Goal: Task Accomplishment & Management: Complete application form

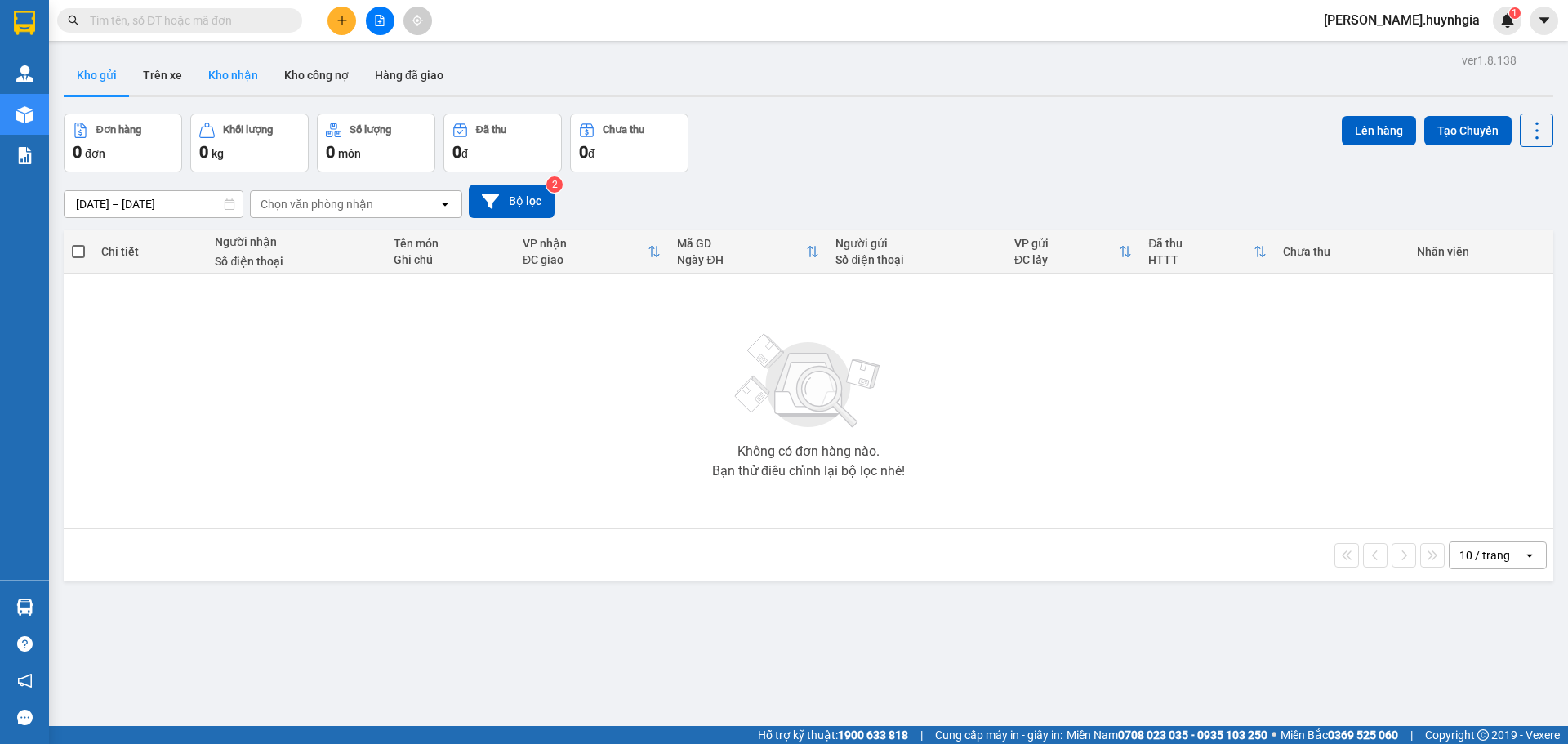
click at [250, 74] on button "Kho nhận" at bounding box center [233, 75] width 76 height 39
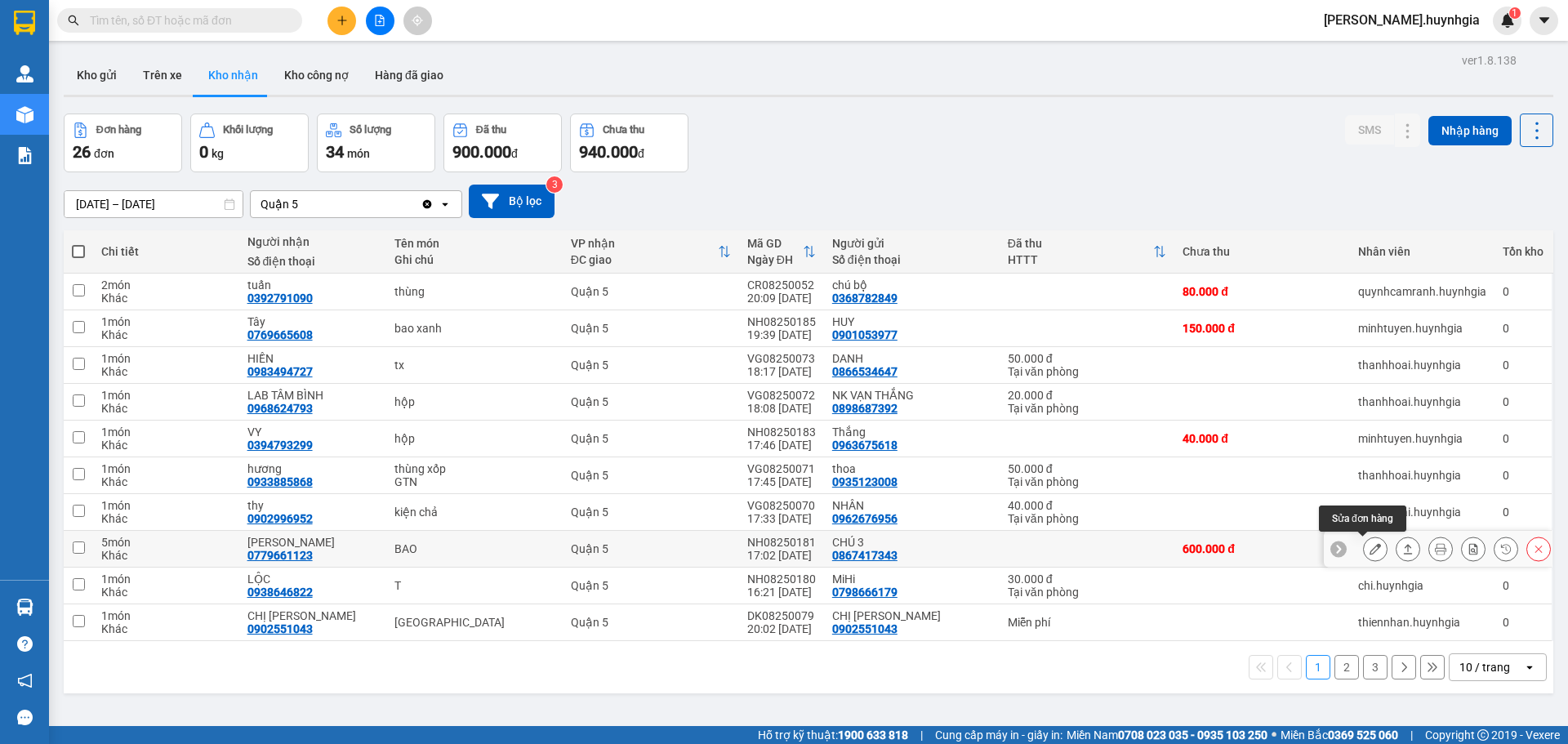
drag, startPoint x: 1358, startPoint y: 550, endPoint x: 1368, endPoint y: 569, distance: 21.5
click at [1369, 553] on icon at bounding box center [1374, 548] width 11 height 11
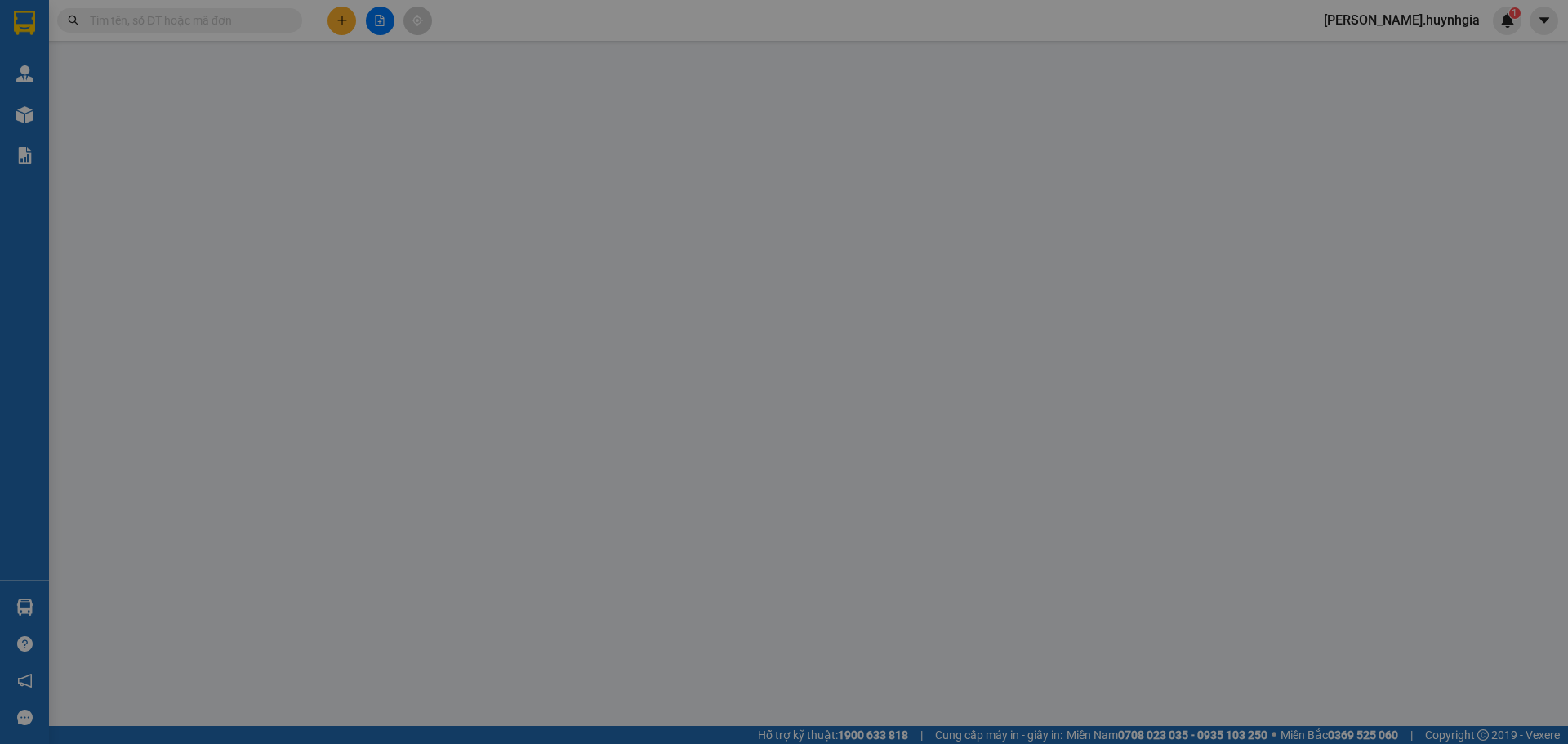
type input "0867417343"
type input "CHÚ 3"
type input "0779661123"
type input "[PERSON_NAME]"
type input "600.000"
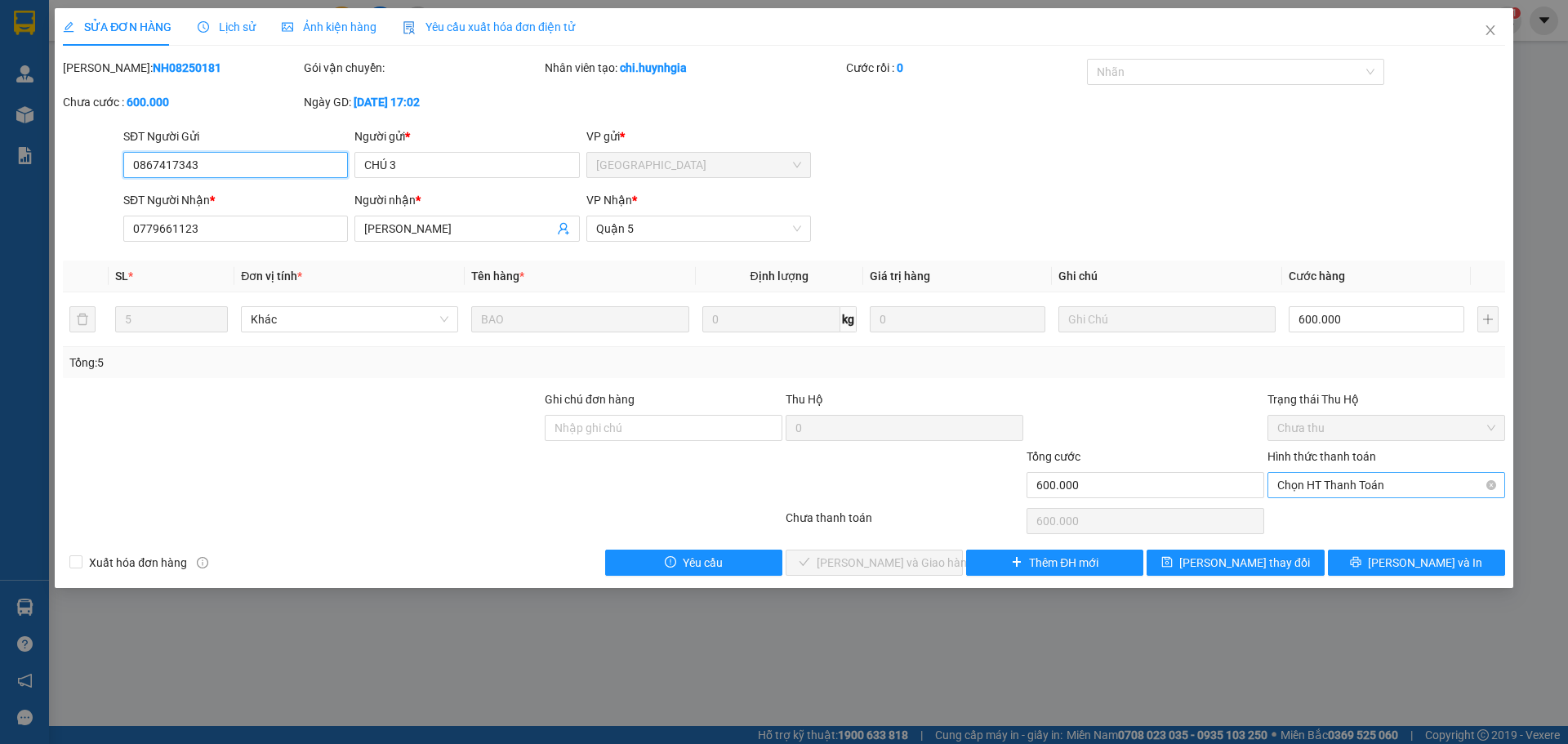
drag, startPoint x: 1357, startPoint y: 486, endPoint x: 1422, endPoint y: 495, distance: 65.6
click at [1364, 484] on span "Chọn HT Thanh Toán" at bounding box center [1385, 485] width 218 height 25
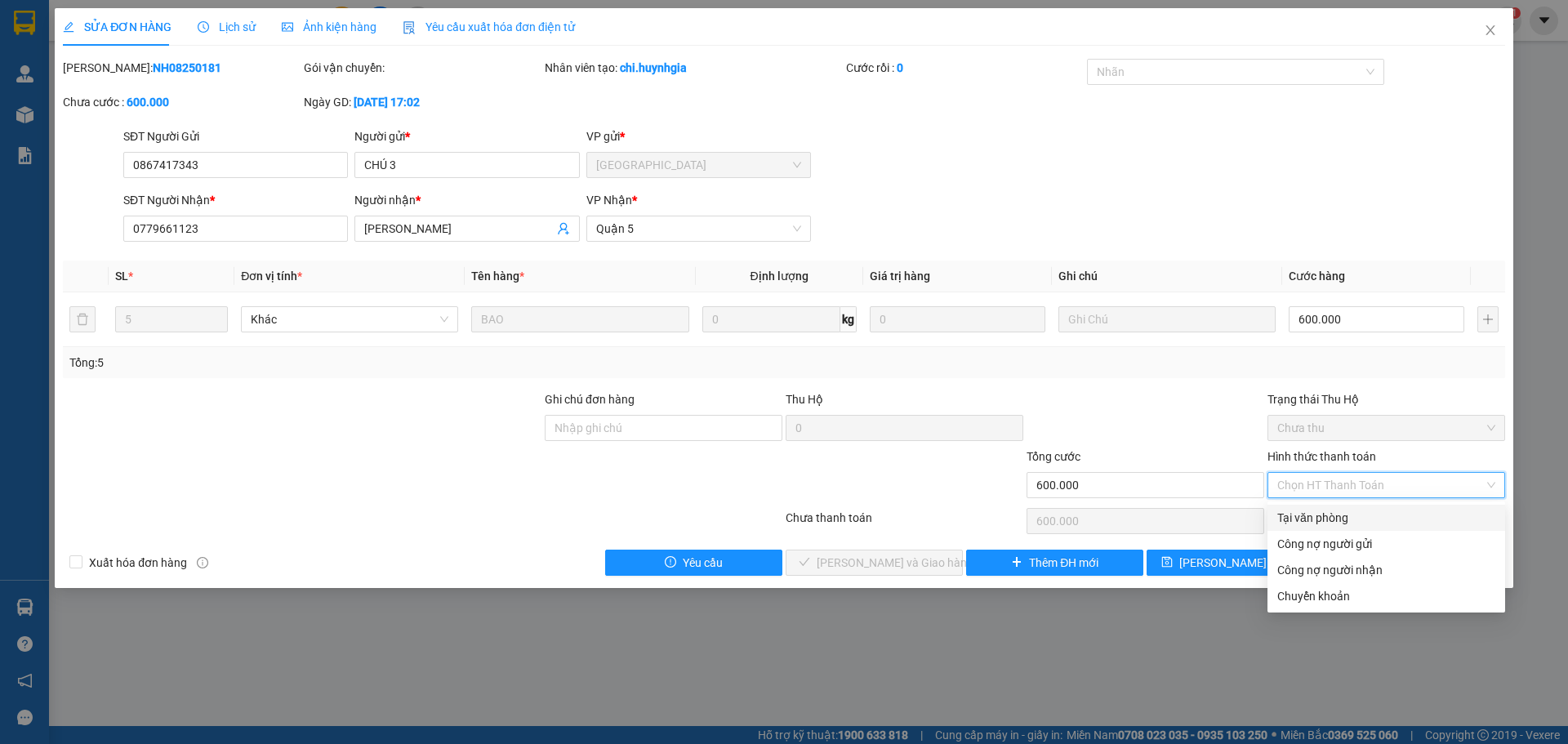
drag, startPoint x: 1325, startPoint y: 521, endPoint x: 1384, endPoint y: 503, distance: 61.7
click at [1337, 516] on div "Tại văn phòng" at bounding box center [1385, 518] width 218 height 18
type input "0"
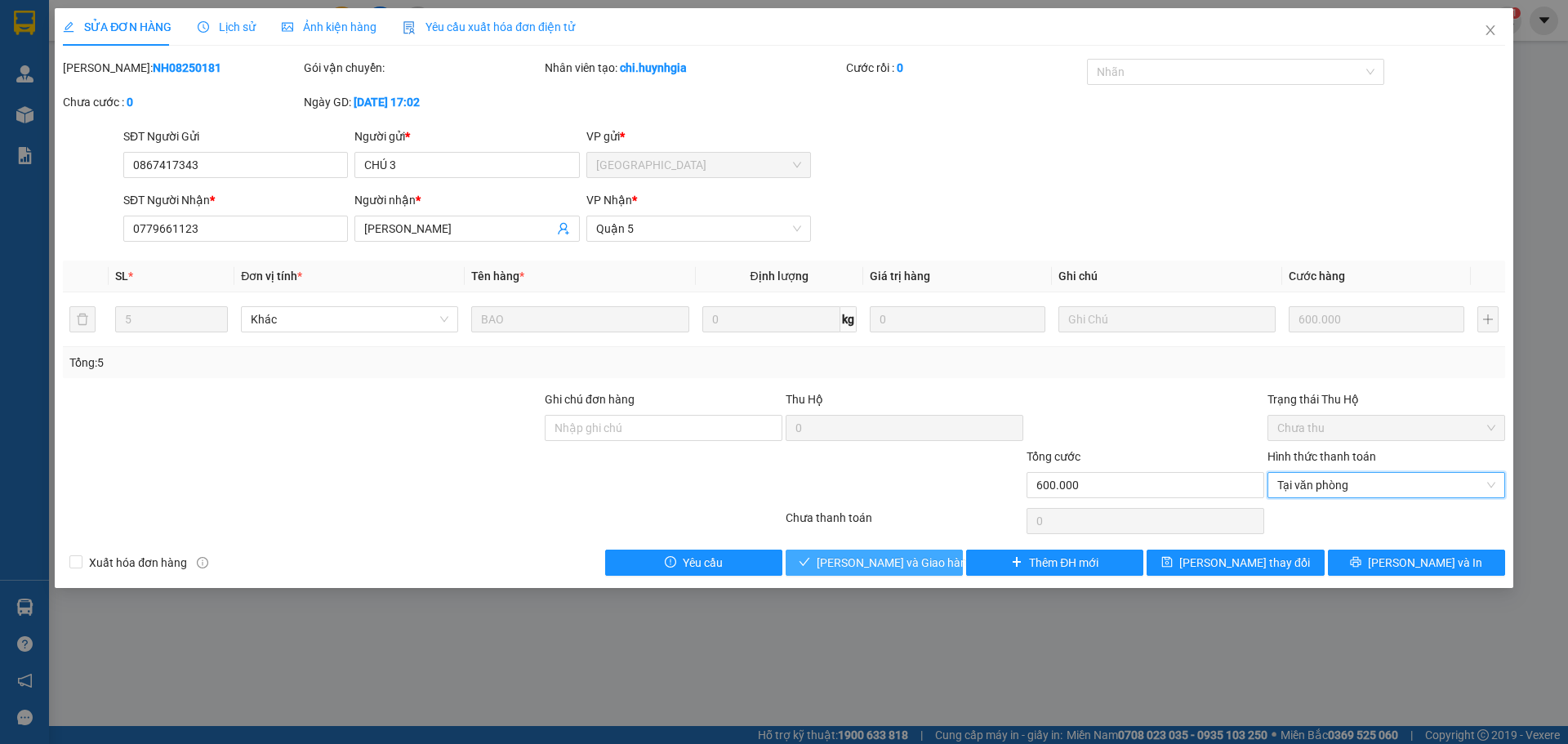
click at [931, 554] on button "[PERSON_NAME] và Giao hàng" at bounding box center [874, 562] width 177 height 26
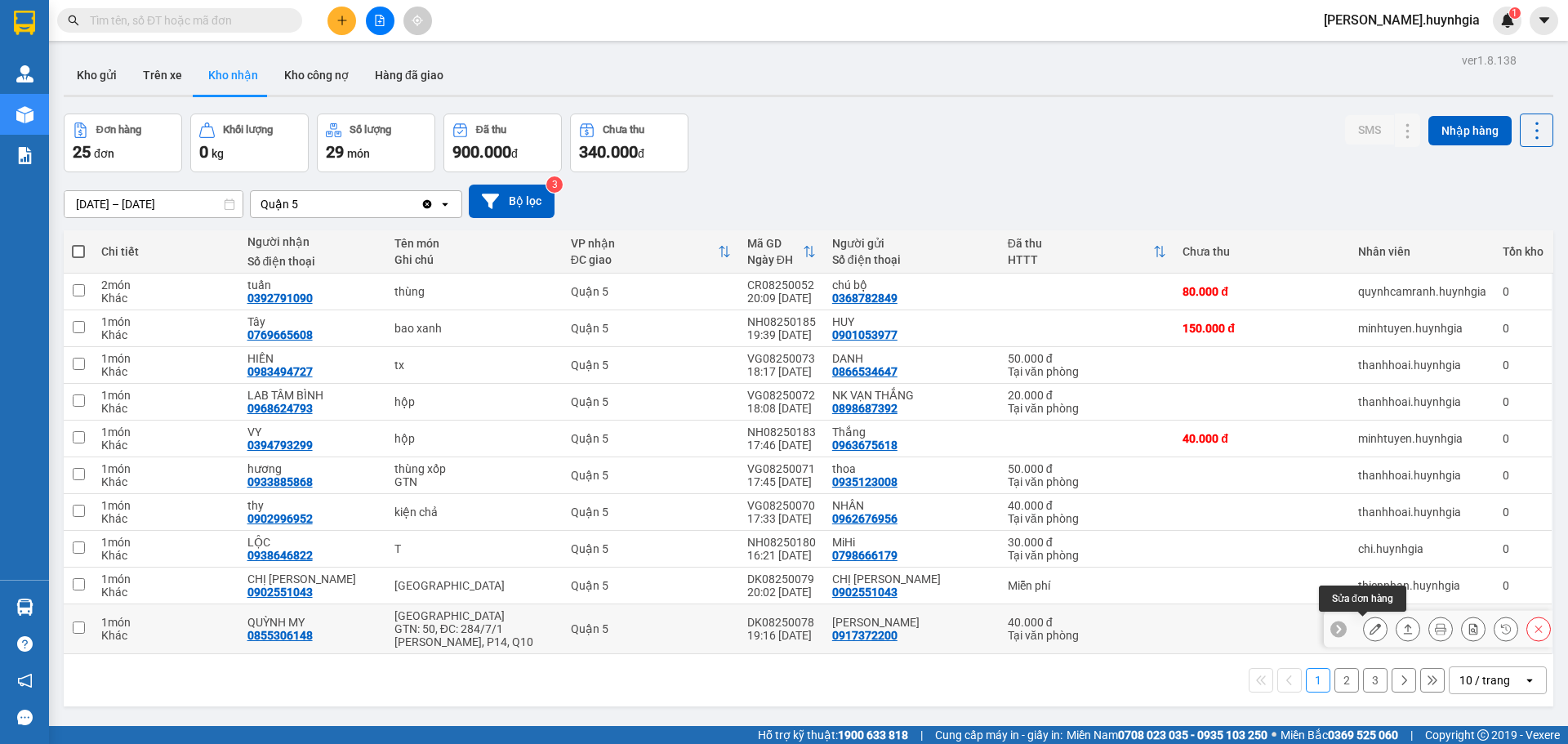
click at [1369, 628] on icon at bounding box center [1374, 628] width 11 height 11
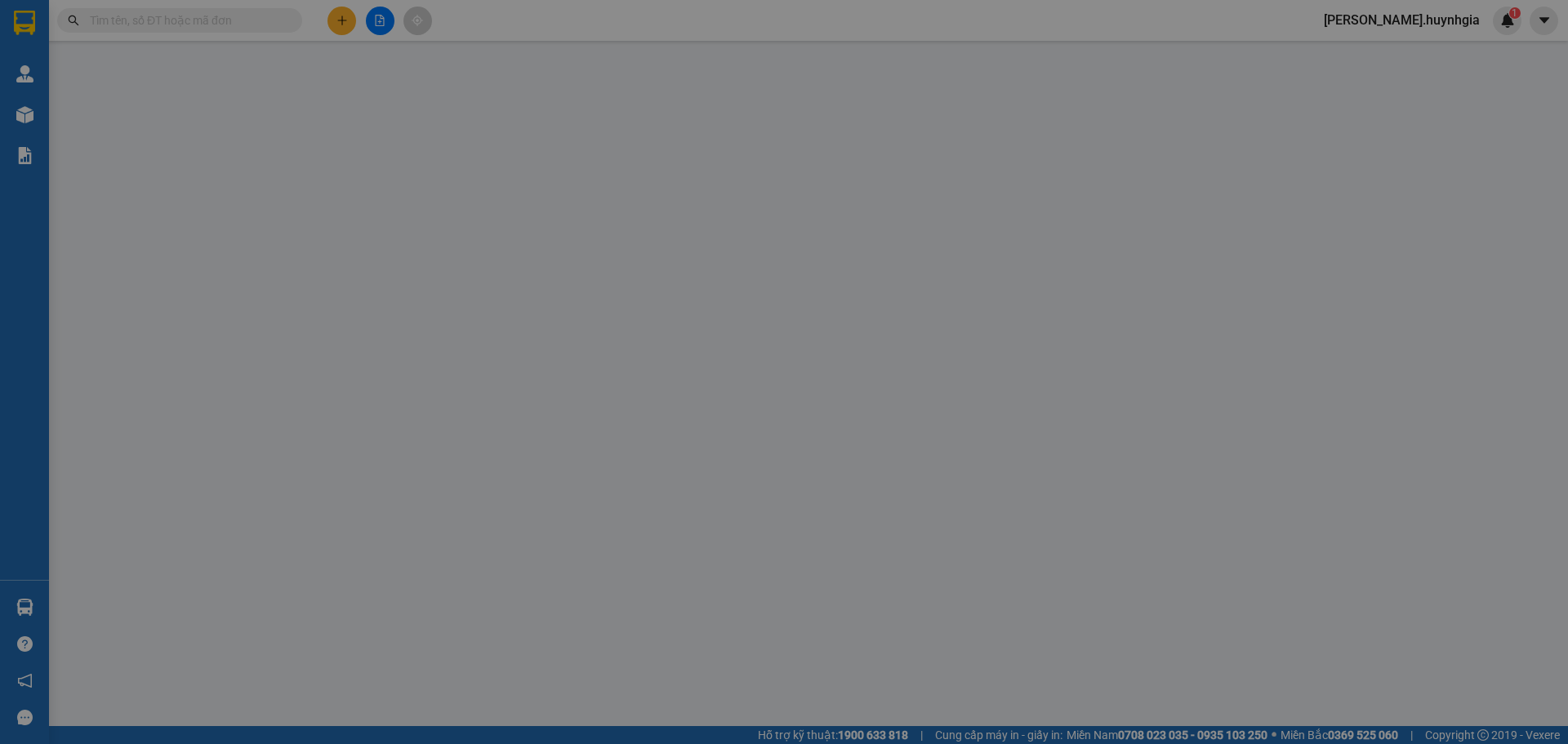
type input "0917372200"
type input "[PERSON_NAME]"
type input "0855306148"
type input "QUỲNH MY"
type input "40.000"
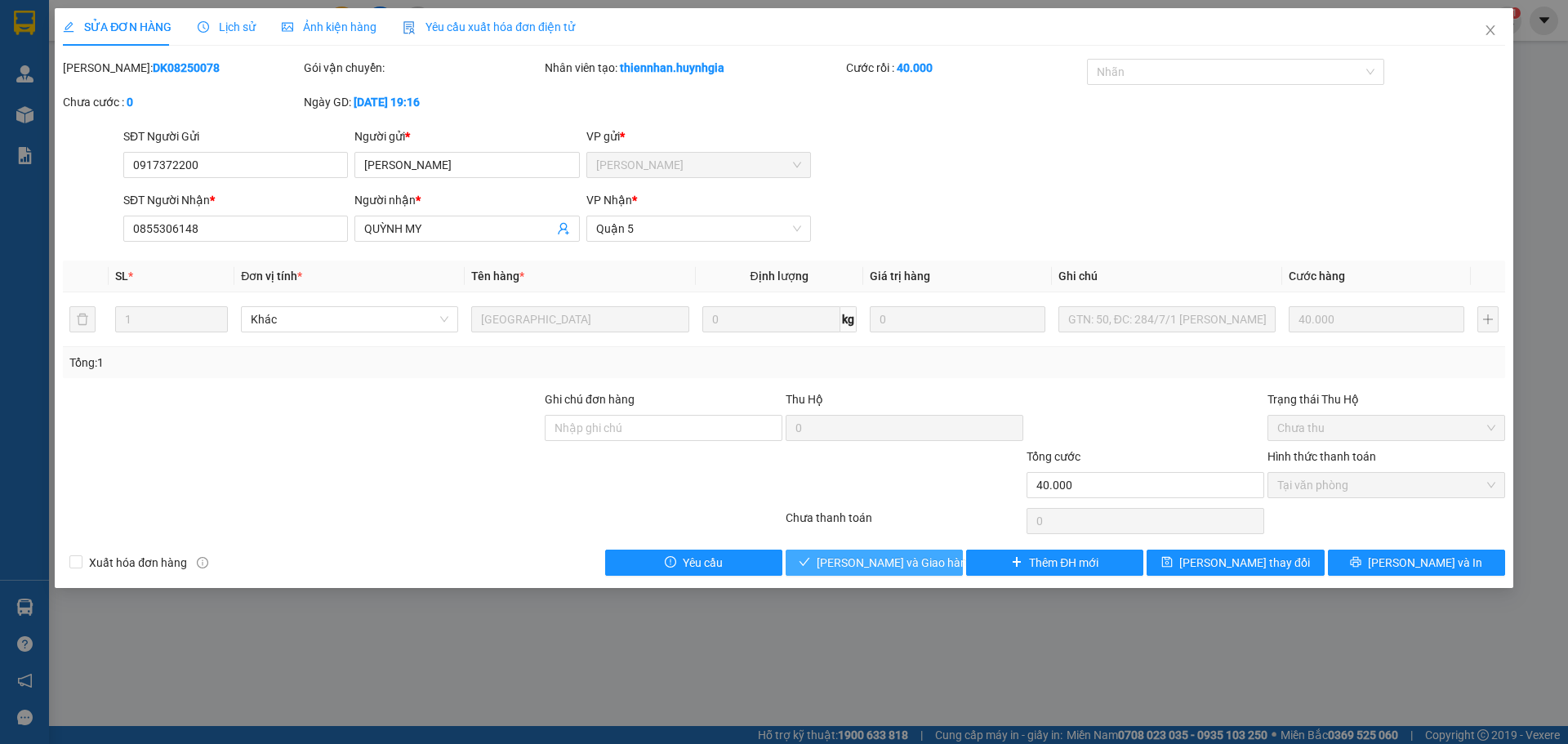
drag, startPoint x: 911, startPoint y: 562, endPoint x: 924, endPoint y: 554, distance: 15.3
click at [922, 559] on span "[PERSON_NAME] và Giao hàng" at bounding box center [894, 562] width 157 height 18
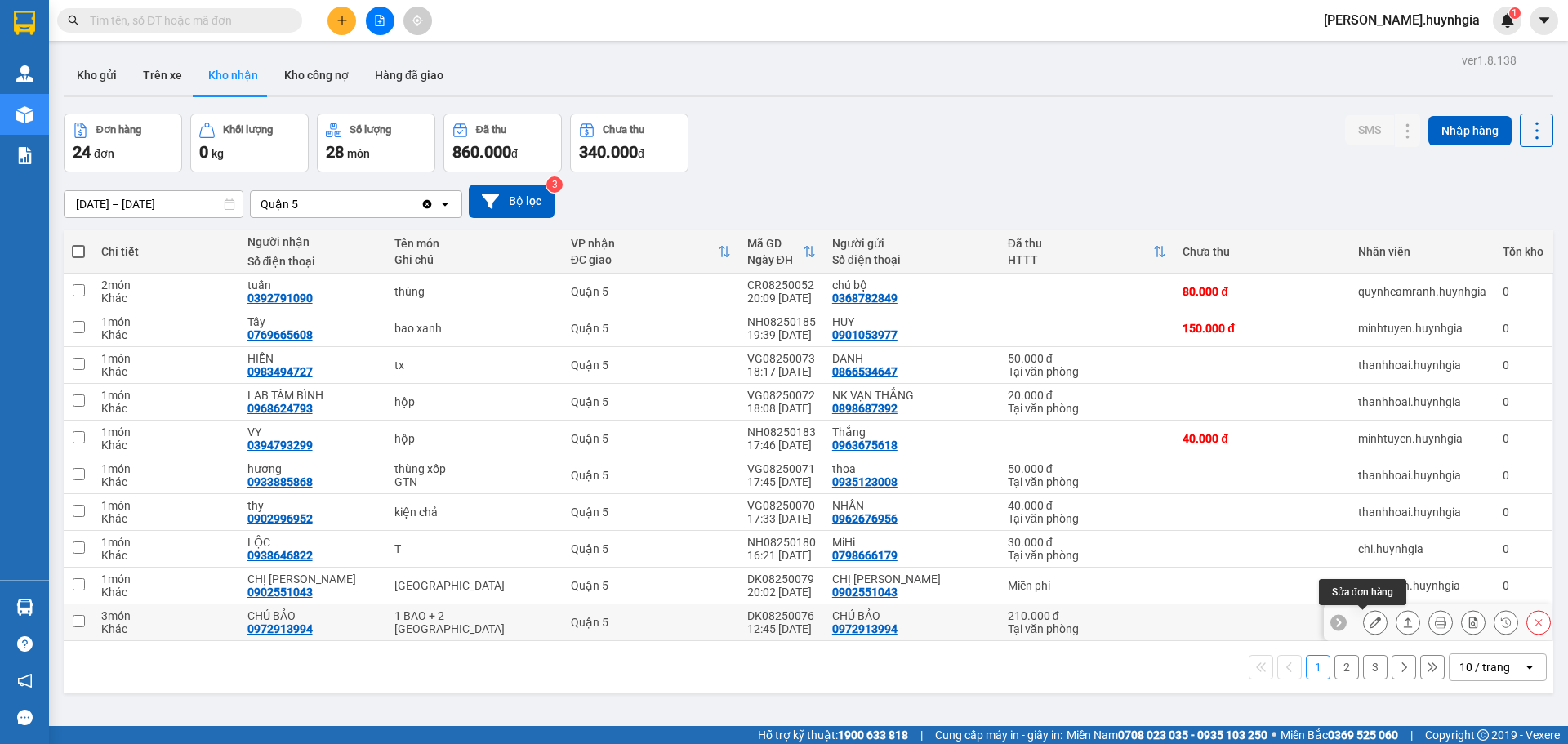
drag, startPoint x: 1359, startPoint y: 620, endPoint x: 1367, endPoint y: 625, distance: 9.4
click at [1369, 625] on icon at bounding box center [1374, 622] width 11 height 11
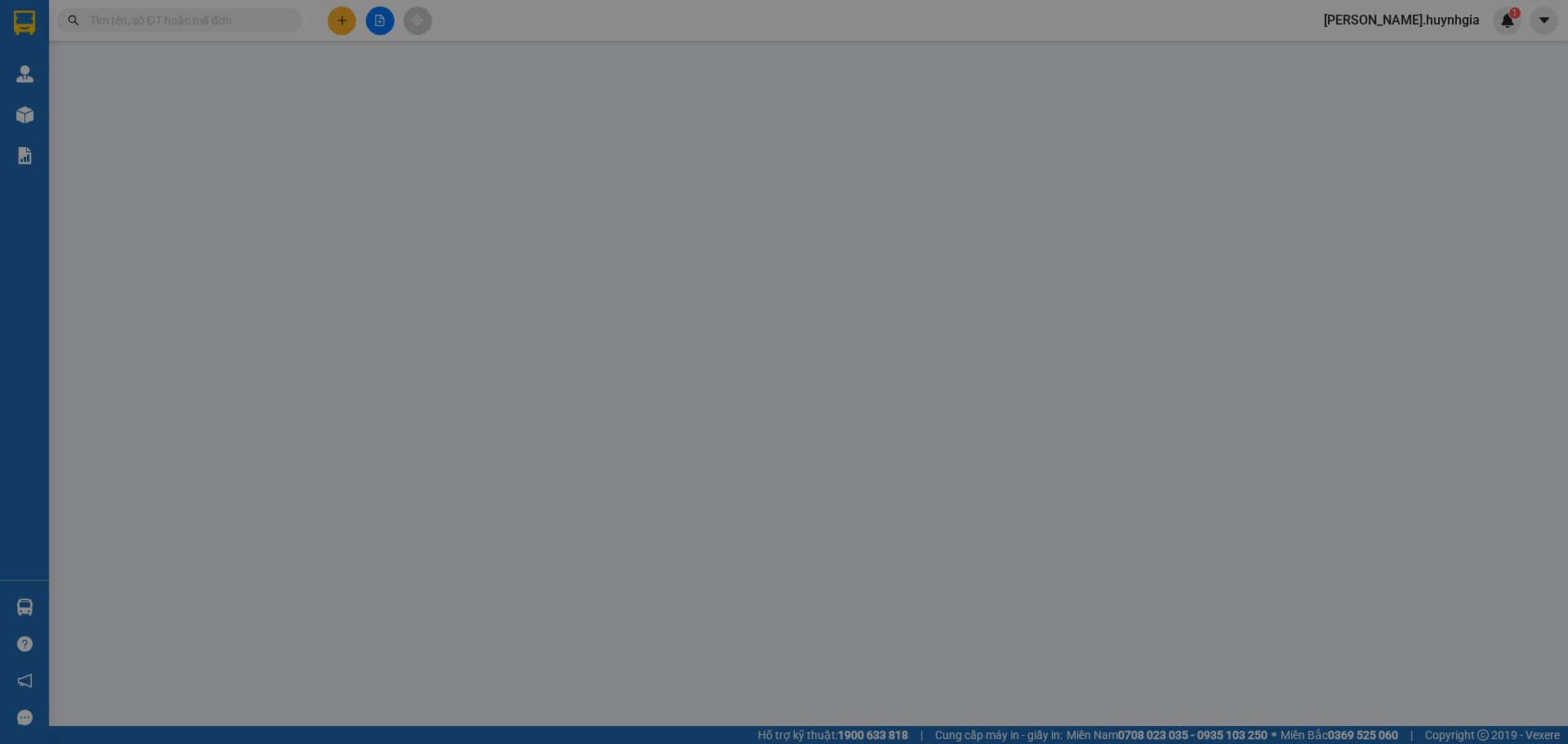
type input "0972913994"
type input "CHÚ BẢO"
type input "0972913994"
type input "CHÚ BẢO"
type input "210.000"
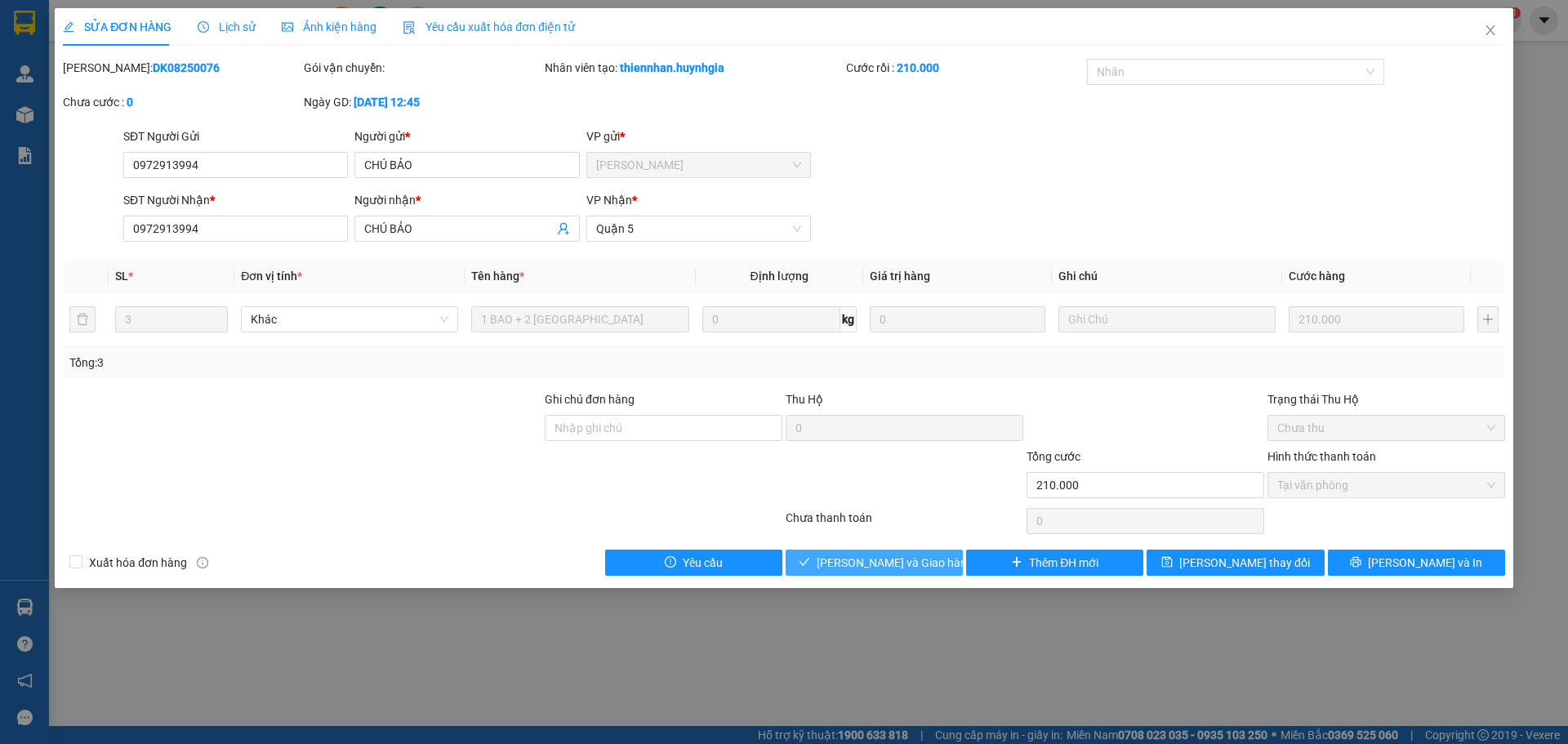
drag, startPoint x: 899, startPoint y: 547, endPoint x: 906, endPoint y: 555, distance: 10.6
click at [899, 549] on div "Total Paid Fee 210.000 Total UnPaid Fee 0 Cash Collection Total Fee Mã ĐH: DK08…" at bounding box center [784, 317] width 1442 height 517
drag, startPoint x: 917, startPoint y: 554, endPoint x: 902, endPoint y: 547, distance: 16.6
click at [916, 552] on button "[PERSON_NAME] và Giao hàng" at bounding box center [874, 562] width 177 height 26
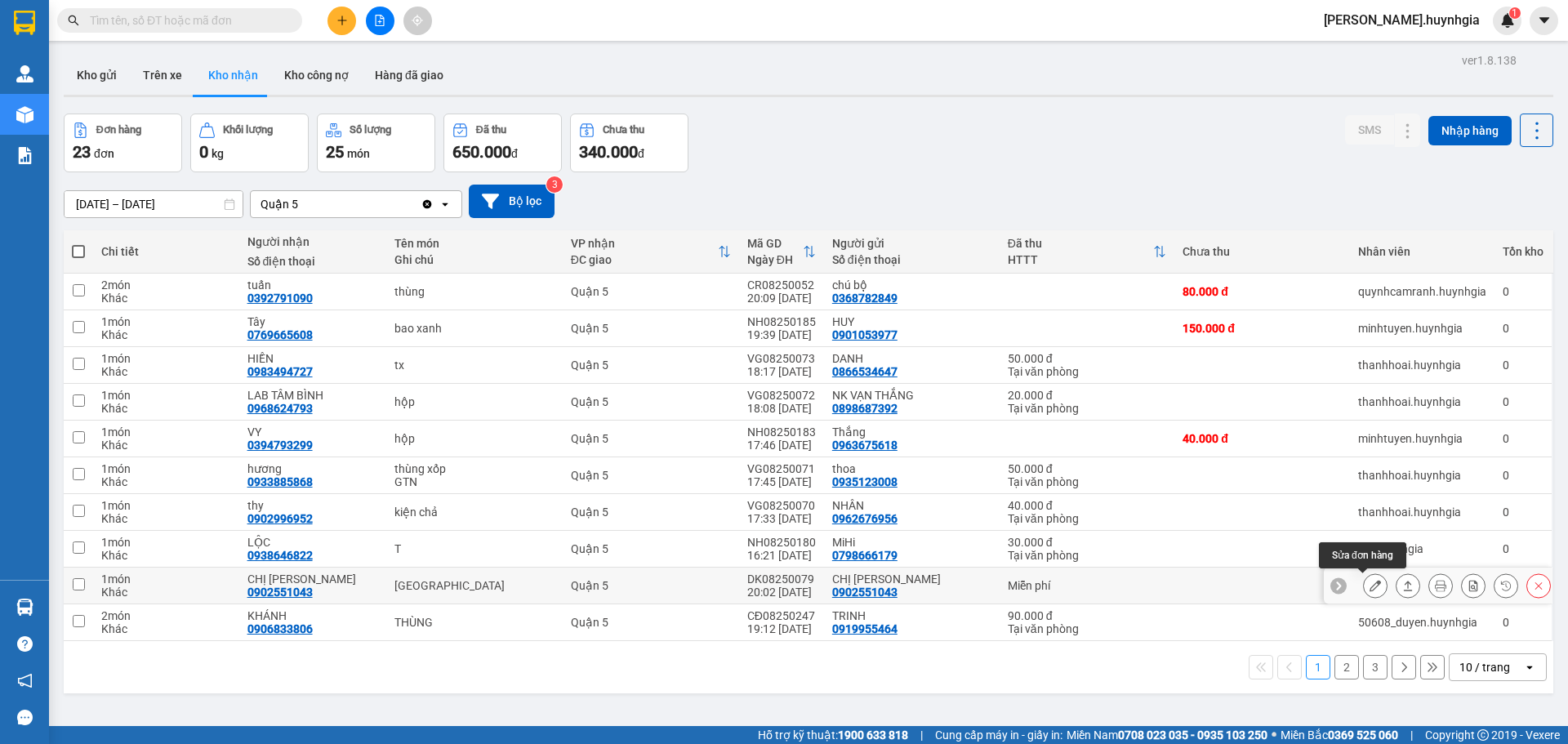
click at [1369, 582] on icon at bounding box center [1374, 585] width 11 height 11
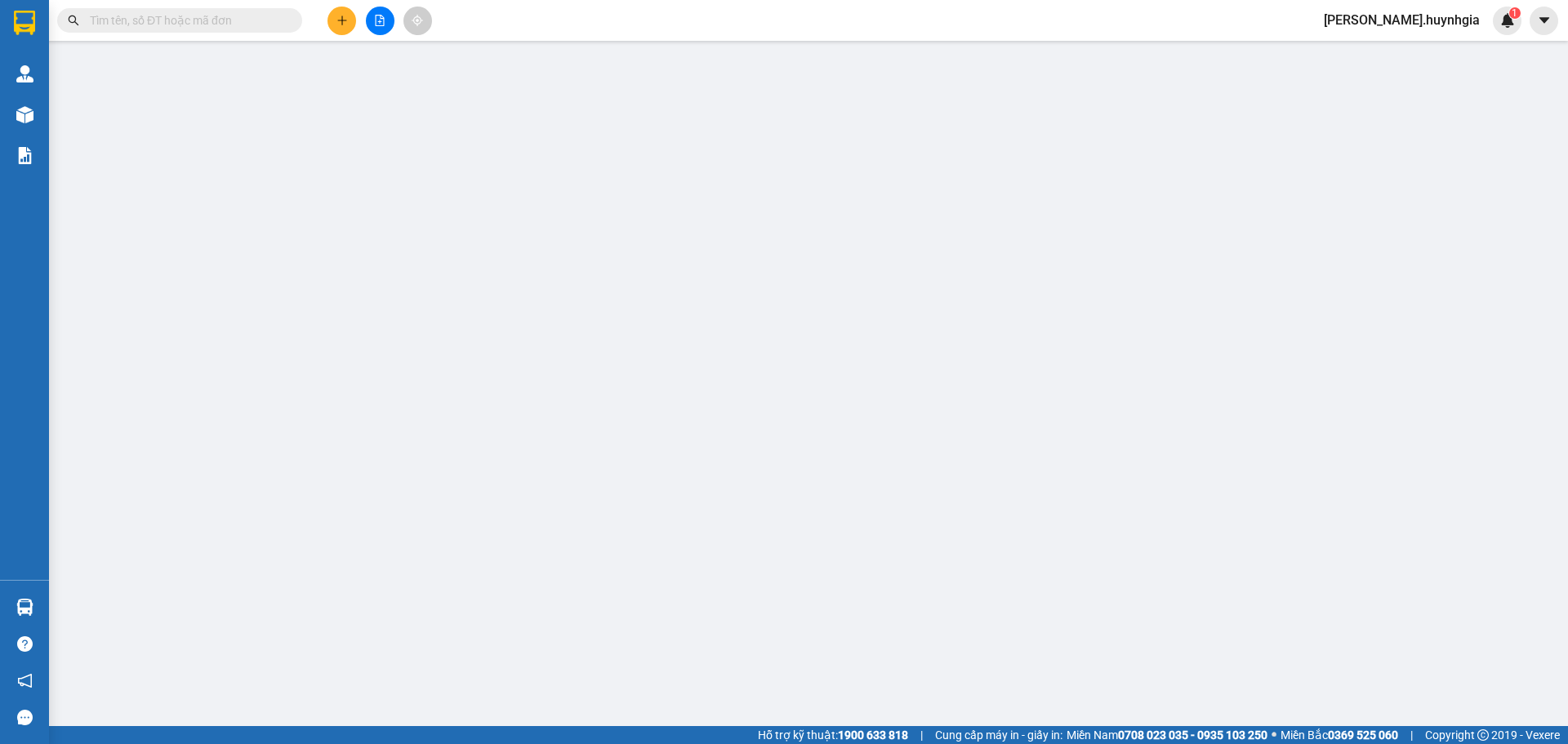
type input "0902551043"
type input "CHỊ [PERSON_NAME]"
type input "0902551043"
type input "CHỊ [PERSON_NAME]"
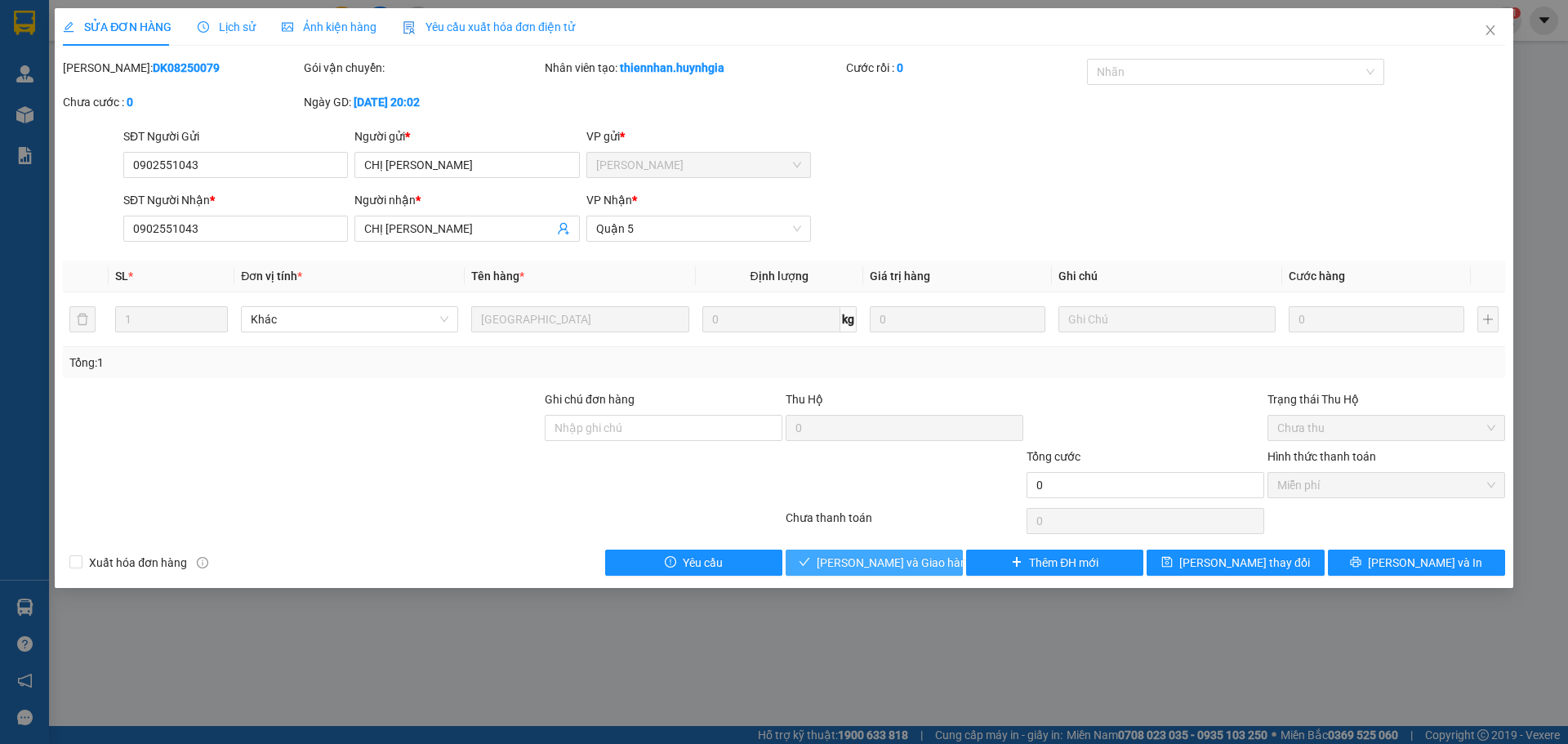
drag, startPoint x: 912, startPoint y: 562, endPoint x: 850, endPoint y: 515, distance: 77.8
click at [912, 562] on span "[PERSON_NAME] và Giao hàng" at bounding box center [894, 562] width 157 height 18
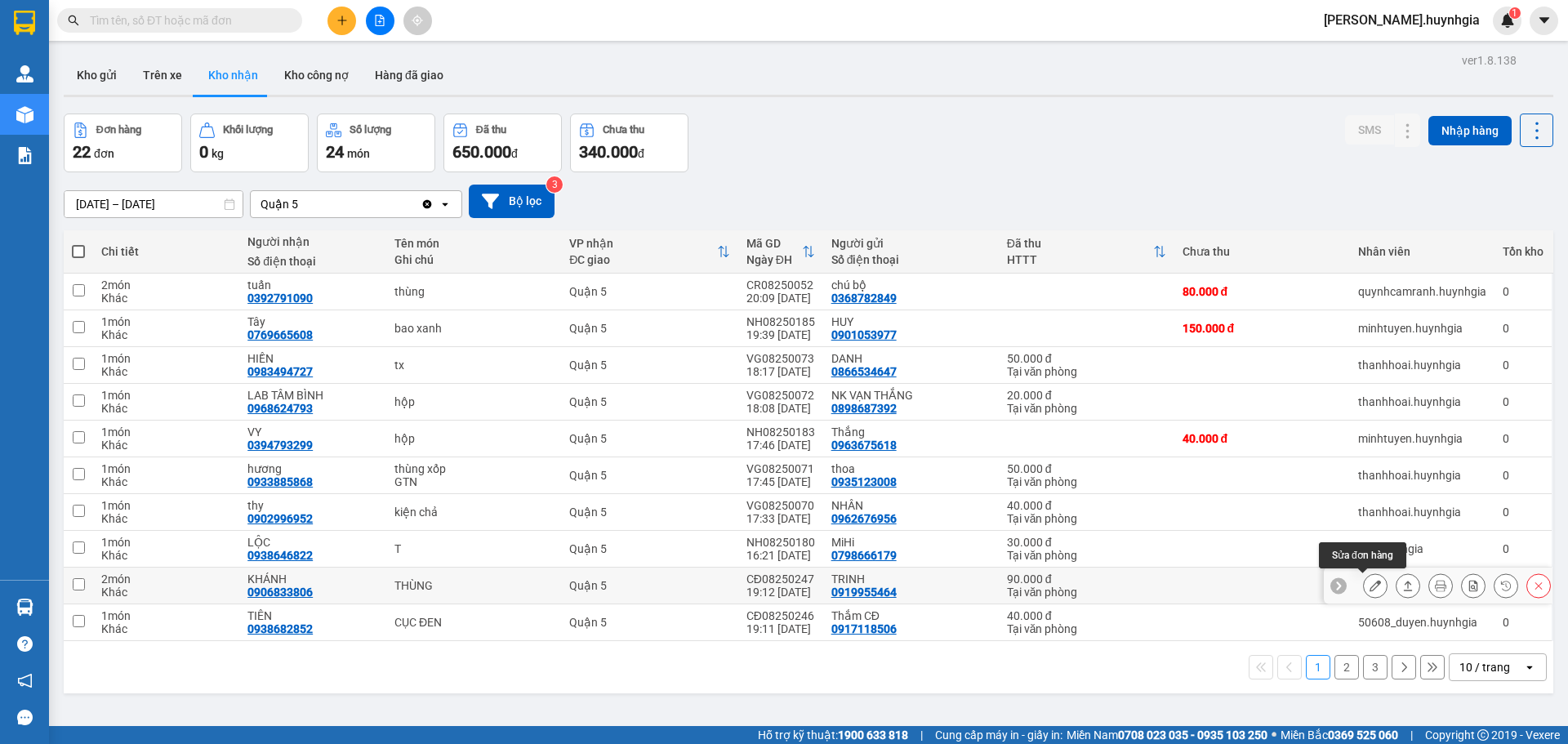
click at [1369, 583] on icon at bounding box center [1374, 585] width 11 height 11
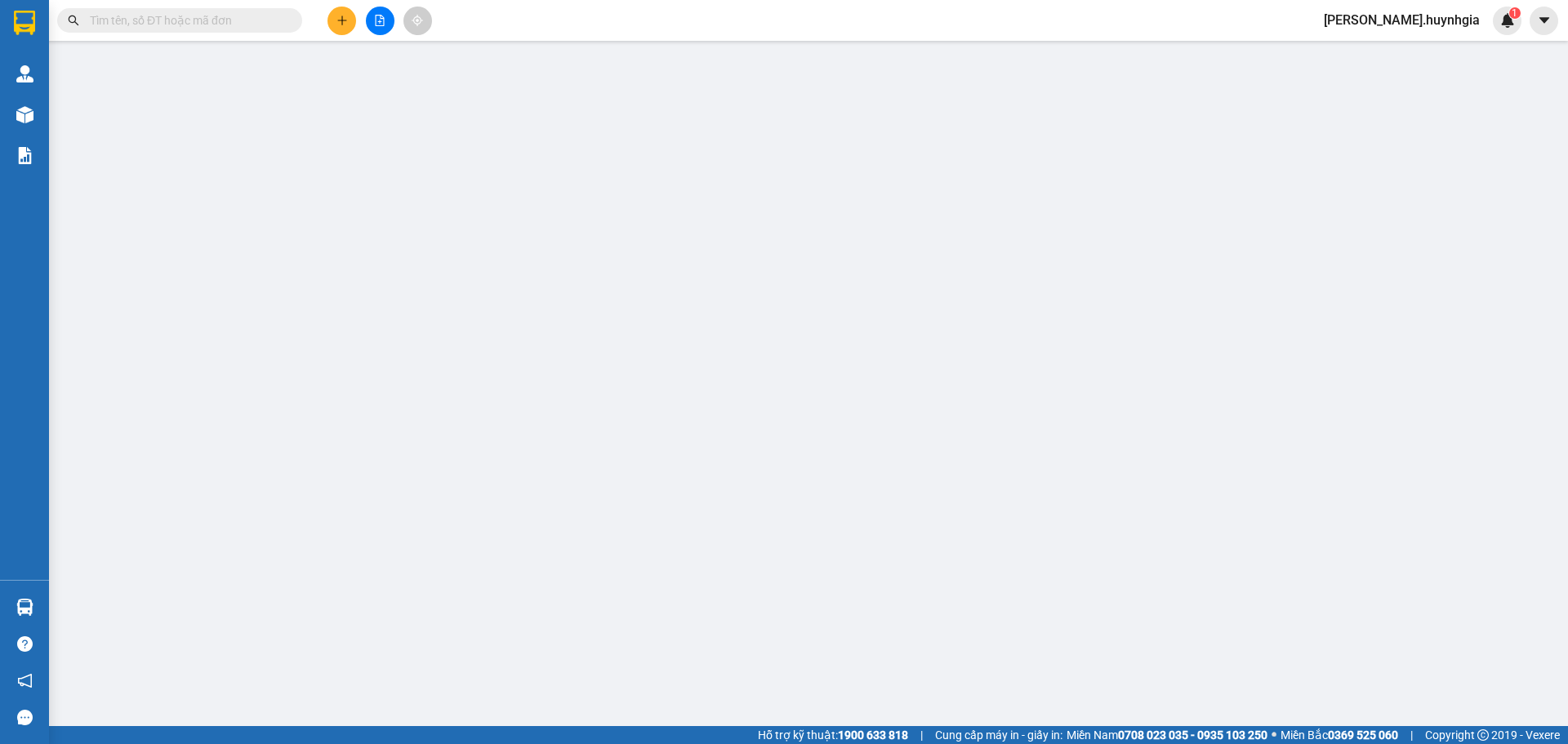
type input "0919955464"
type input "TRINH"
type input "0906833806"
type input "KHÁNH"
type input "90.000"
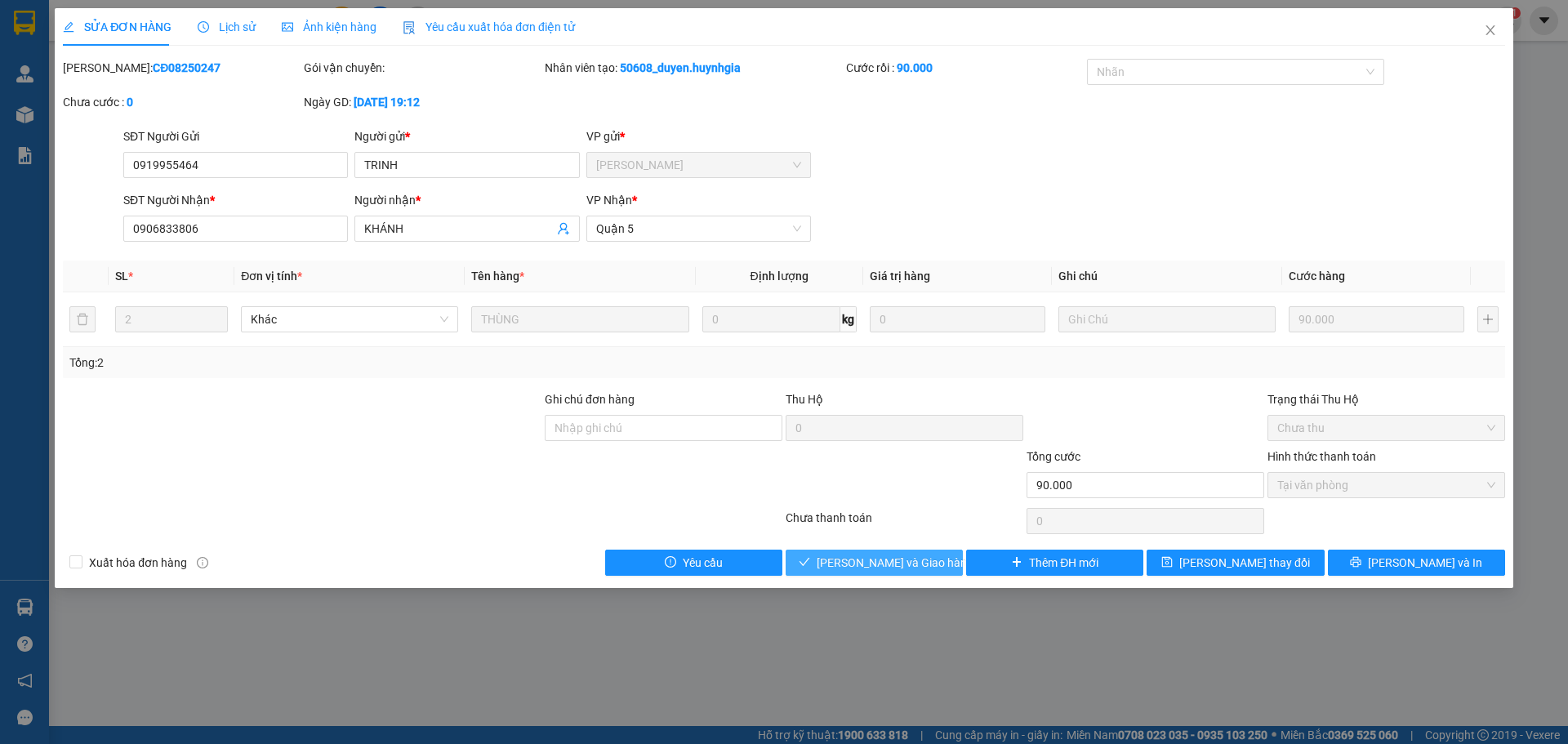
click at [910, 551] on button "[PERSON_NAME] và Giao hàng" at bounding box center [874, 562] width 177 height 26
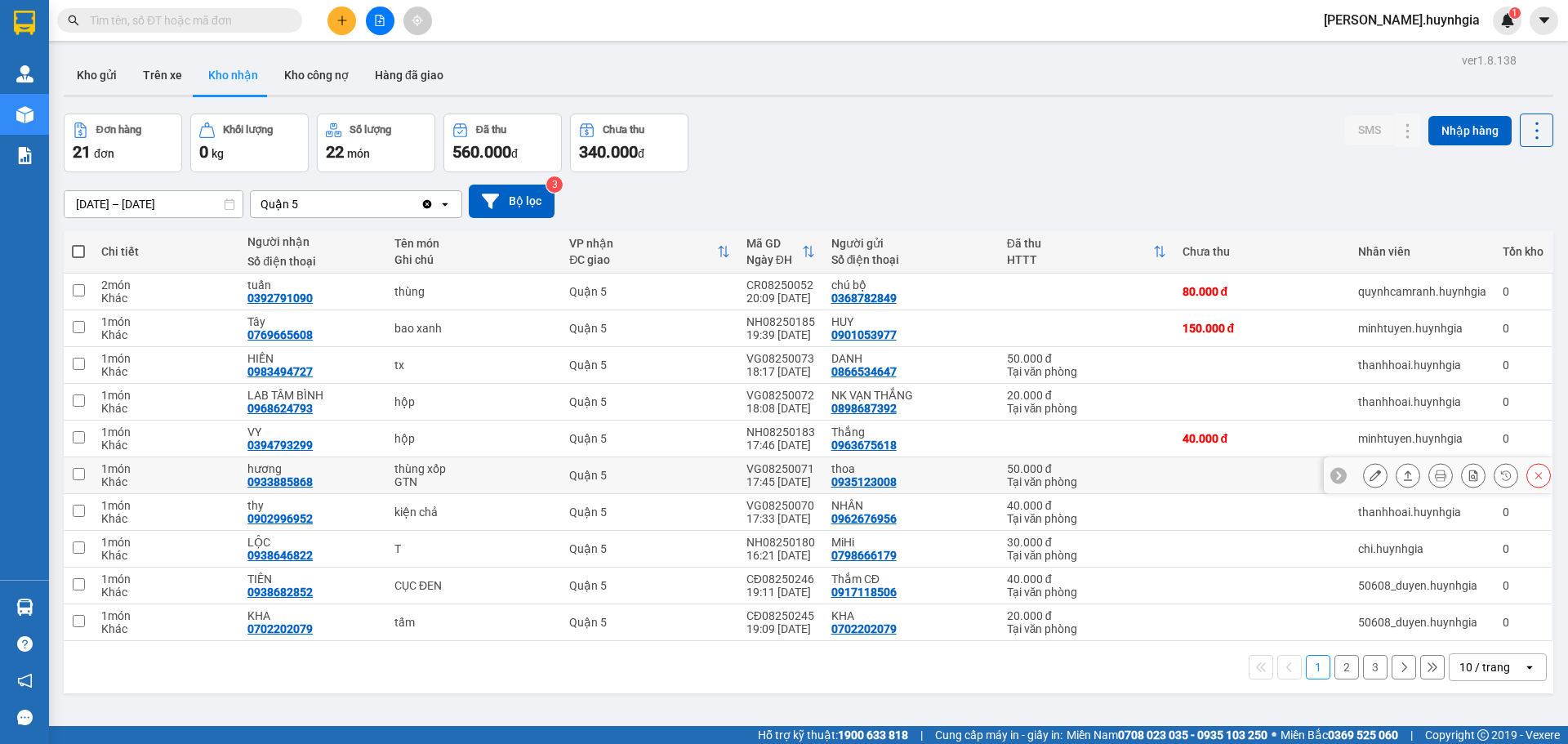
click at [1369, 480] on icon at bounding box center [1374, 475] width 11 height 11
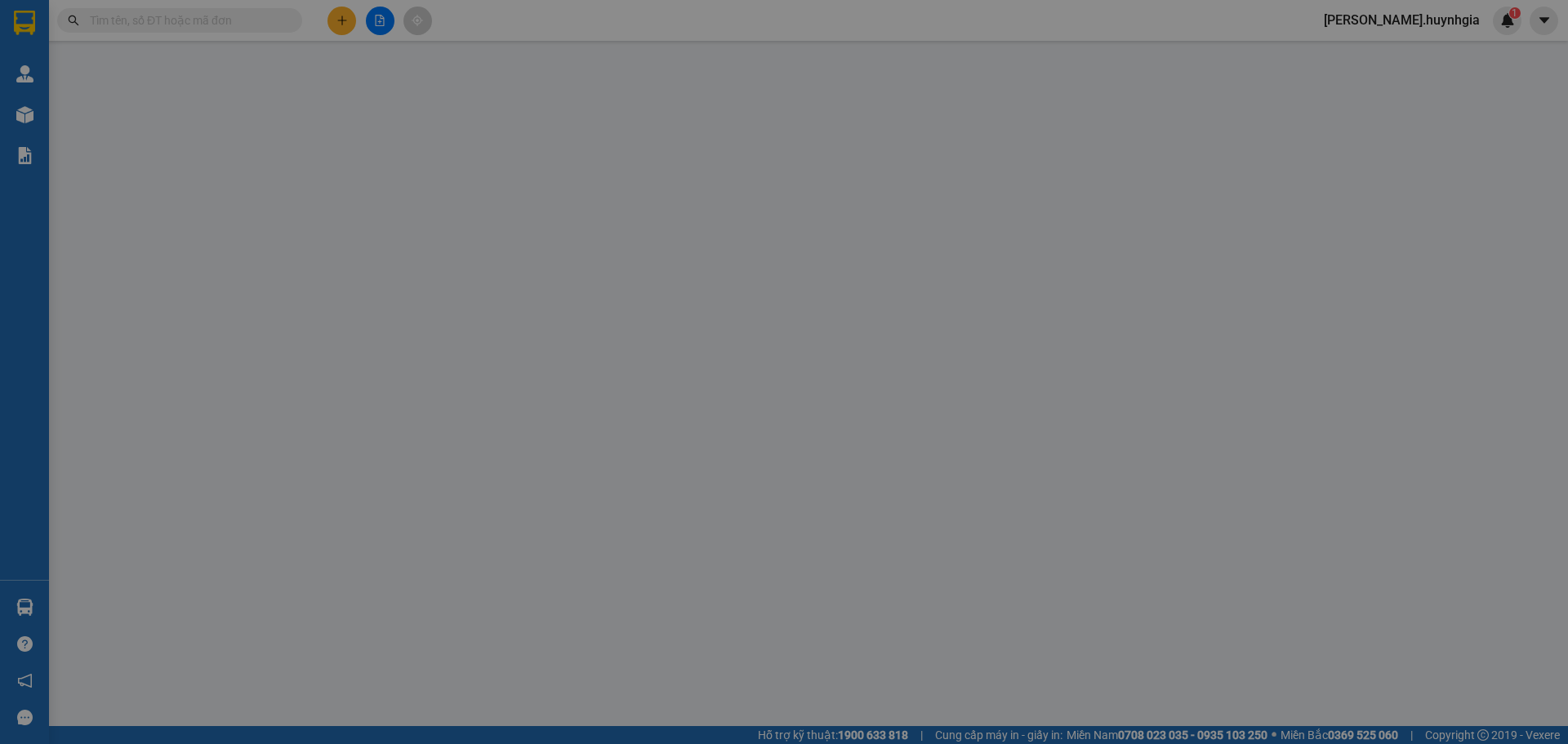
type input "0935123008"
type input "thoa"
type input "0933885868"
type input "hương"
type input "50.000"
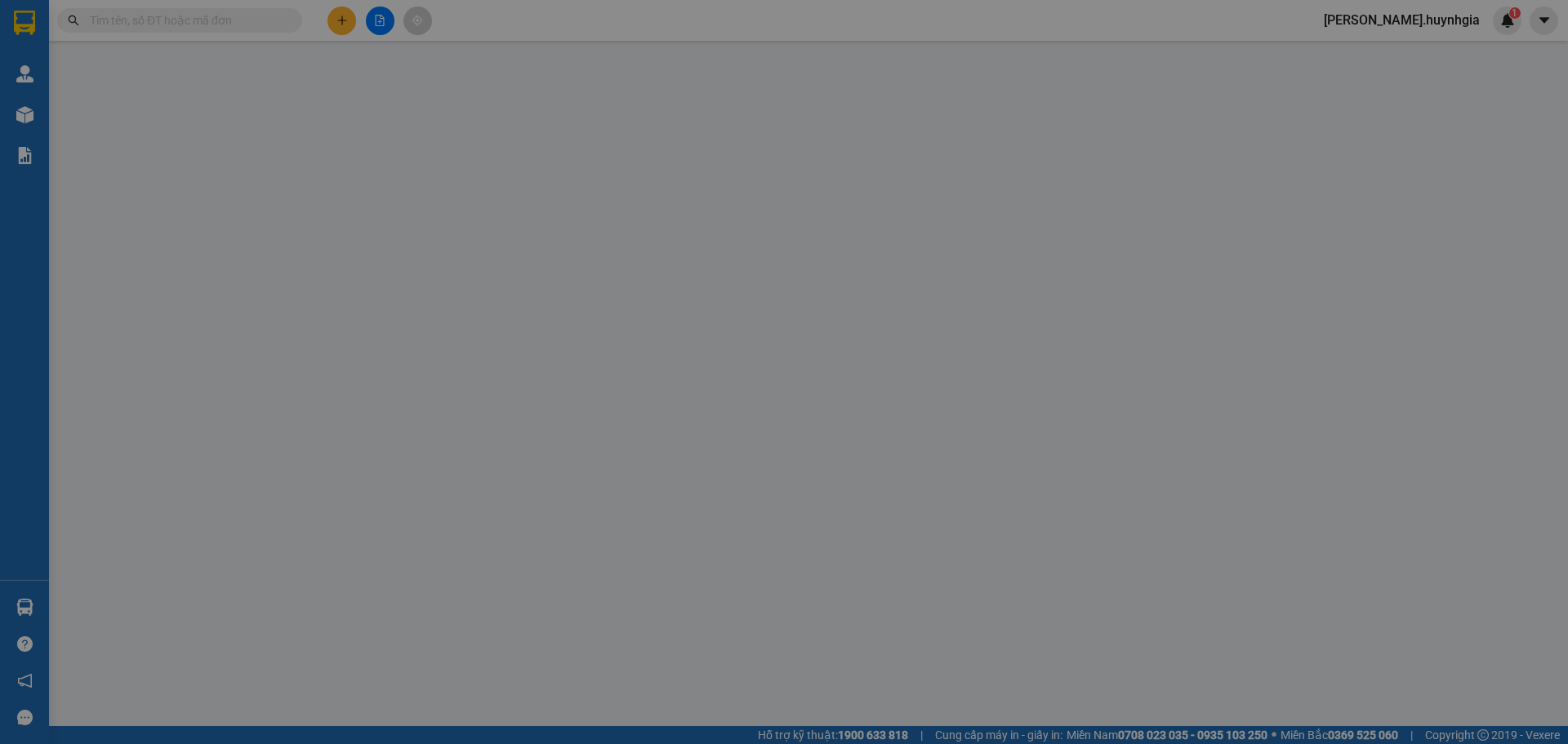
type input "0"
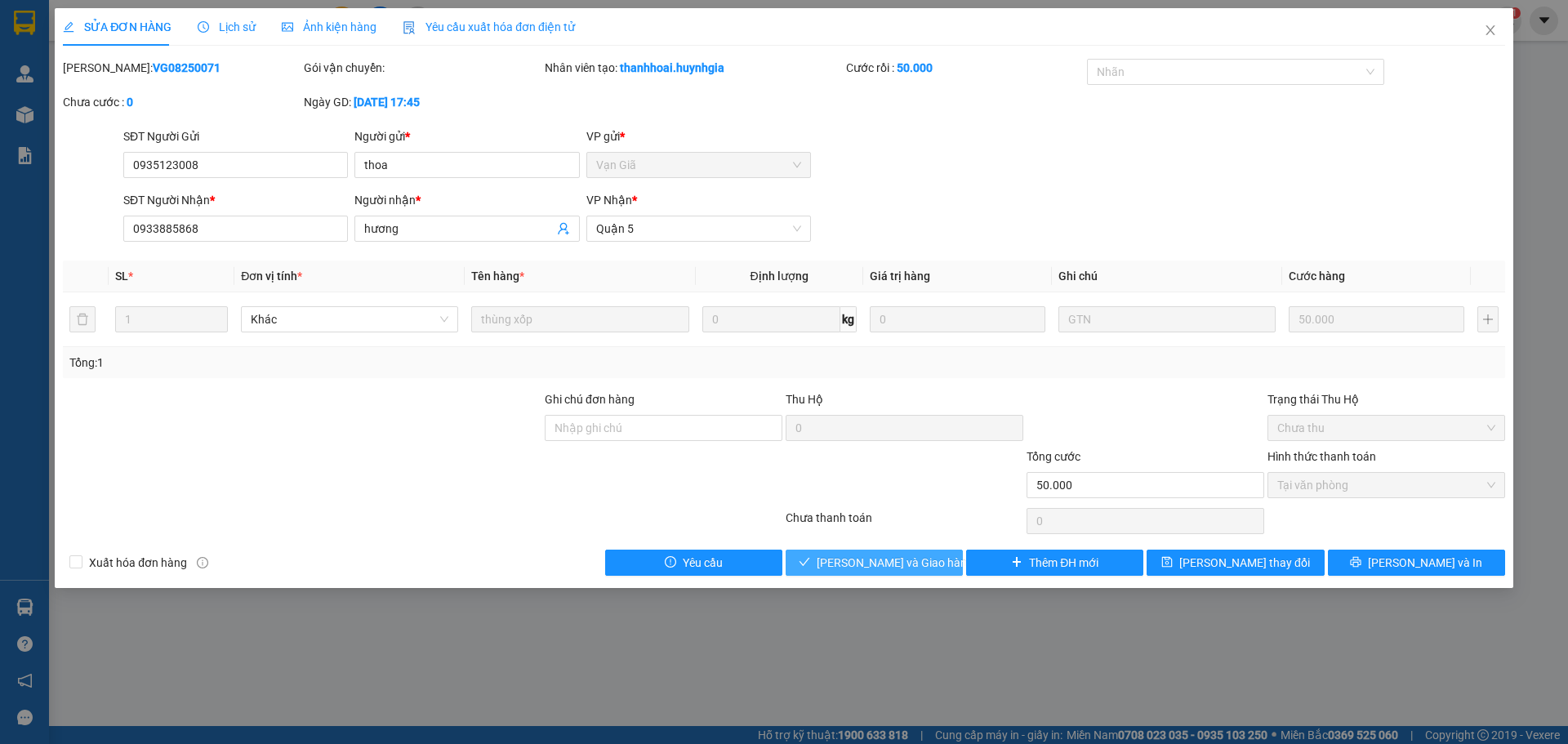
drag, startPoint x: 910, startPoint y: 554, endPoint x: 925, endPoint y: 536, distance: 23.4
click at [910, 554] on span "[PERSON_NAME] và Giao hàng" at bounding box center [894, 562] width 157 height 18
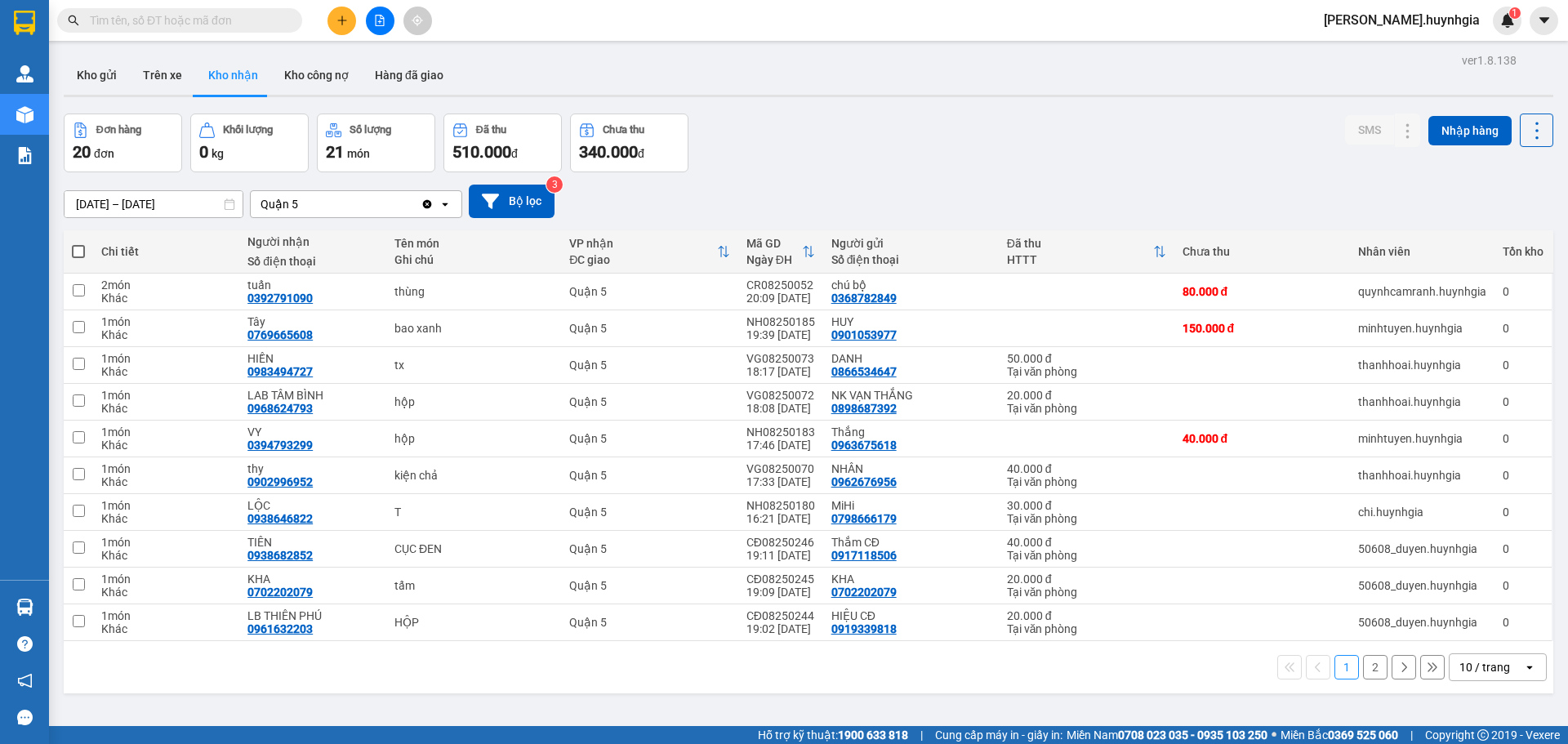
click at [1367, 663] on button "2" at bounding box center [1375, 667] width 25 height 25
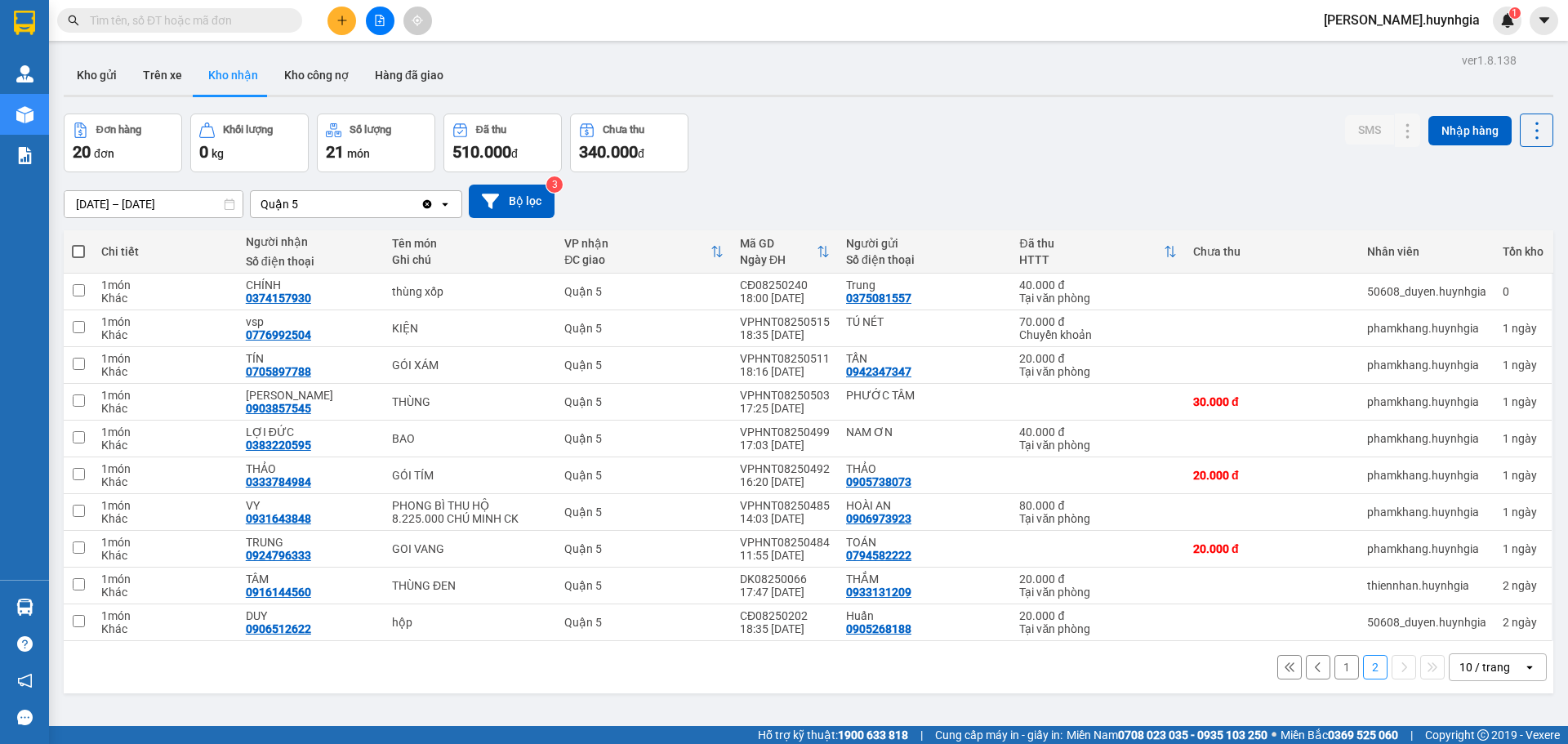
click at [1469, 663] on div "10 / trang" at bounding box center [1485, 667] width 51 height 17
click at [1511, 625] on div "100 / trang" at bounding box center [1486, 631] width 98 height 29
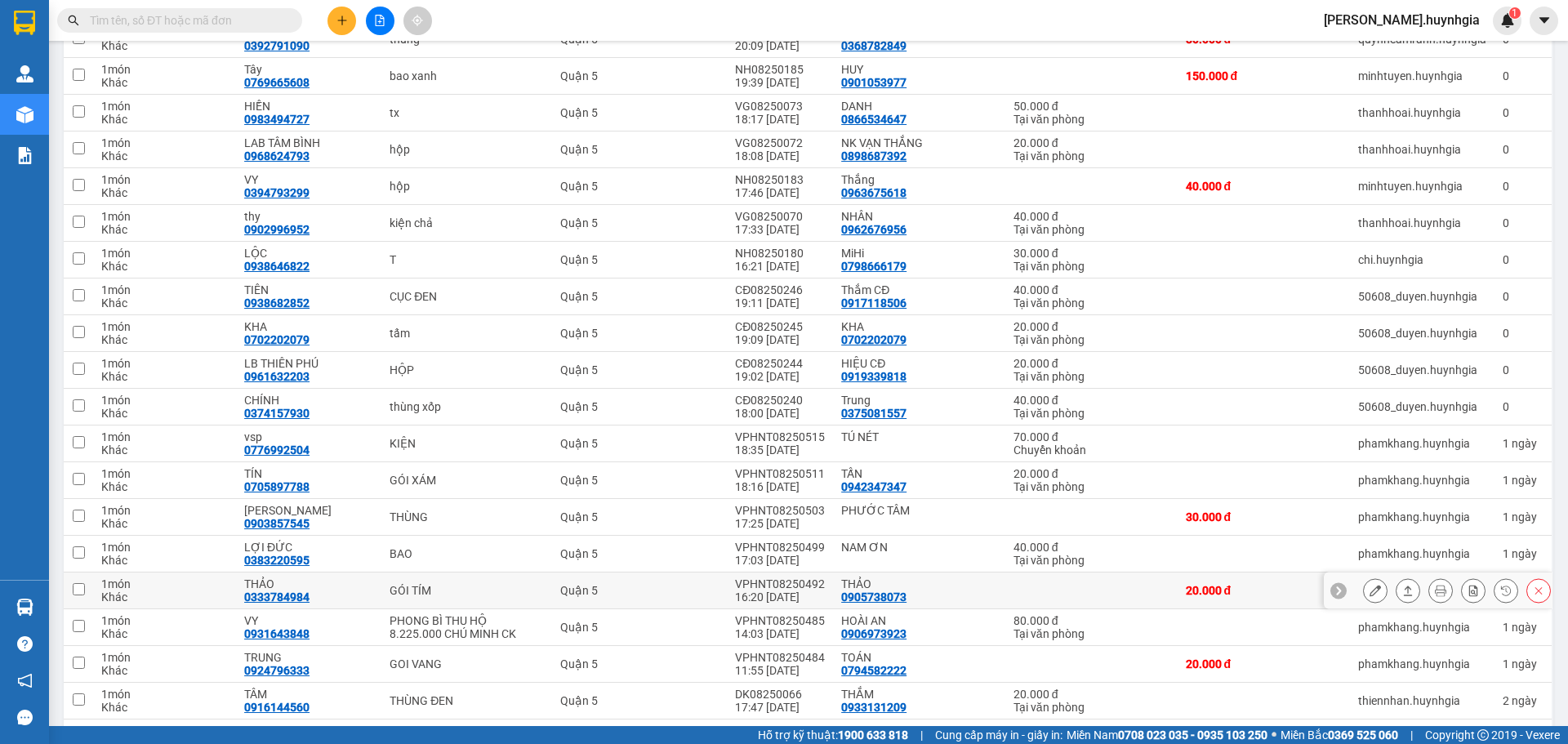
scroll to position [104, 0]
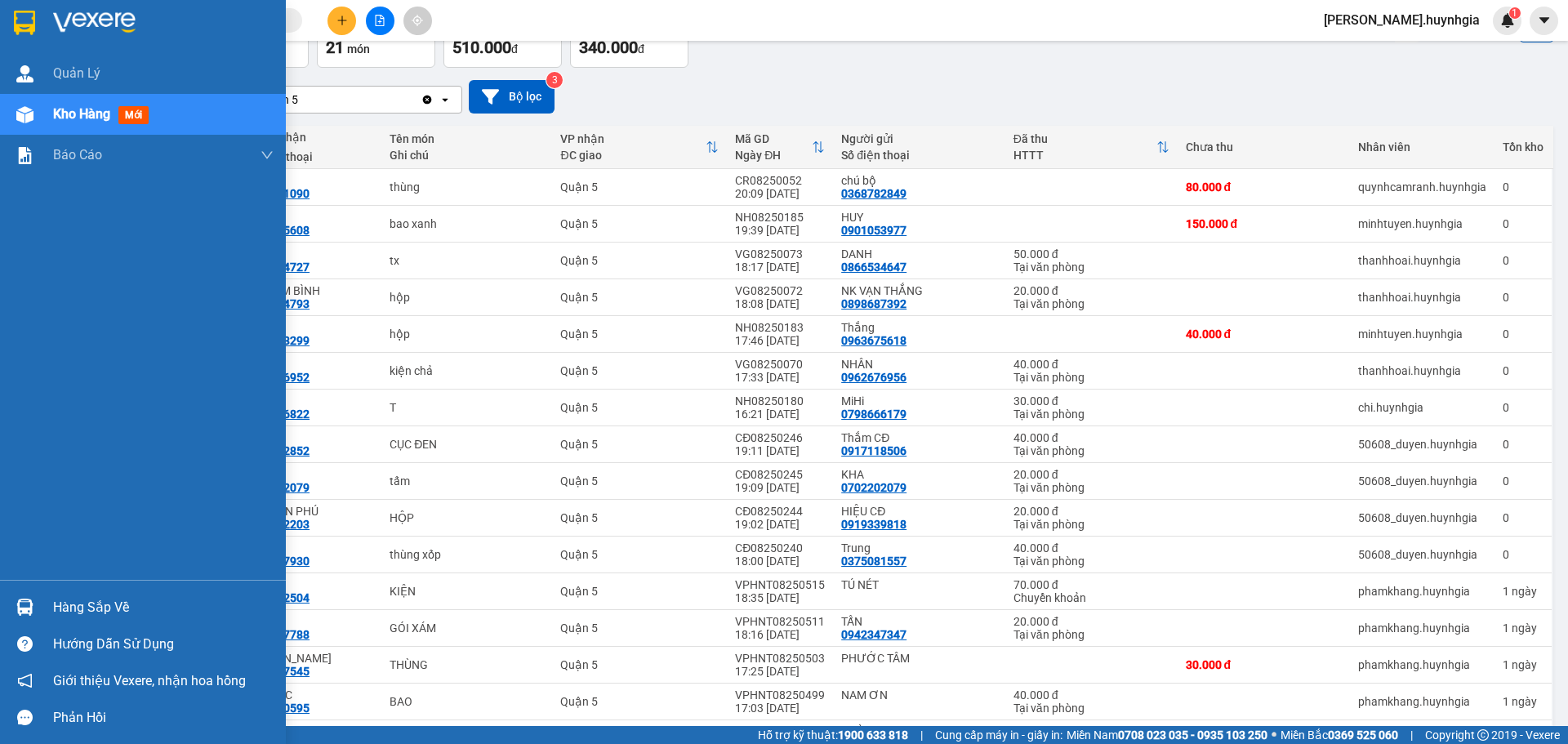
click at [78, 597] on div "Hàng sắp về" at bounding box center [162, 607] width 220 height 25
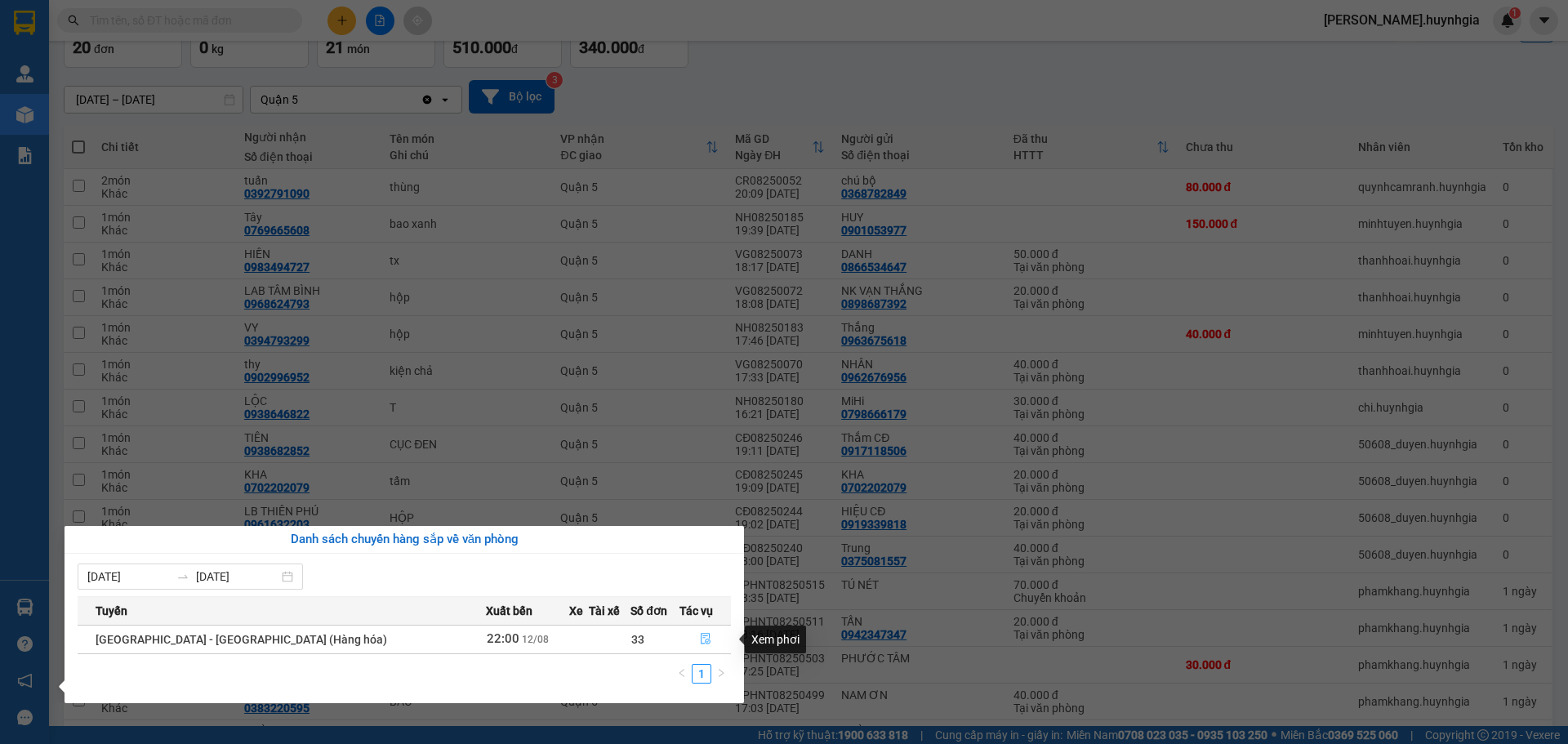
drag, startPoint x: 694, startPoint y: 640, endPoint x: 709, endPoint y: 645, distance: 15.8
click at [701, 640] on icon "file-done" at bounding box center [705, 638] width 11 height 11
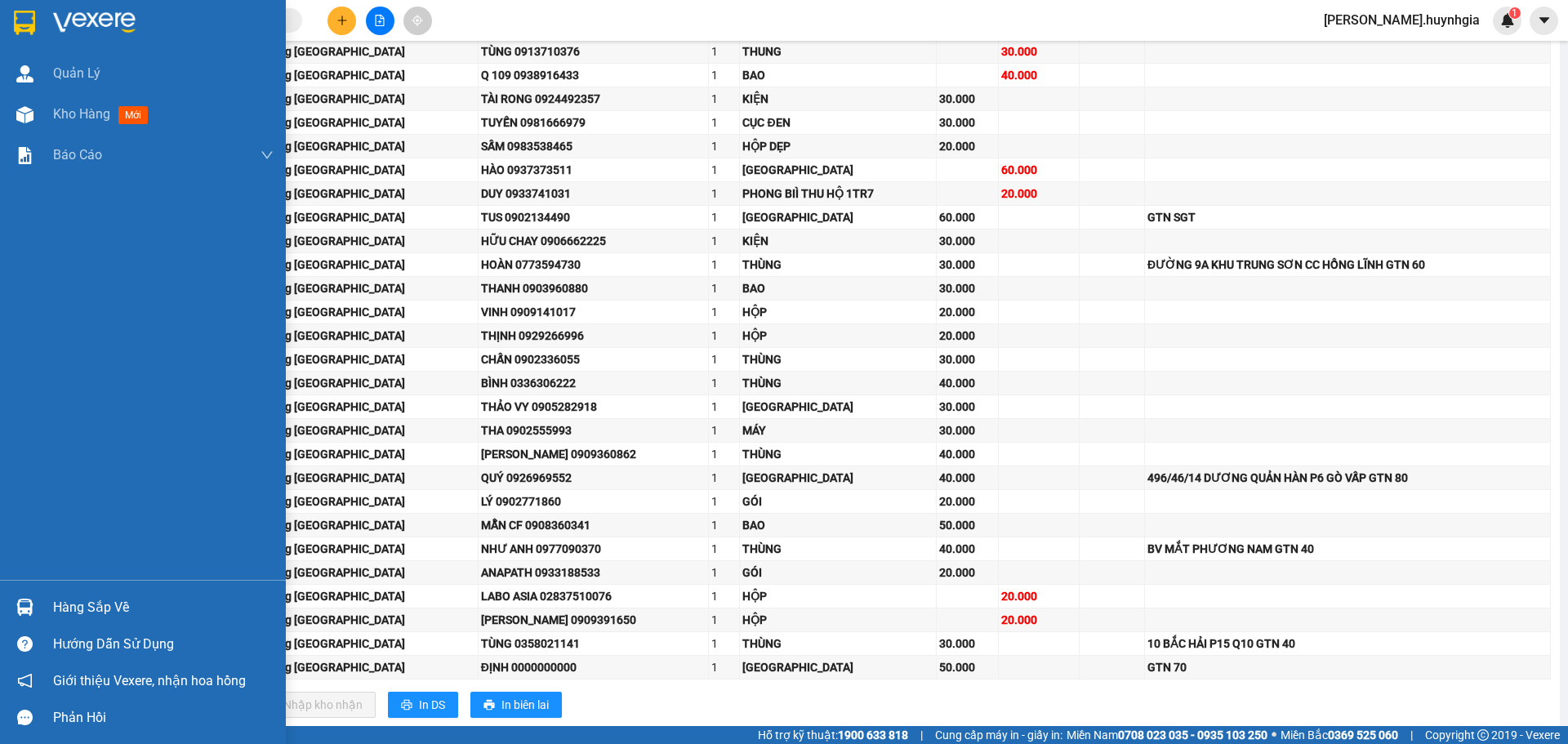
scroll to position [245, 0]
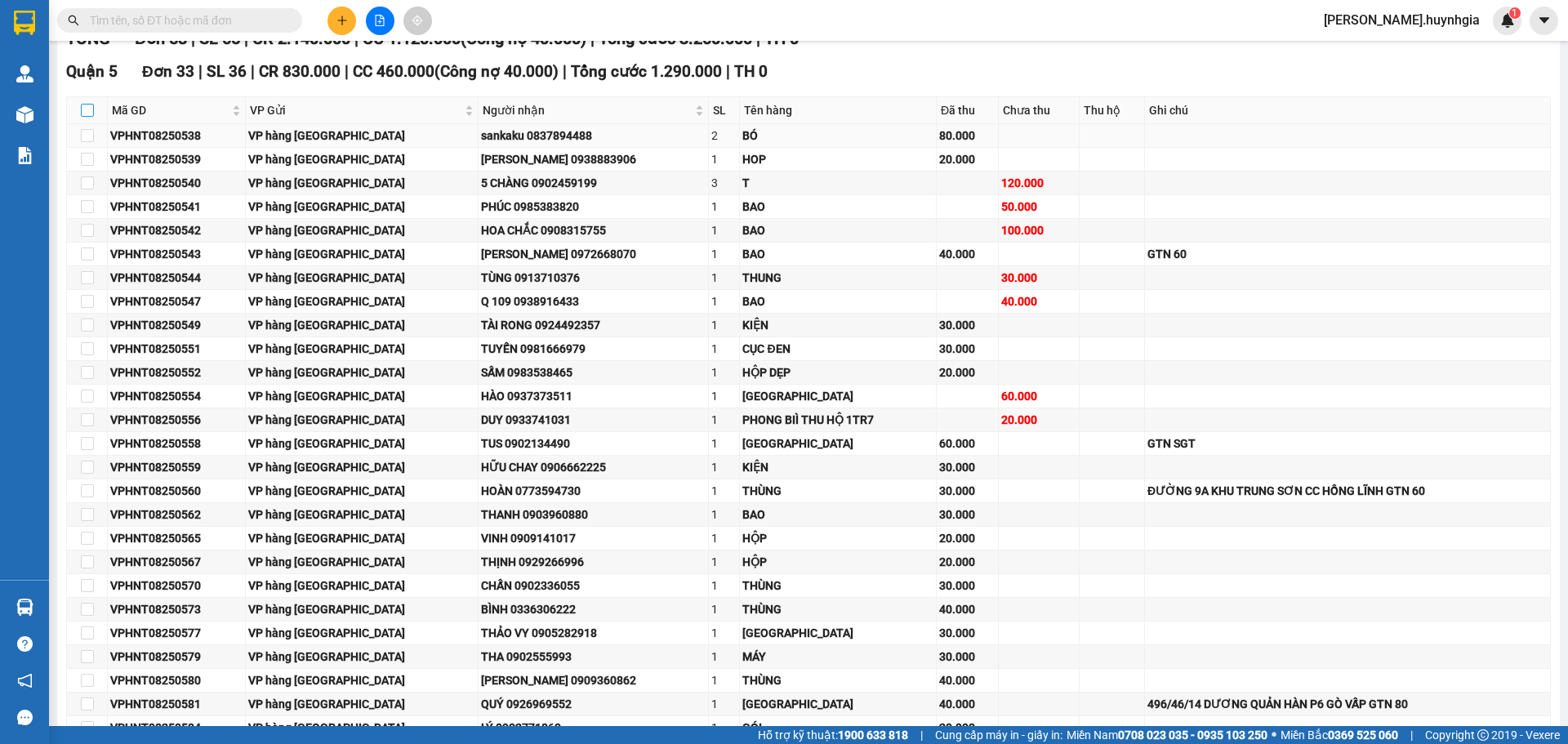
drag, startPoint x: 88, startPoint y: 109, endPoint x: 143, endPoint y: 147, distance: 66.9
click at [87, 108] on input "checkbox" at bounding box center [87, 110] width 13 height 13
checkbox input "true"
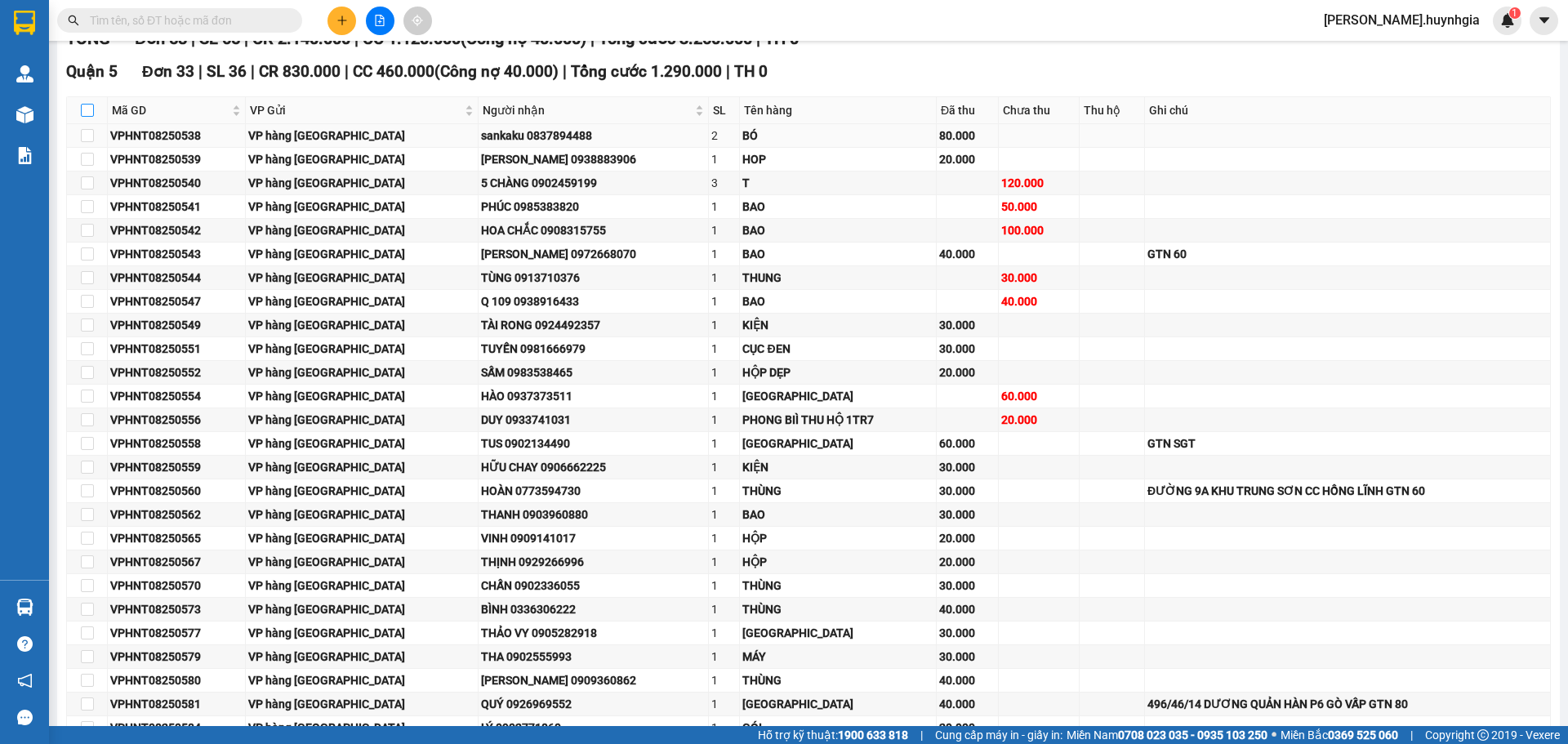
checkbox input "true"
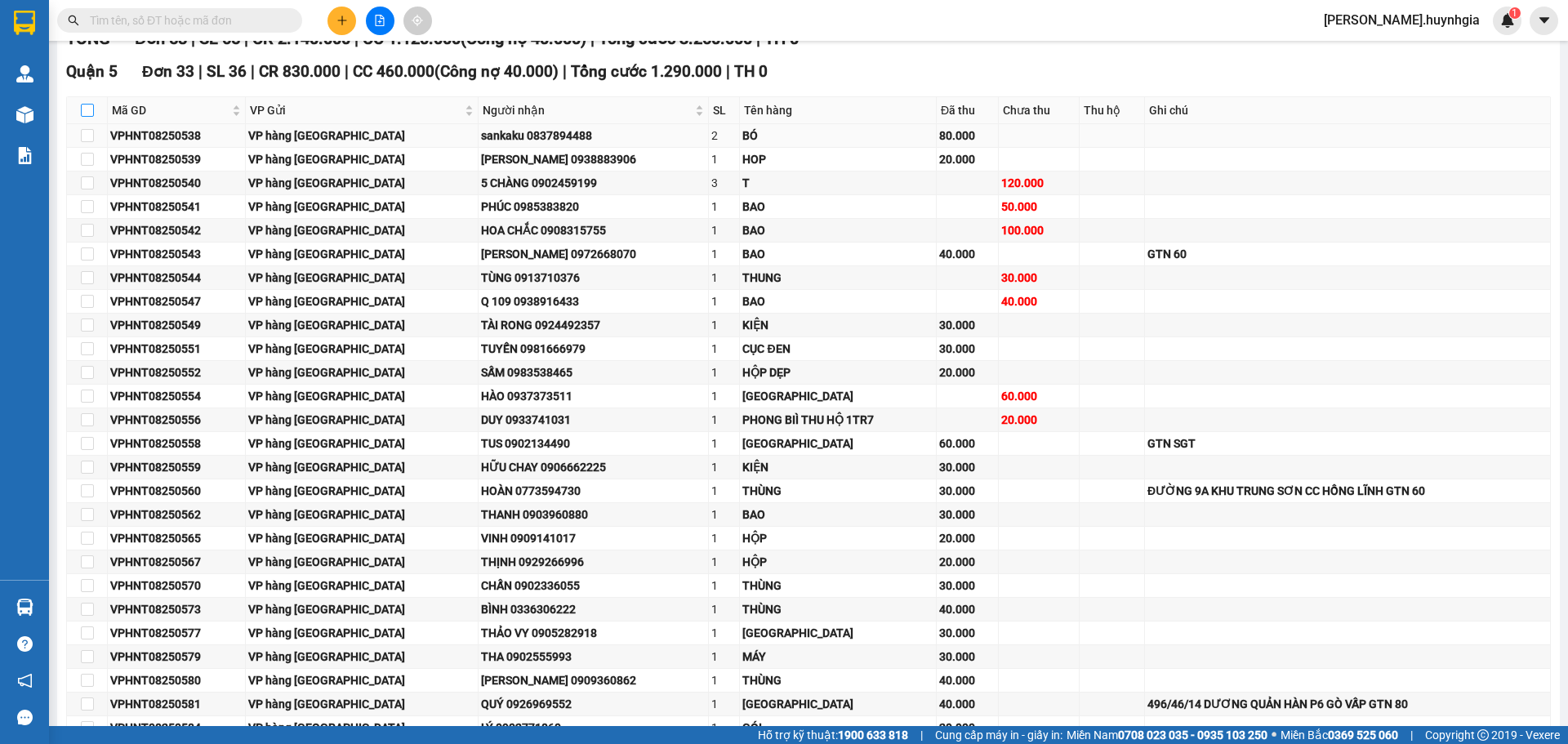
checkbox input "true"
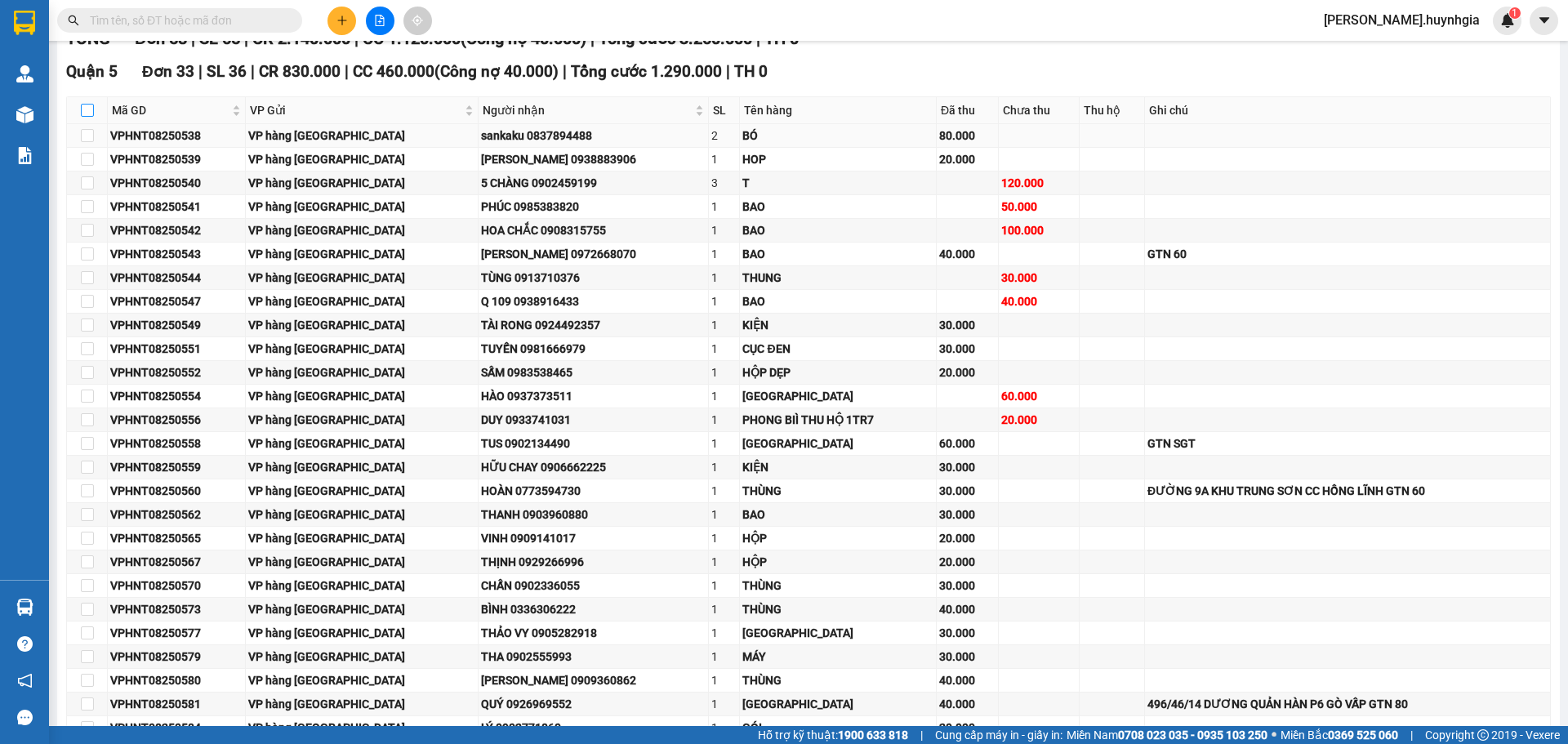
checkbox input "true"
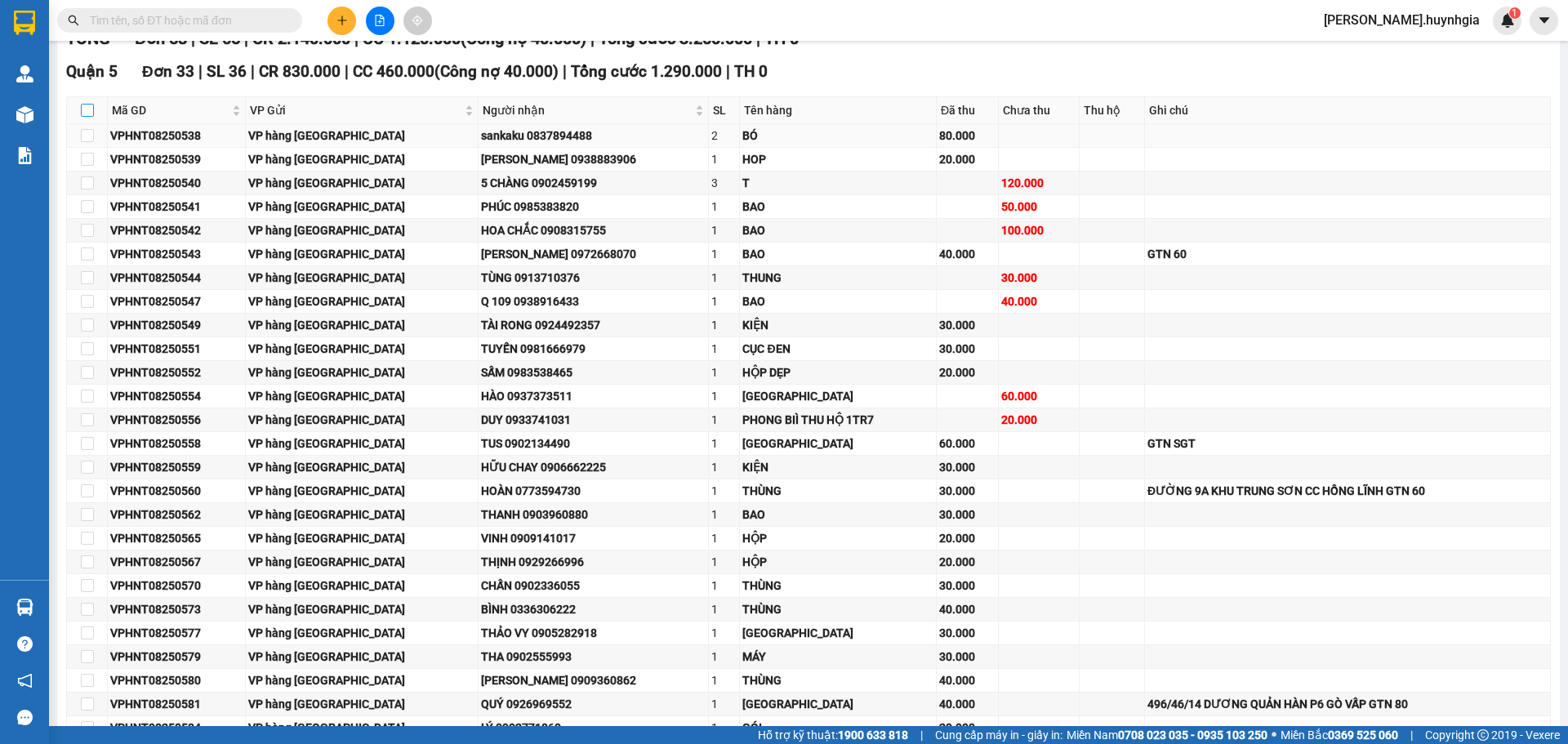
checkbox input "true"
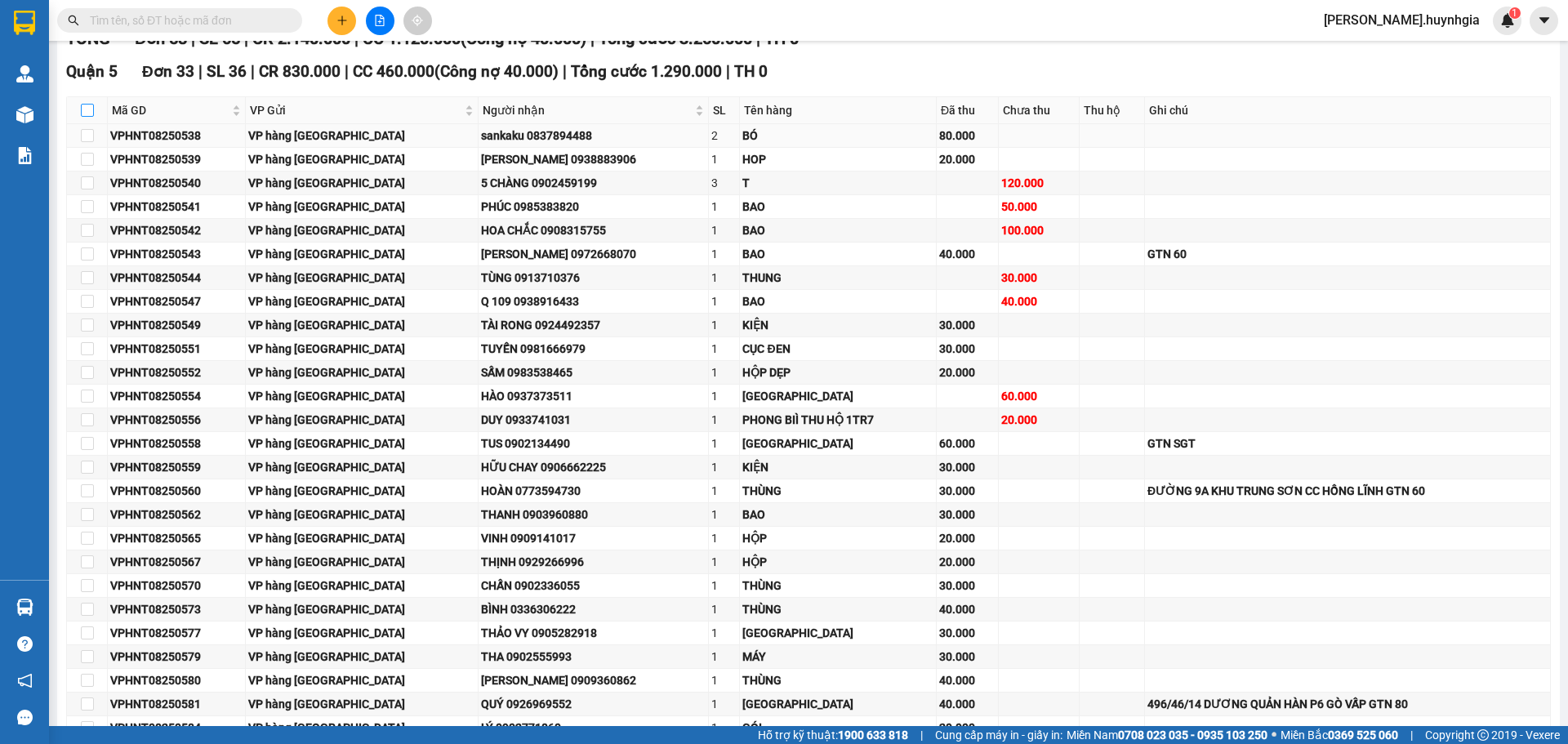
checkbox input "true"
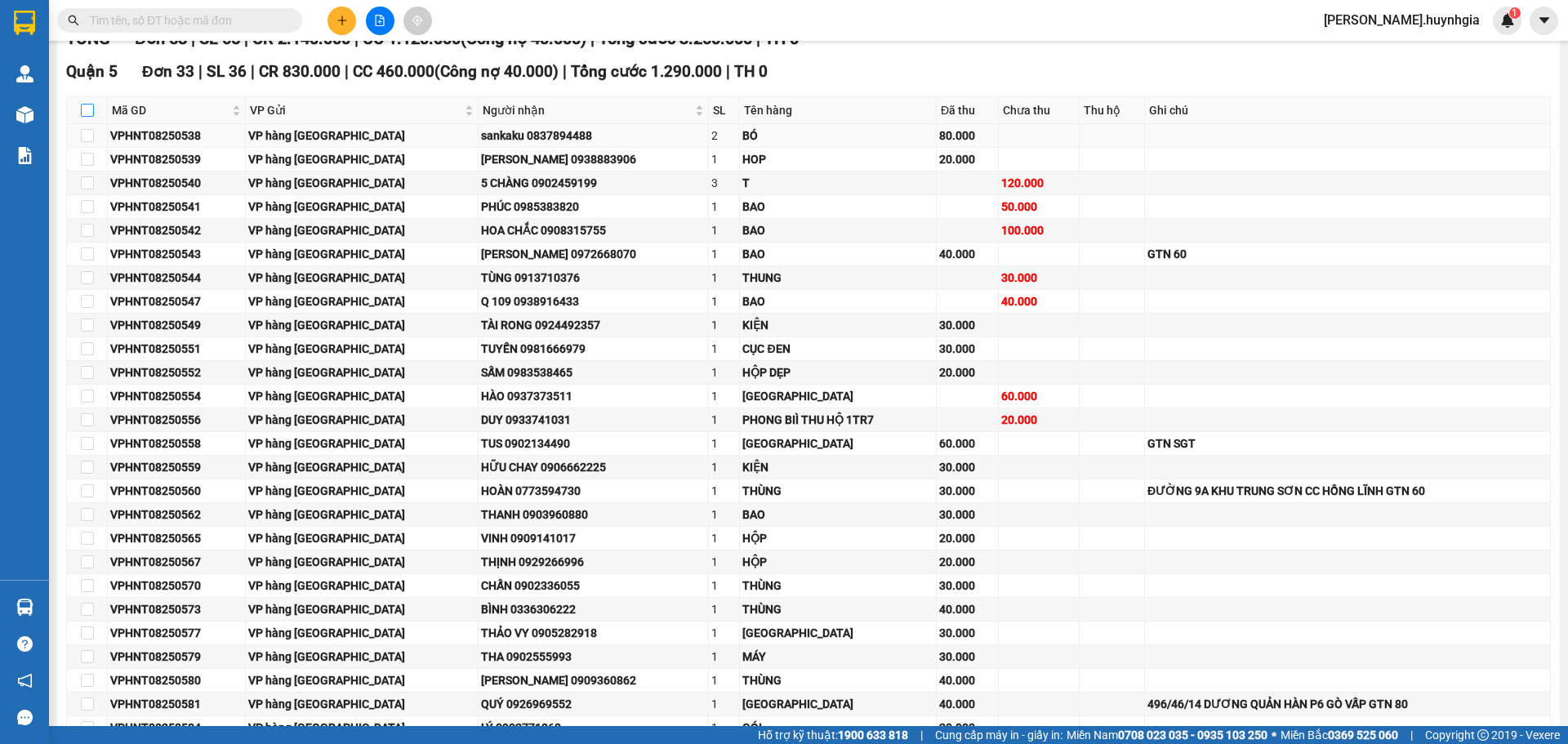
checkbox input "true"
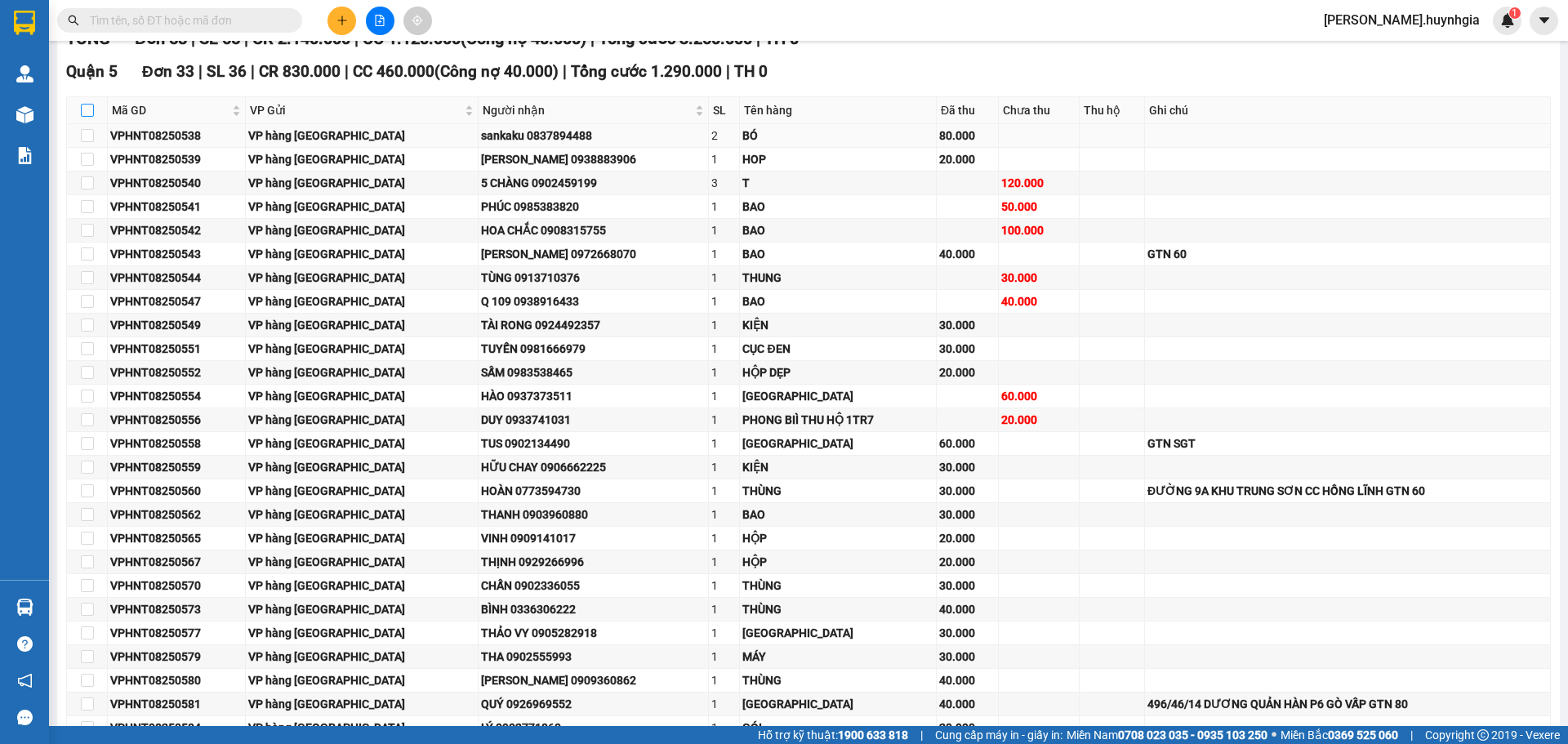
checkbox input "true"
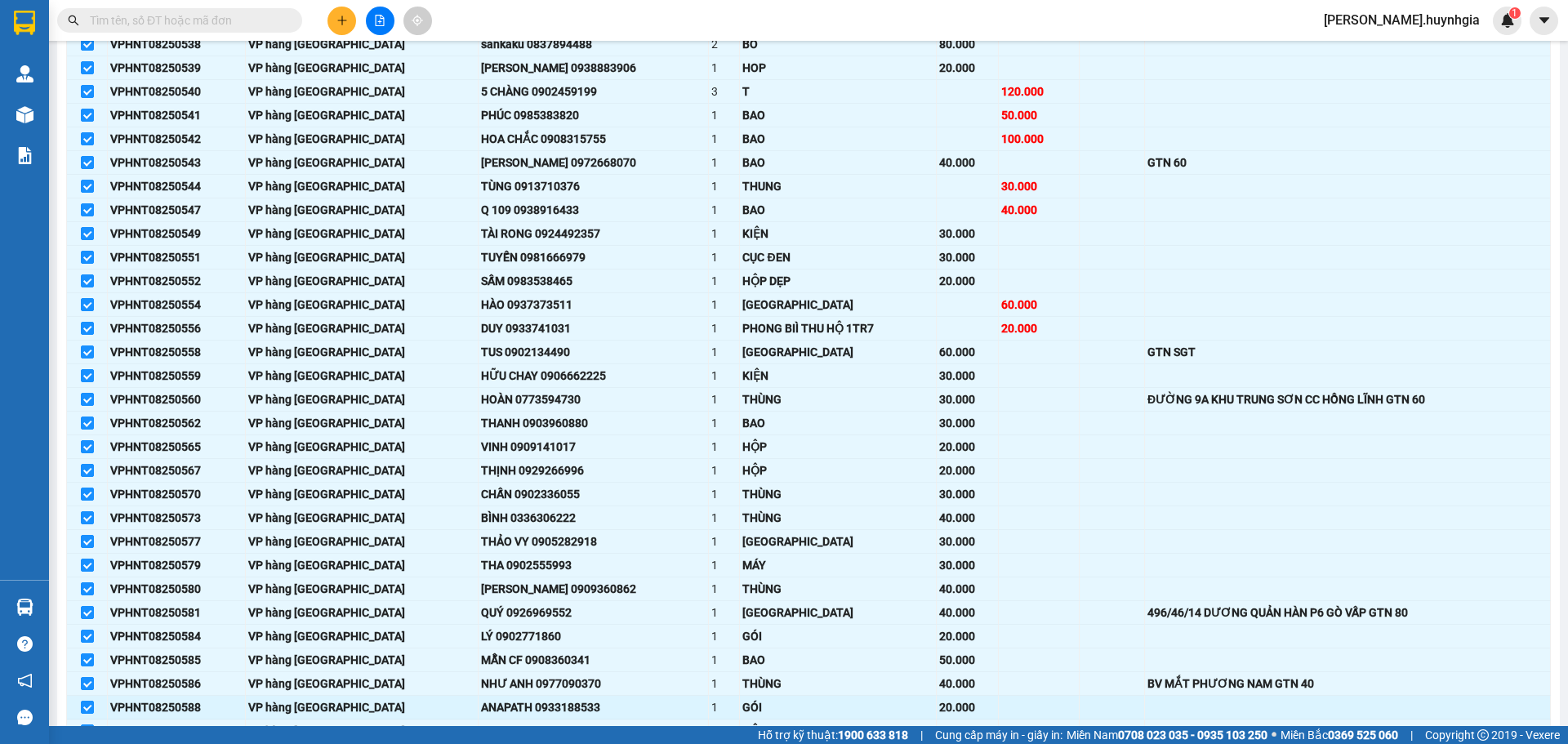
scroll to position [571, 0]
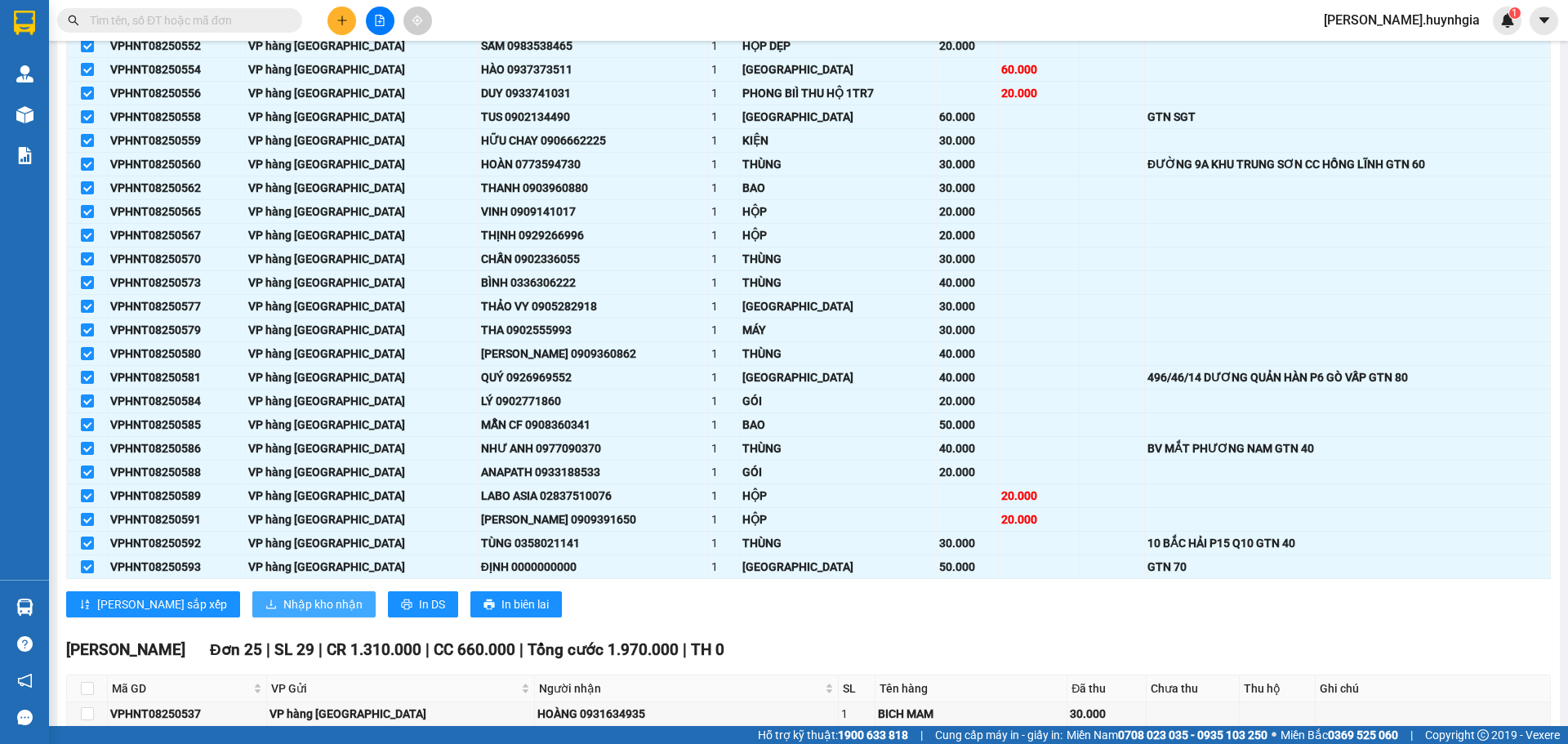
drag, startPoint x: 274, startPoint y: 600, endPoint x: 264, endPoint y: 572, distance: 29.7
click at [283, 595] on span "Nhập kho nhận" at bounding box center [323, 604] width 79 height 18
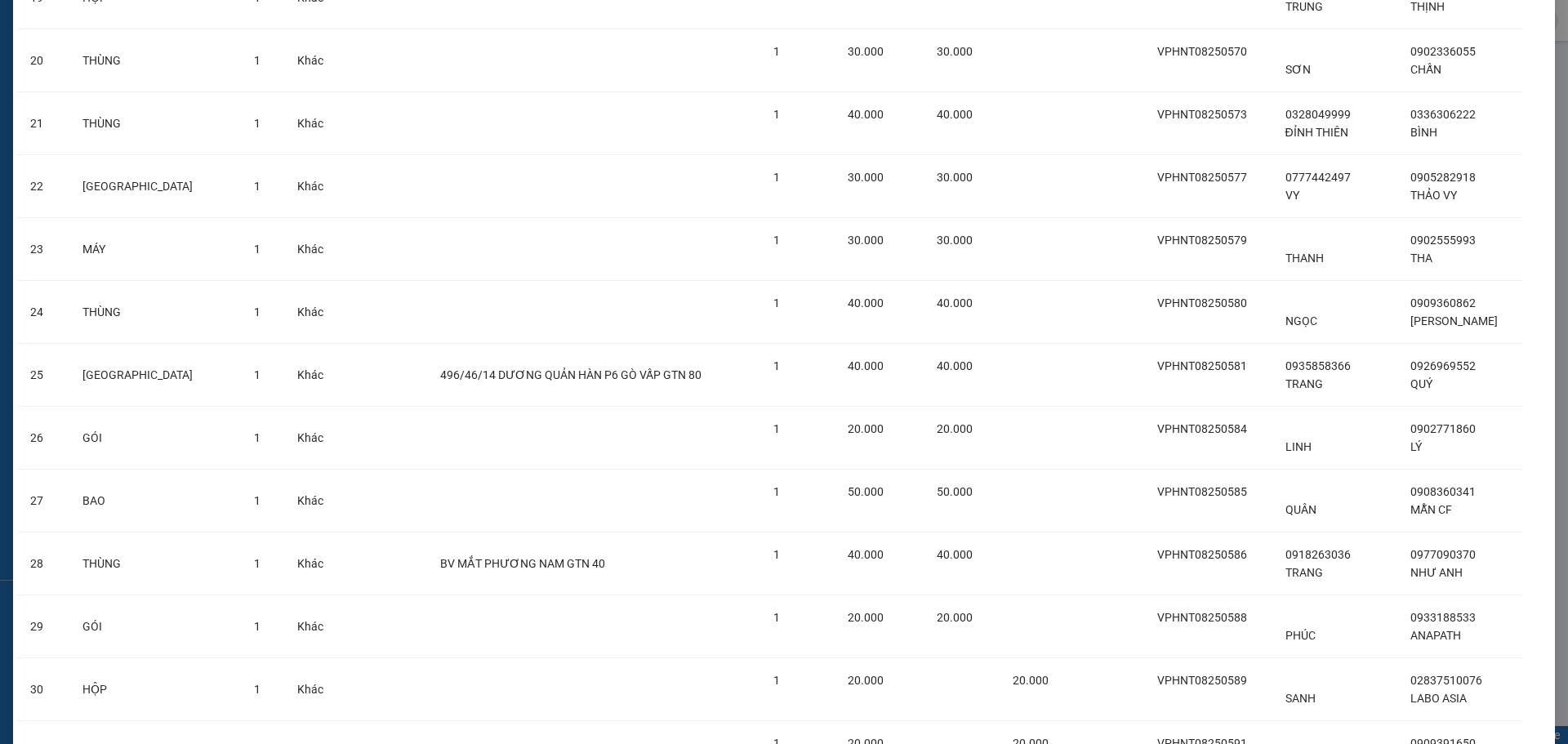
scroll to position [1551, 0]
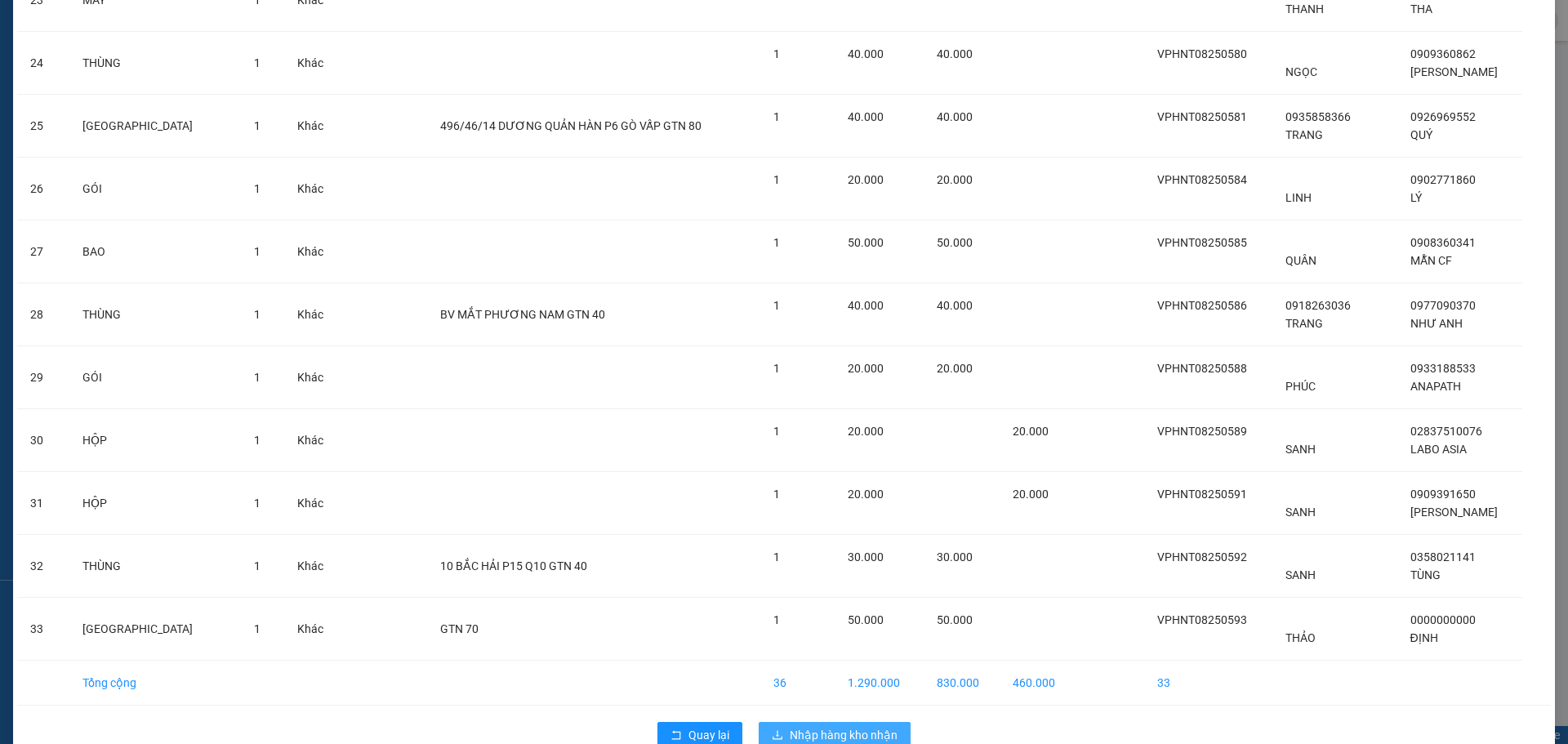
click at [824, 726] on span "Nhập hàng kho nhận" at bounding box center [843, 734] width 108 height 18
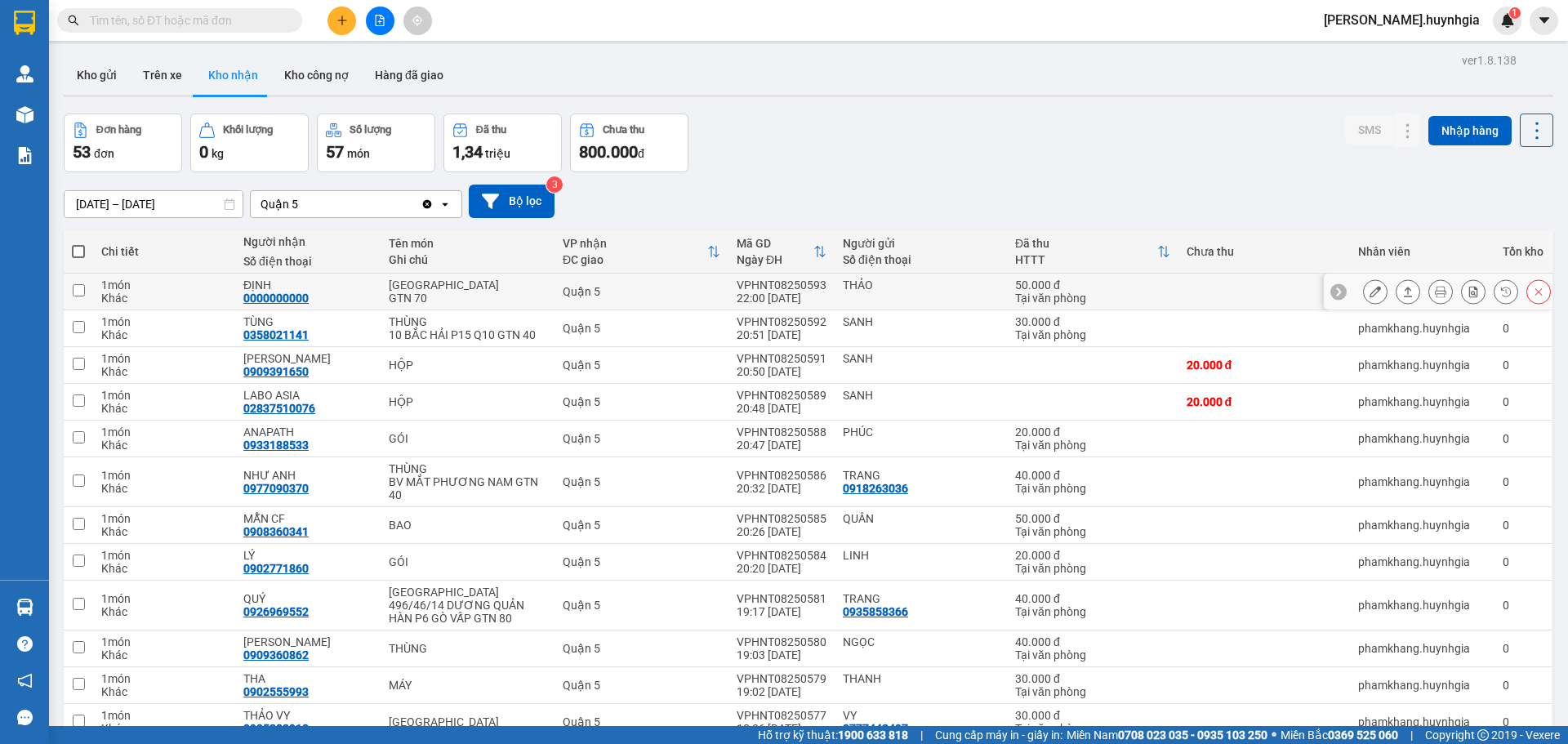
click at [1369, 296] on icon at bounding box center [1374, 291] width 11 height 11
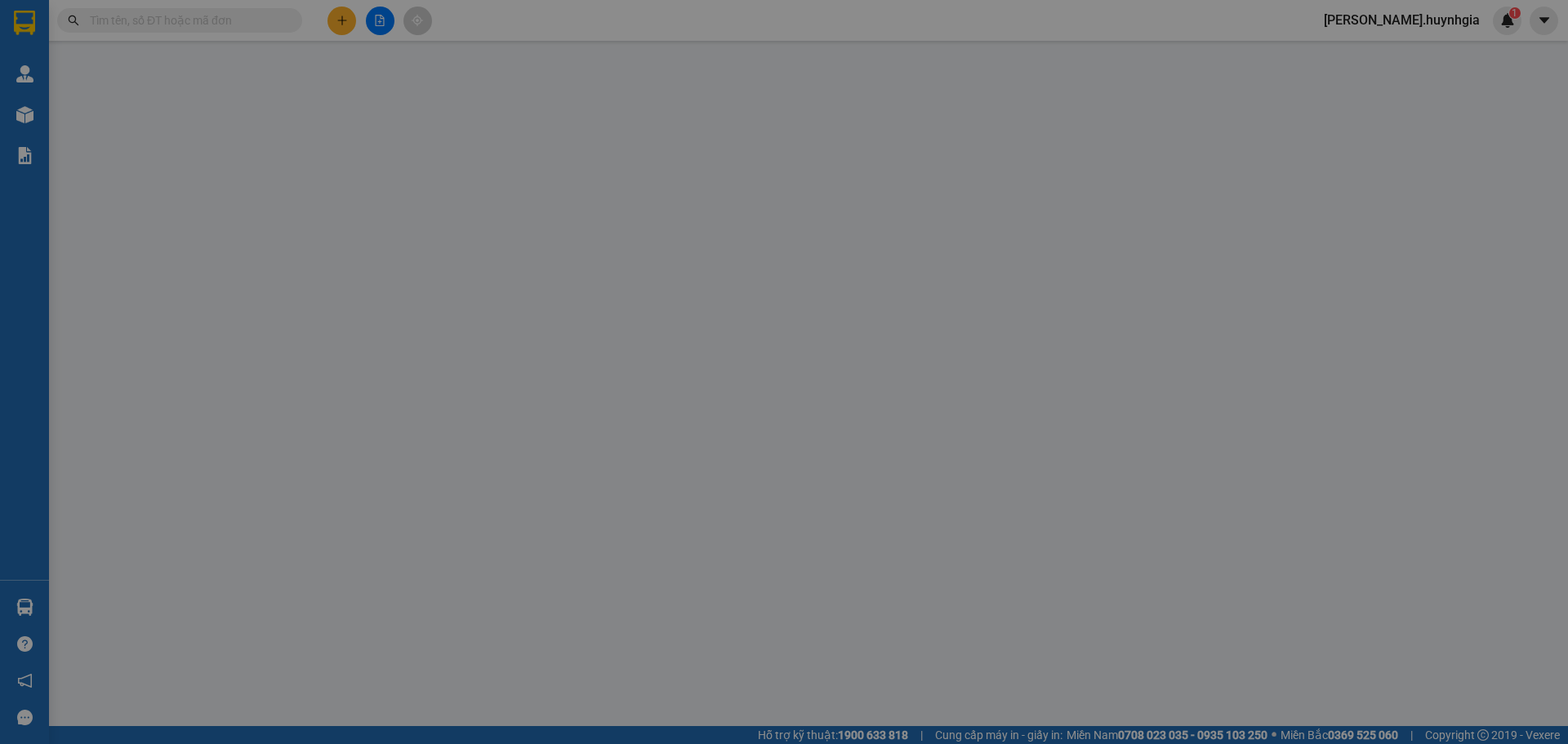
type input "THẢO"
type input "0000000000"
type input "ĐỊNH"
type input "50.000"
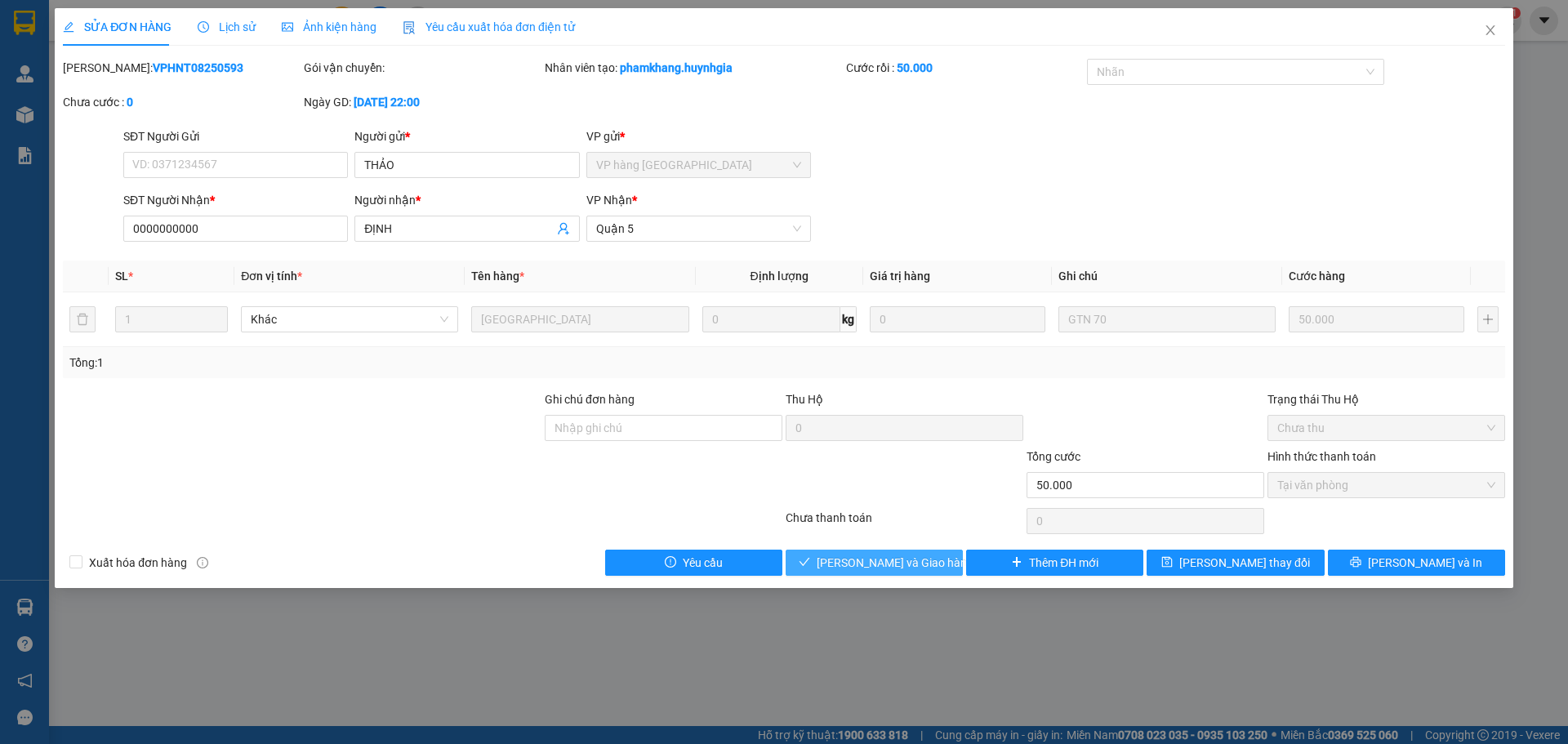
drag, startPoint x: 885, startPoint y: 562, endPoint x: 863, endPoint y: 521, distance: 46.5
click at [887, 562] on span "[PERSON_NAME] và Giao hàng" at bounding box center [894, 562] width 157 height 18
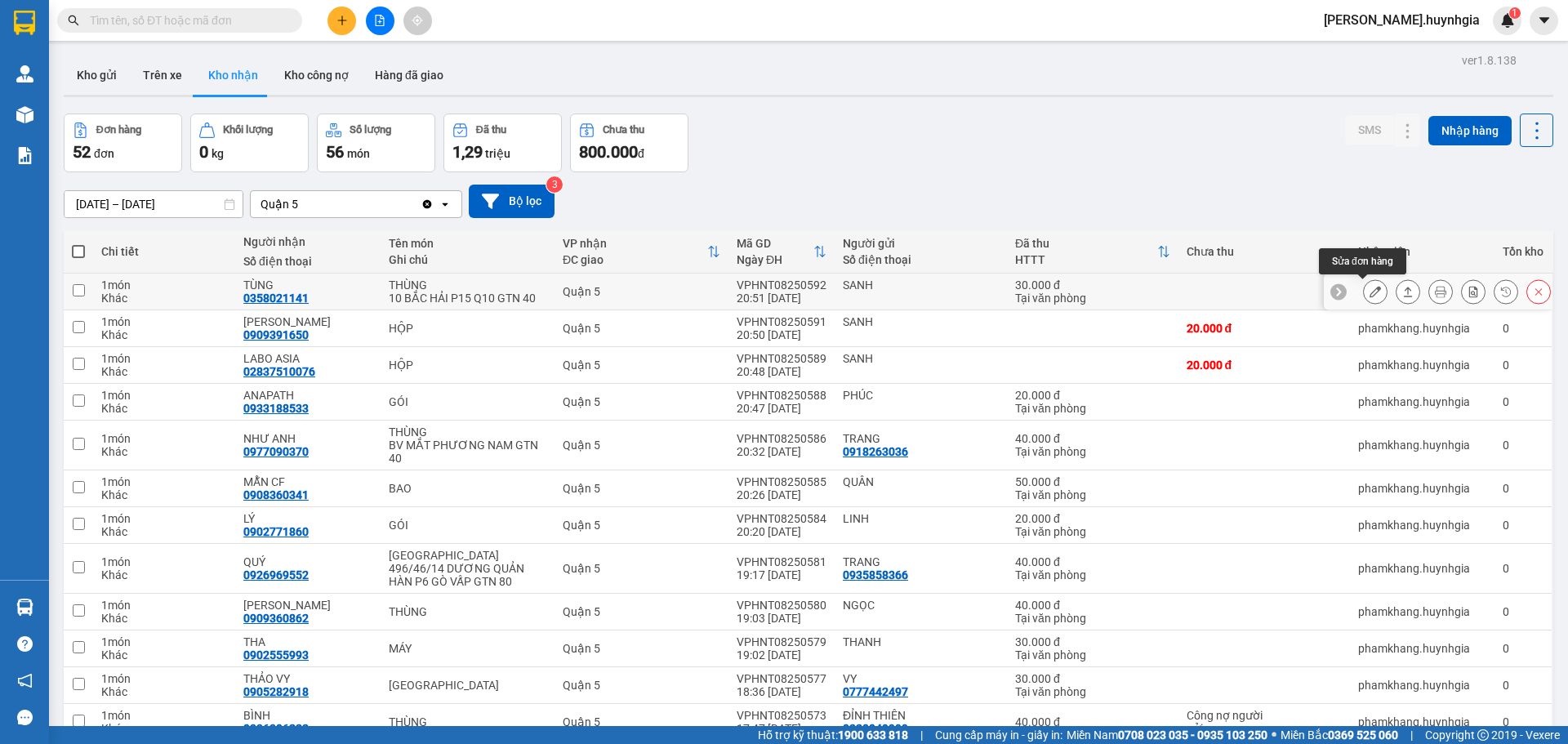
click at [1369, 293] on button at bounding box center [1375, 291] width 23 height 29
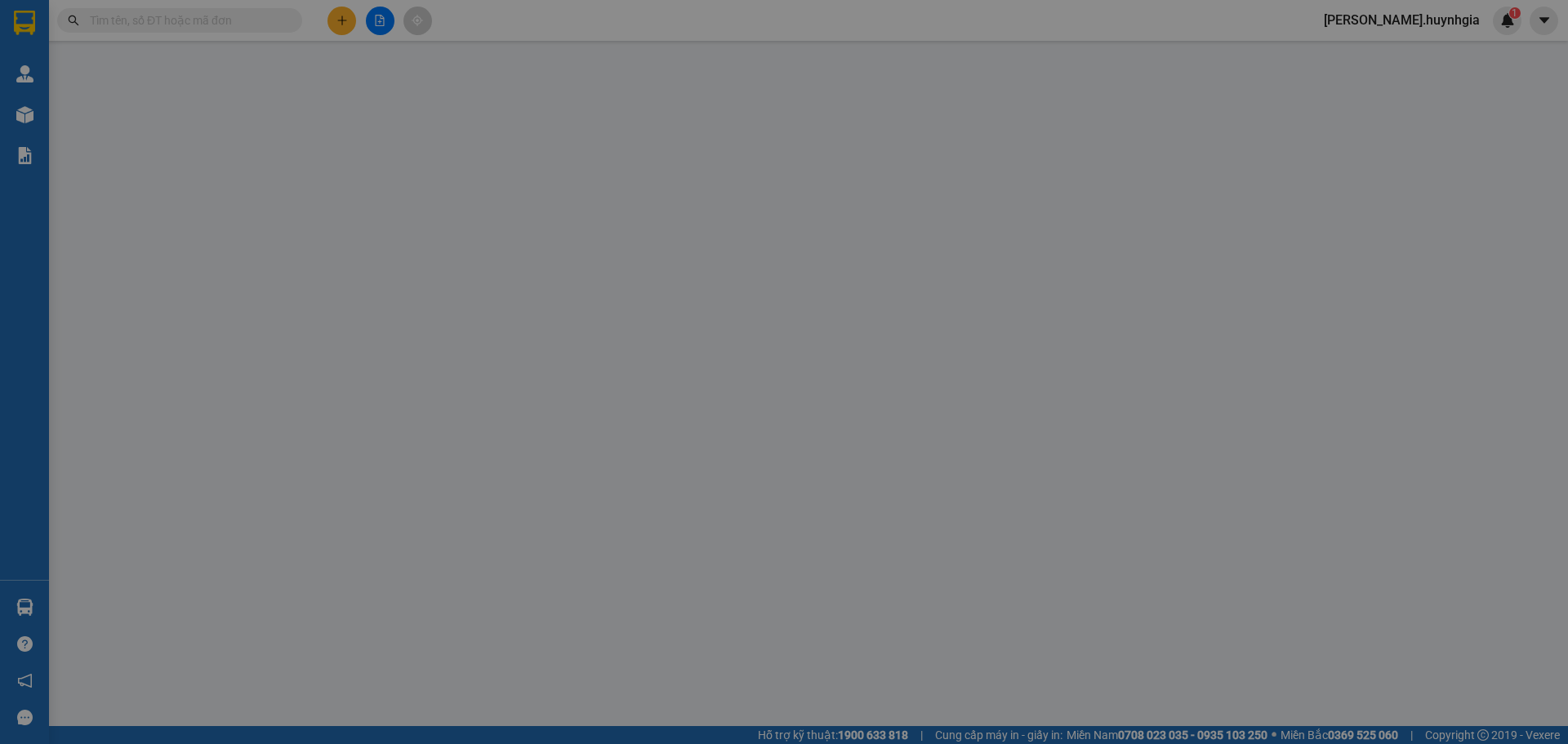
type input "SANH"
type input "0358021141"
type input "TÙNG"
type input "30.000"
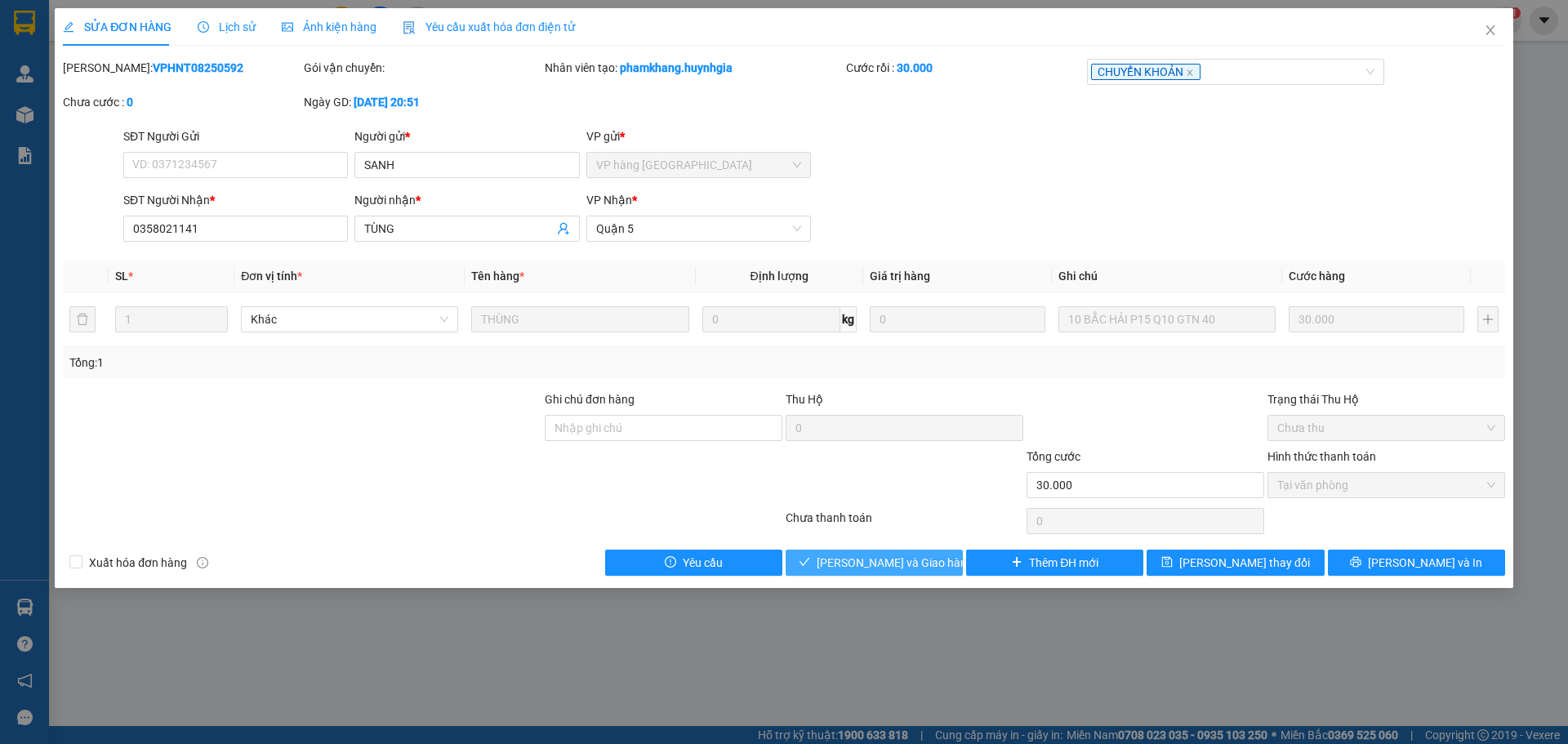
drag, startPoint x: 856, startPoint y: 566, endPoint x: 806, endPoint y: 470, distance: 108.2
click at [860, 559] on span "[PERSON_NAME] và Giao hàng" at bounding box center [894, 562] width 157 height 18
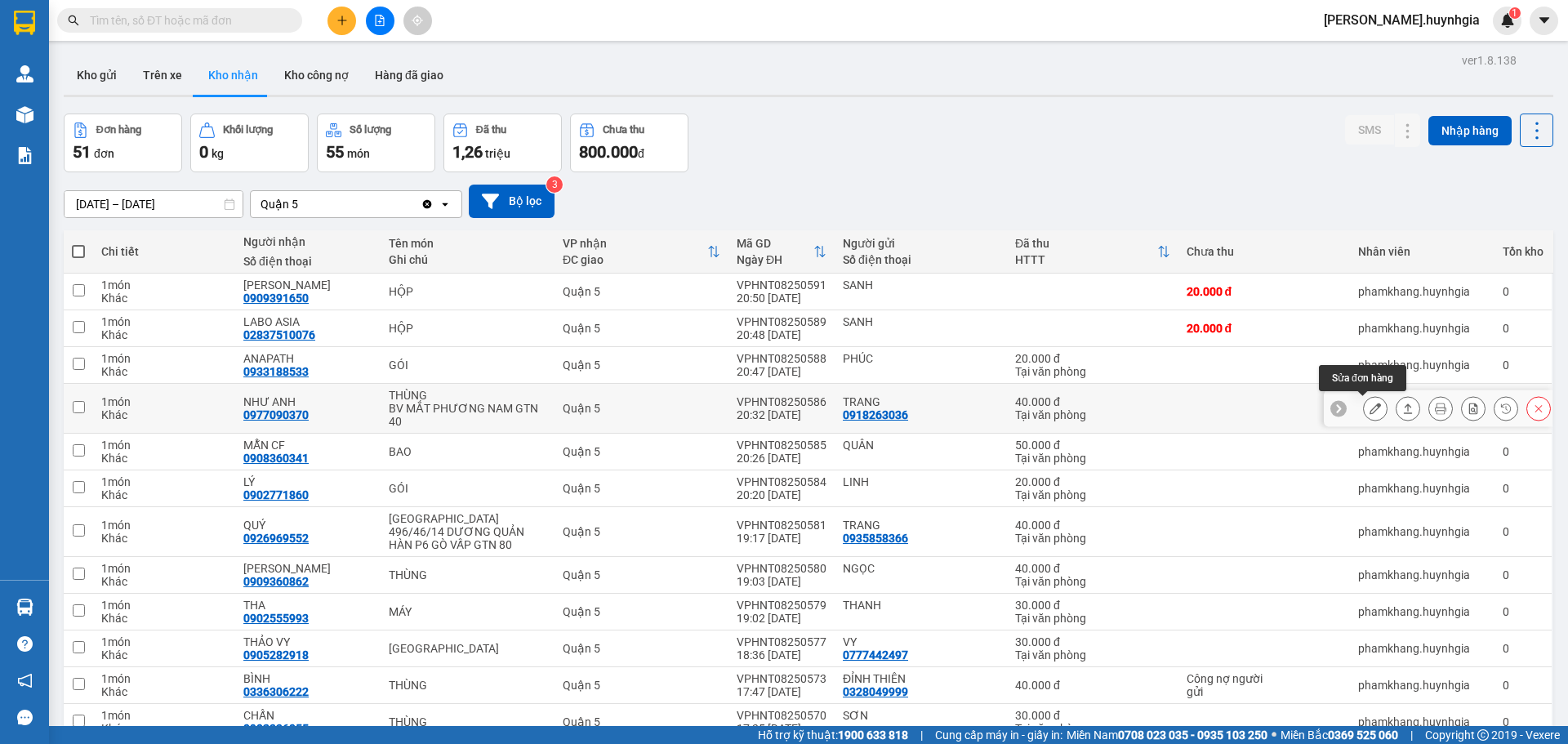
click at [1364, 407] on button at bounding box center [1375, 408] width 23 height 29
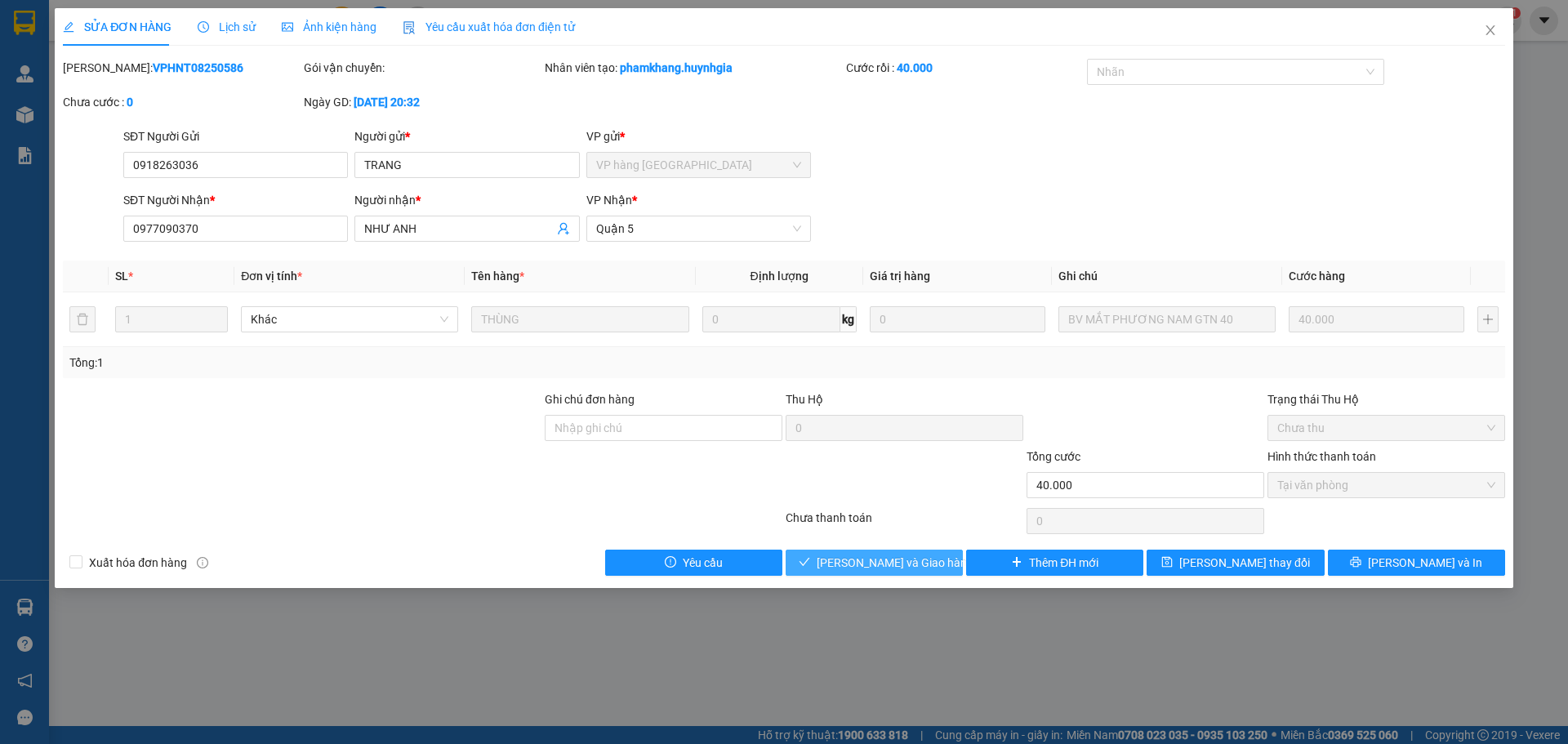
drag, startPoint x: 913, startPoint y: 557, endPoint x: 783, endPoint y: 491, distance: 145.8
click at [915, 557] on span "[PERSON_NAME] và Giao hàng" at bounding box center [894, 562] width 157 height 18
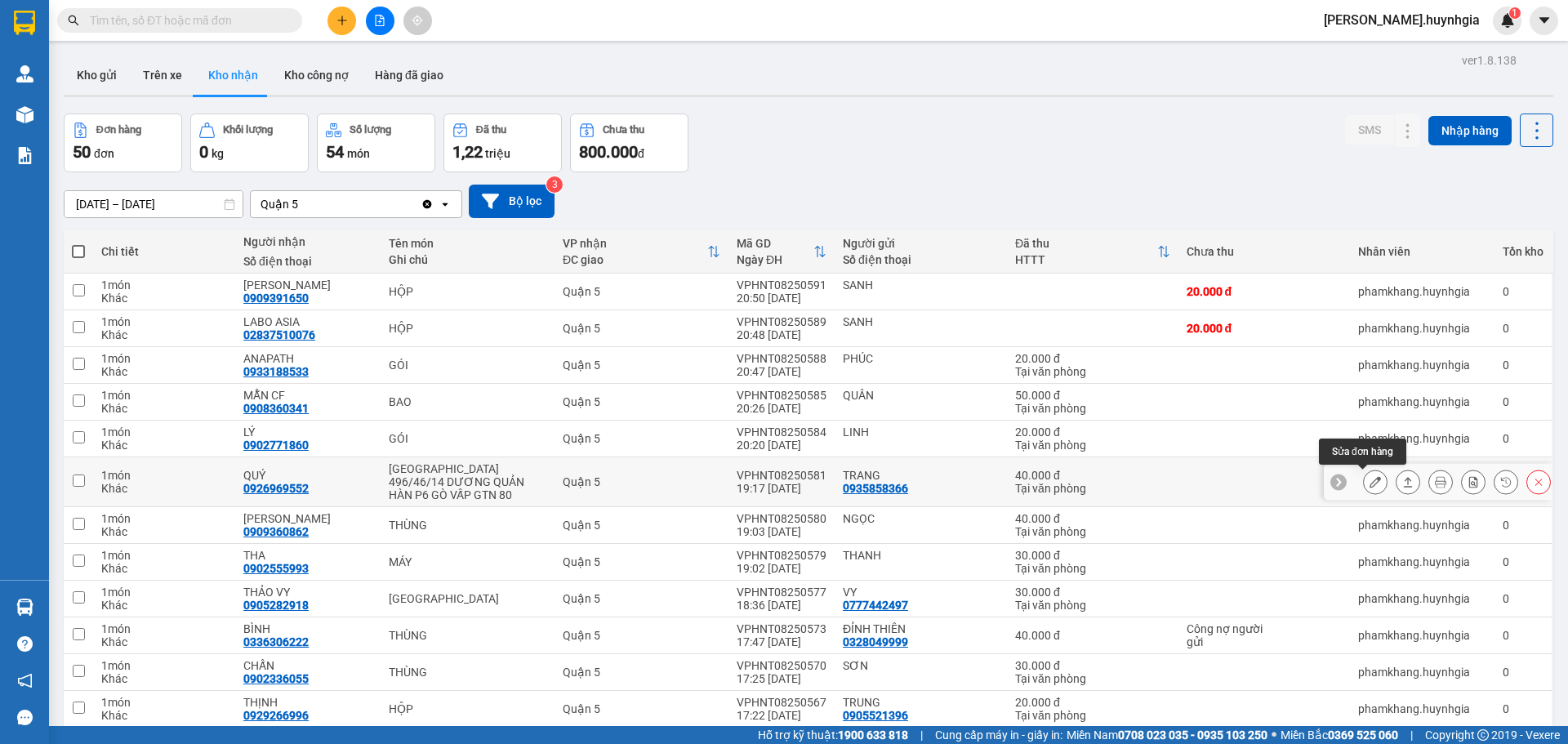
drag, startPoint x: 1361, startPoint y: 487, endPoint x: 1381, endPoint y: 631, distance: 145.4
click at [1378, 490] on div at bounding box center [1457, 482] width 188 height 25
drag, startPoint x: 1363, startPoint y: 480, endPoint x: 1360, endPoint y: 492, distance: 12.4
click at [1364, 492] on button at bounding box center [1375, 482] width 23 height 29
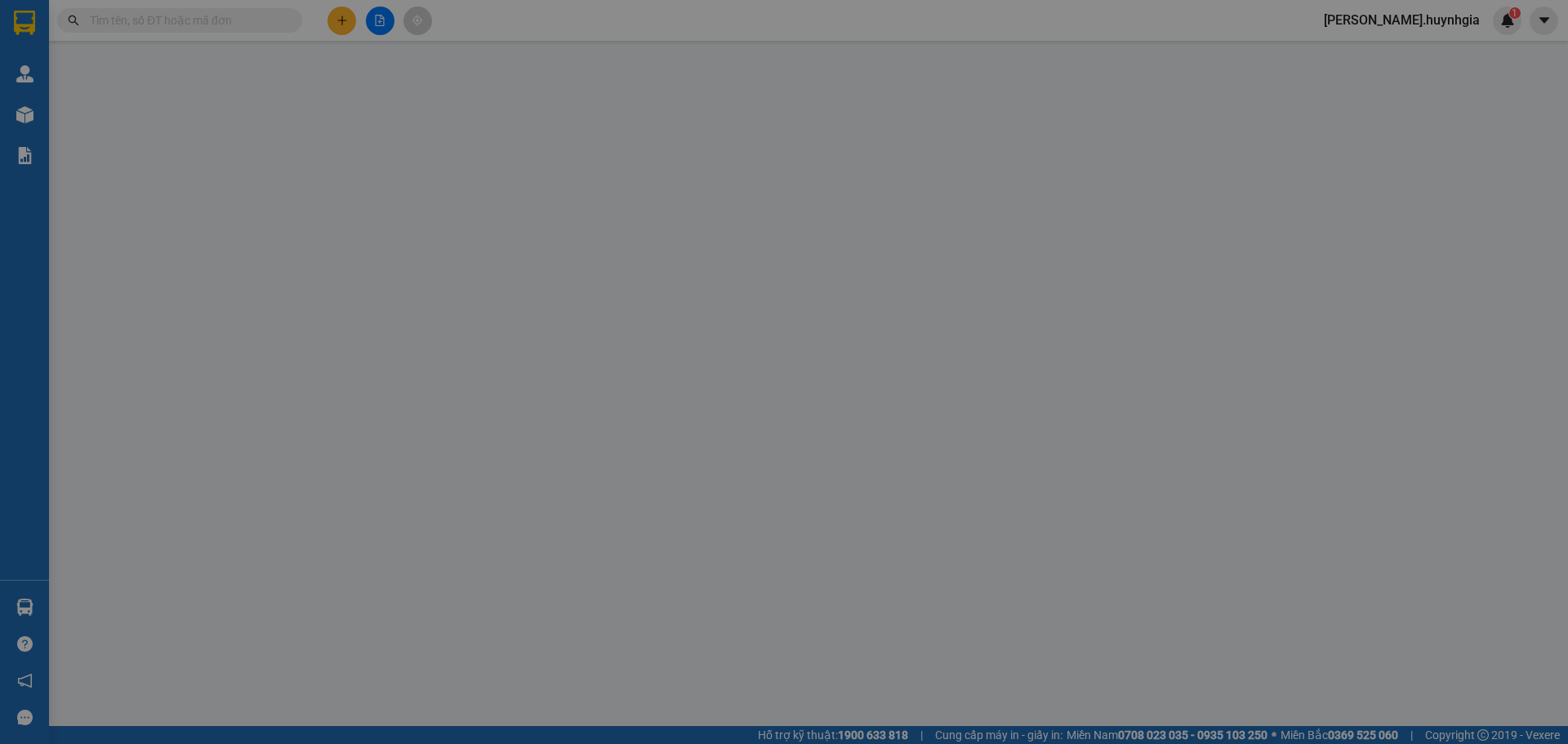
type input "0935858366"
type input "TRANG"
type input "0926969552"
type input "QUÝ"
type input "40.000"
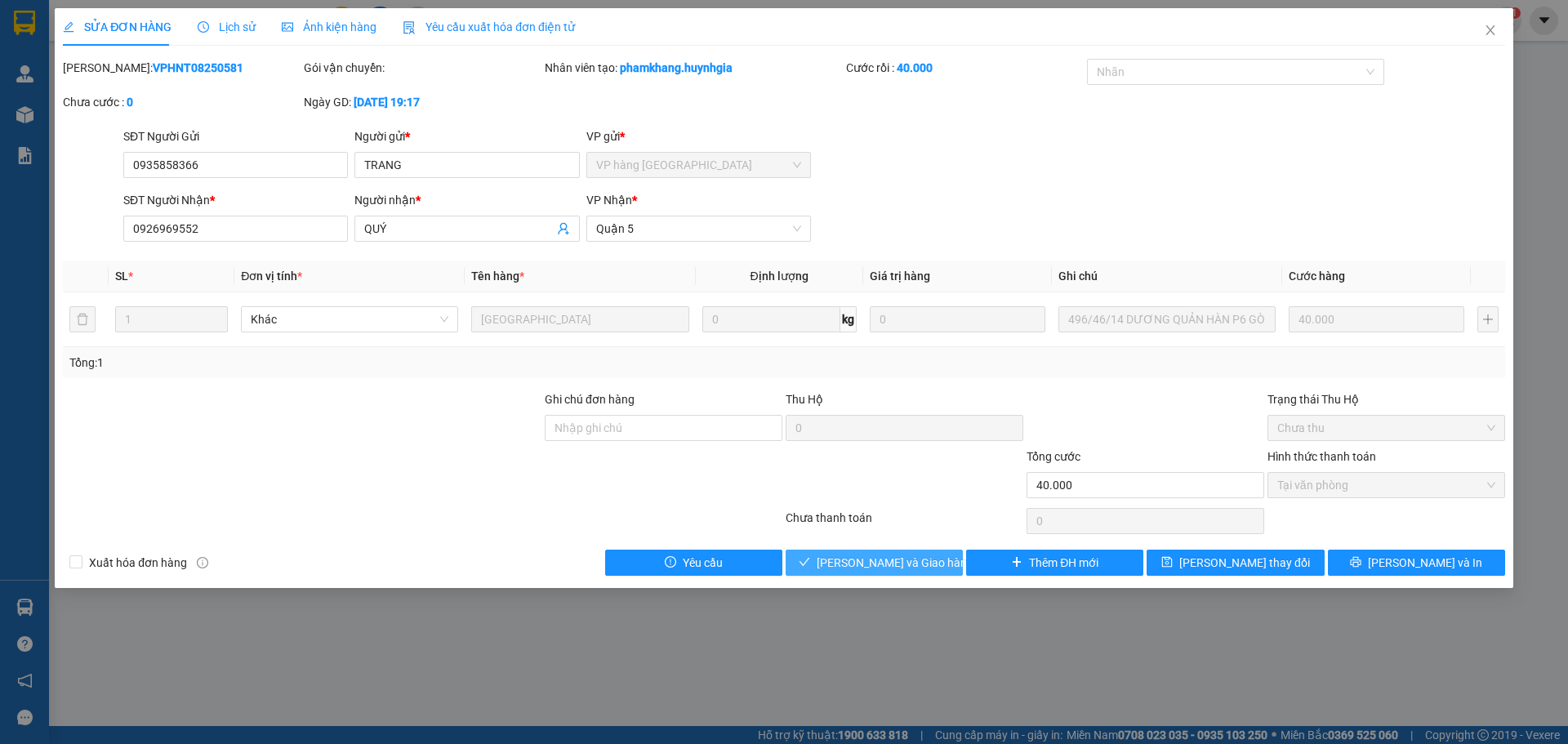
drag, startPoint x: 893, startPoint y: 551, endPoint x: 898, endPoint y: 558, distance: 8.6
click at [896, 558] on button "[PERSON_NAME] và Giao hàng" at bounding box center [874, 562] width 177 height 26
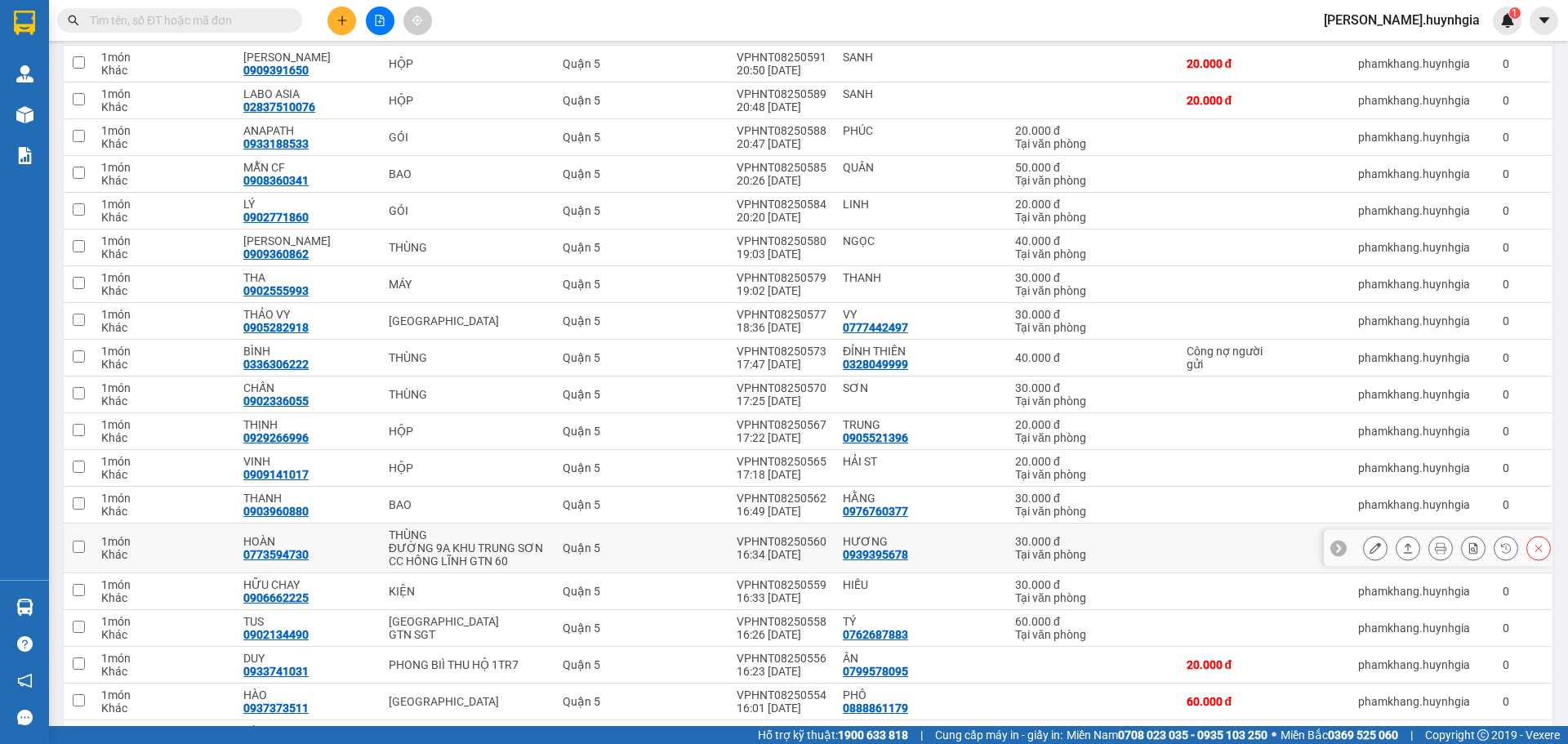
scroll to position [245, 0]
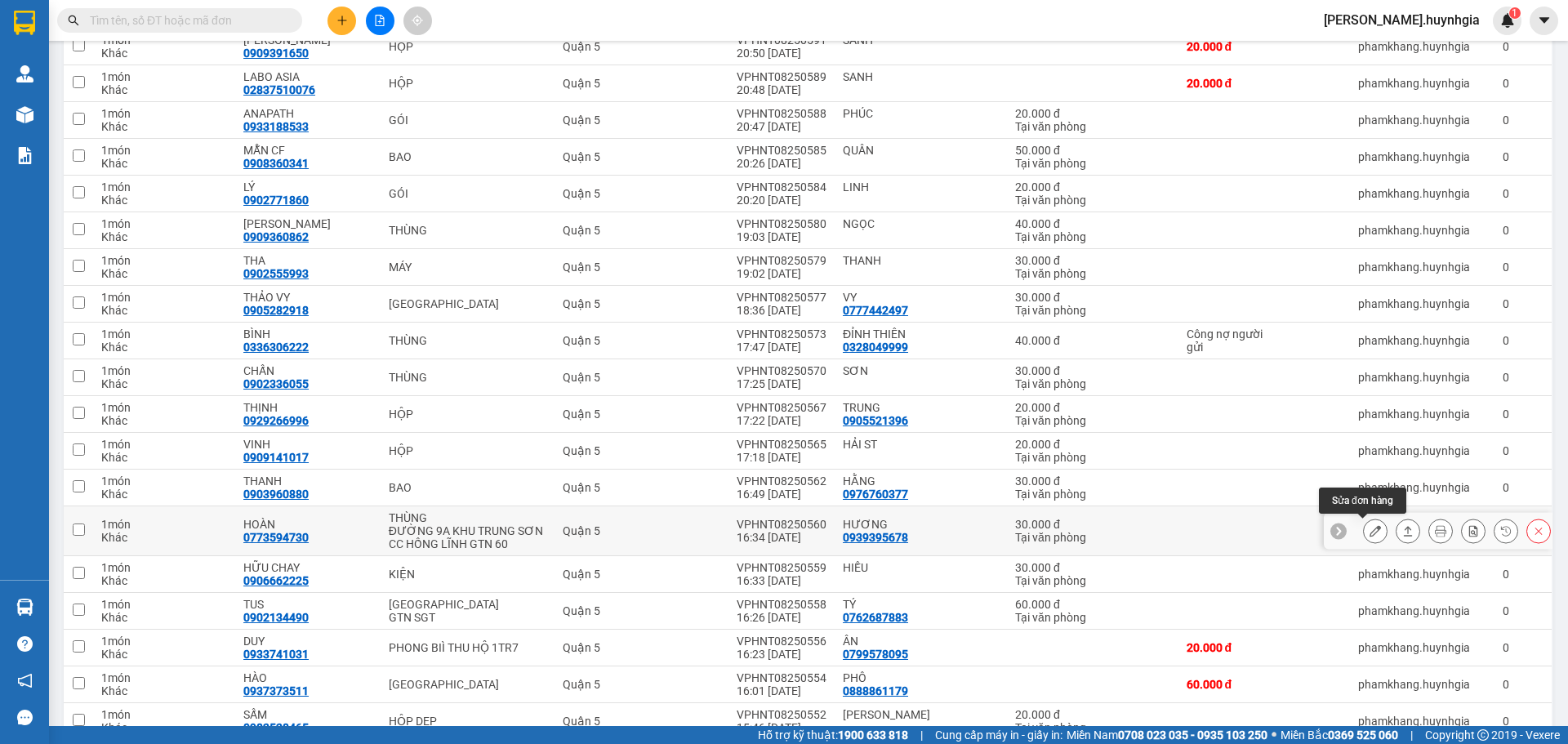
drag, startPoint x: 1358, startPoint y: 532, endPoint x: 1367, endPoint y: 534, distance: 9.2
click at [1369, 534] on icon at bounding box center [1374, 530] width 11 height 11
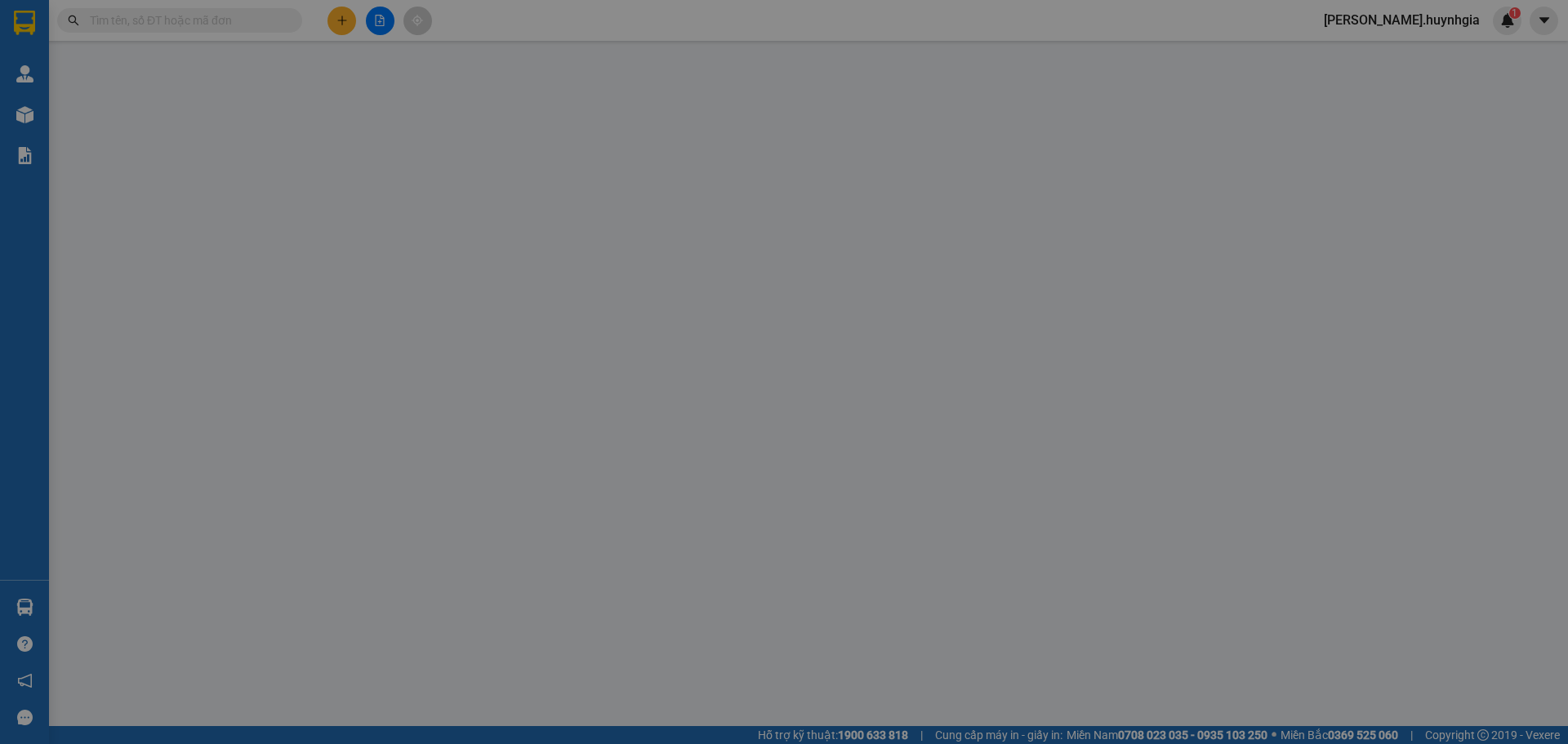
type input "0939395678"
type input "HƯƠNG"
type input "0773594730"
type input "HOÀN"
type input "30.000"
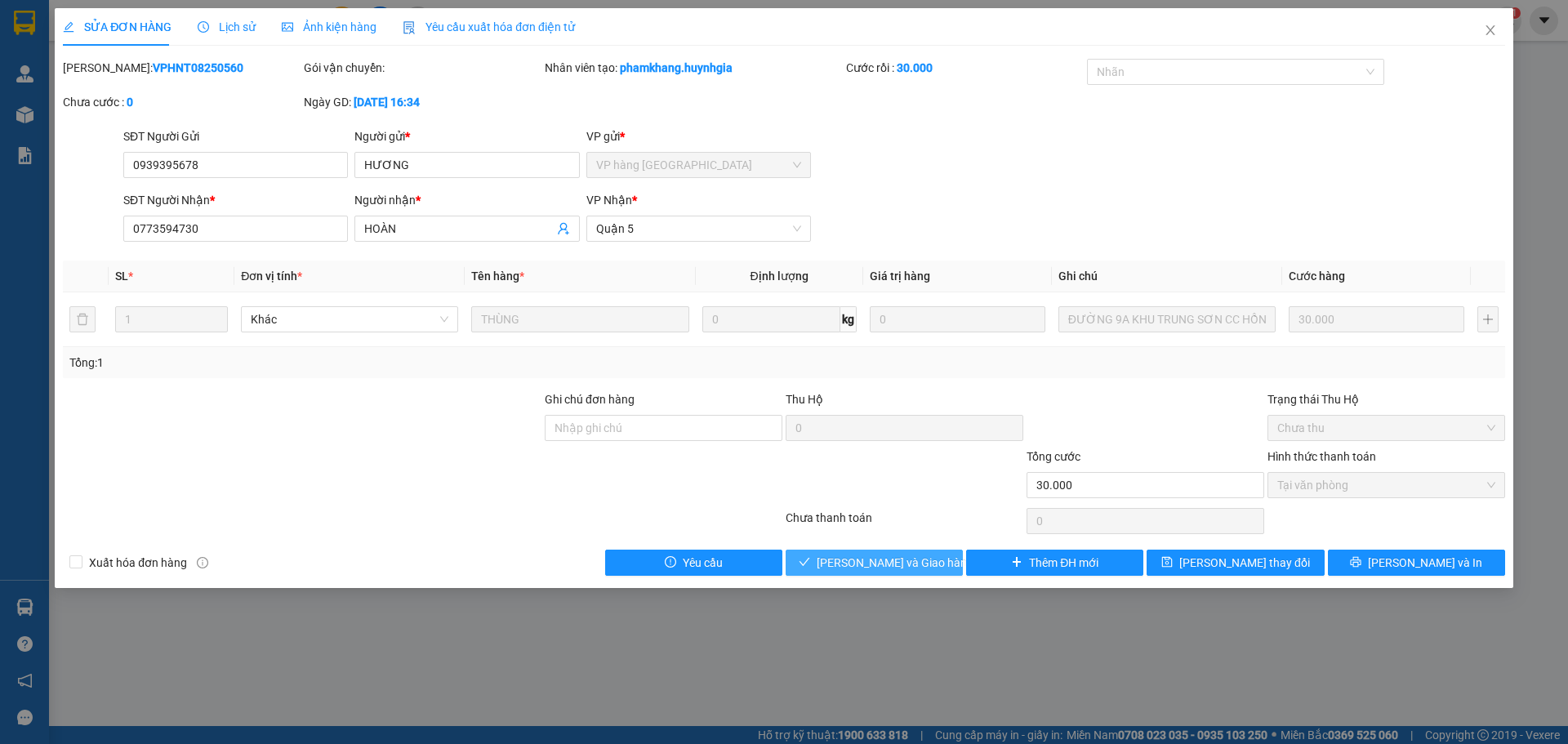
click at [892, 562] on span "[PERSON_NAME] và Giao hàng" at bounding box center [894, 562] width 157 height 18
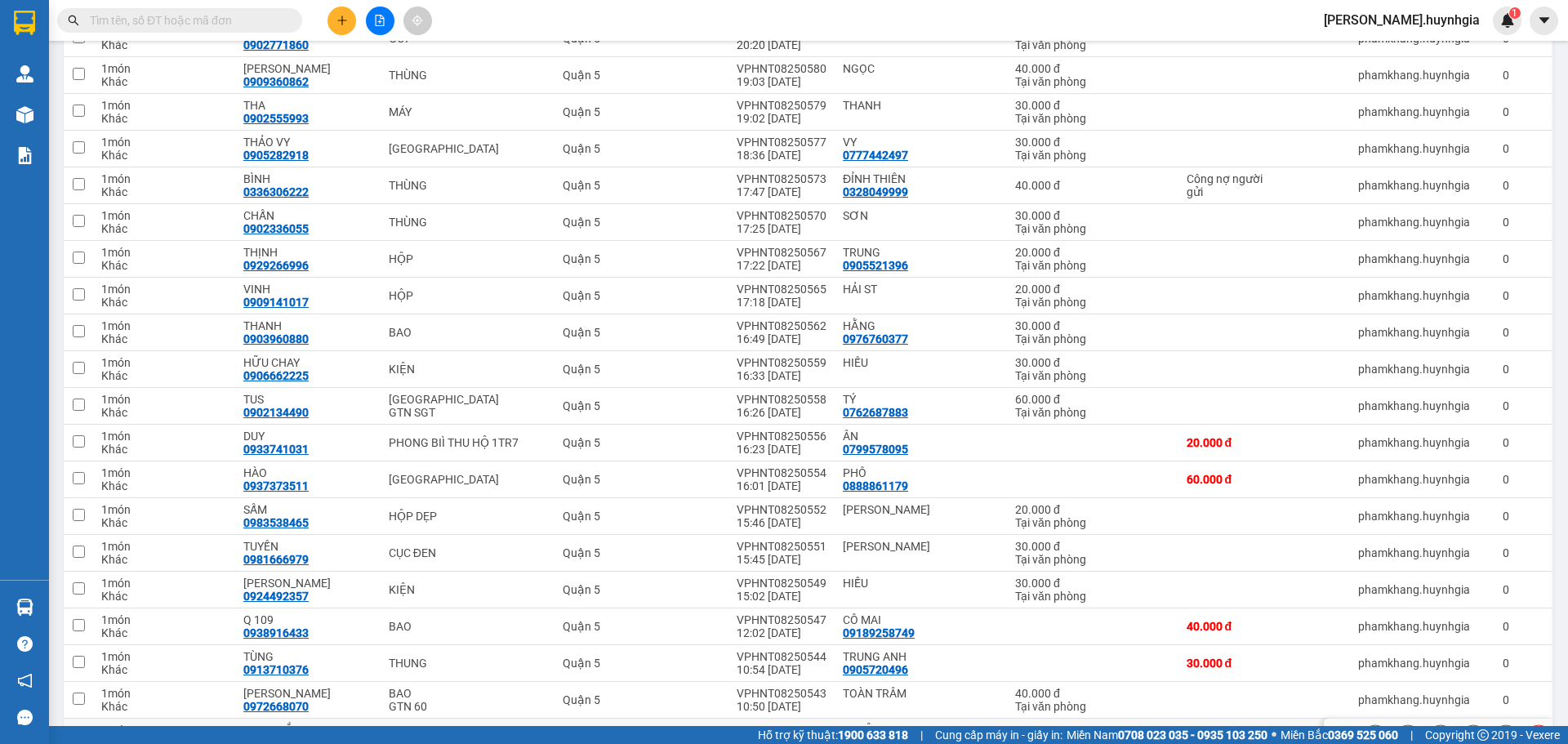
scroll to position [490, 0]
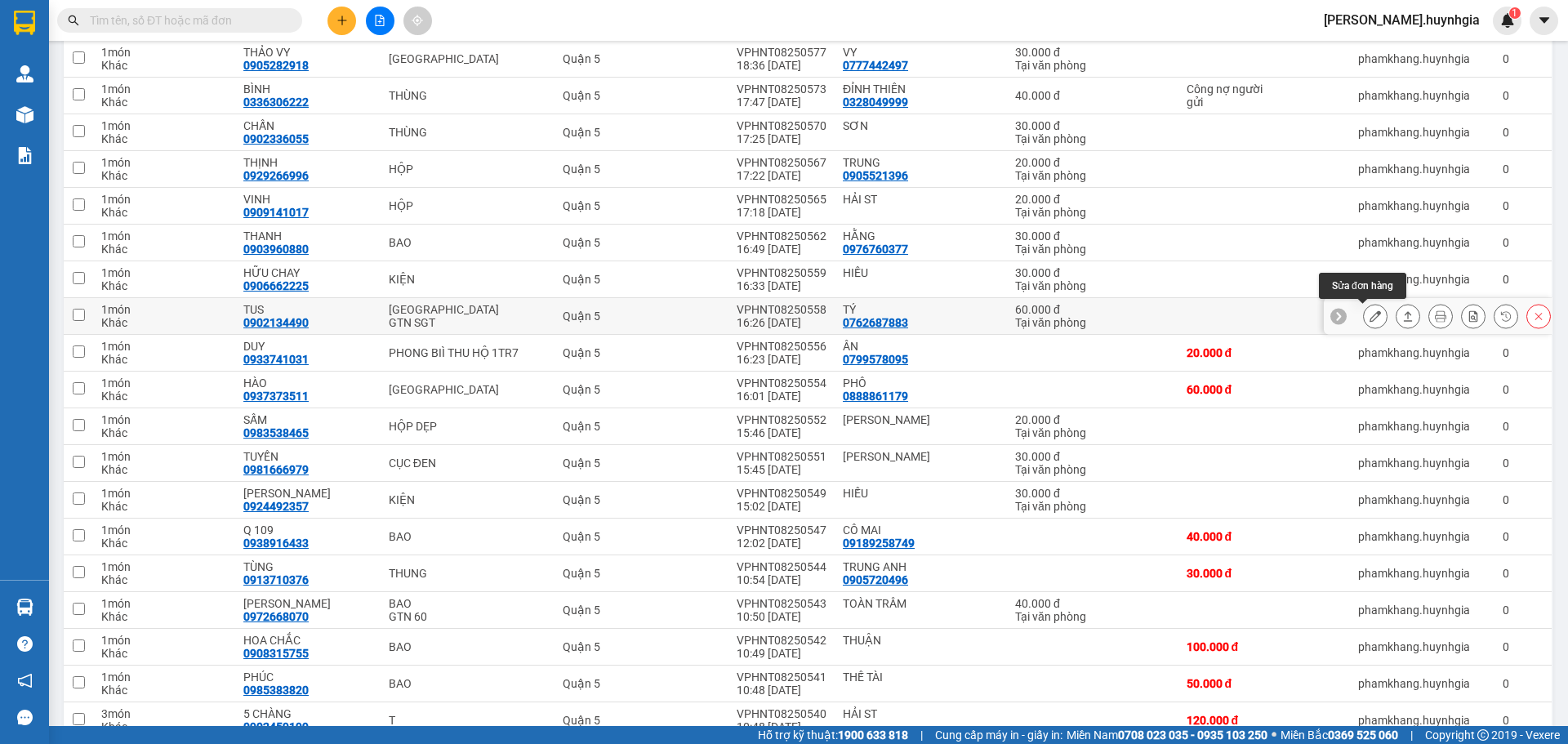
click at [1369, 317] on icon at bounding box center [1374, 316] width 11 height 11
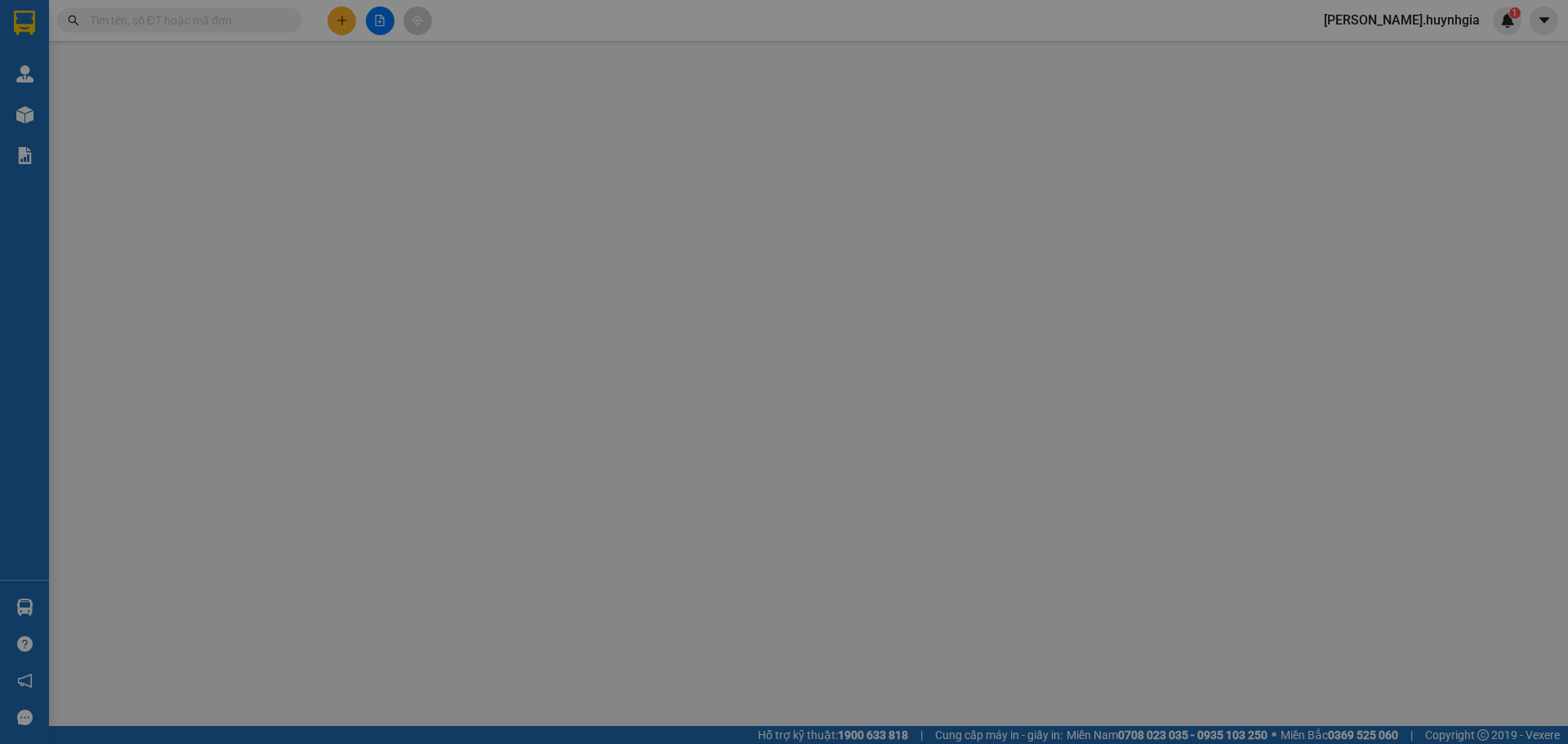
type input "0762687883"
type input "TÝ"
type input "0902134490"
type input "TUS"
type input "60.000"
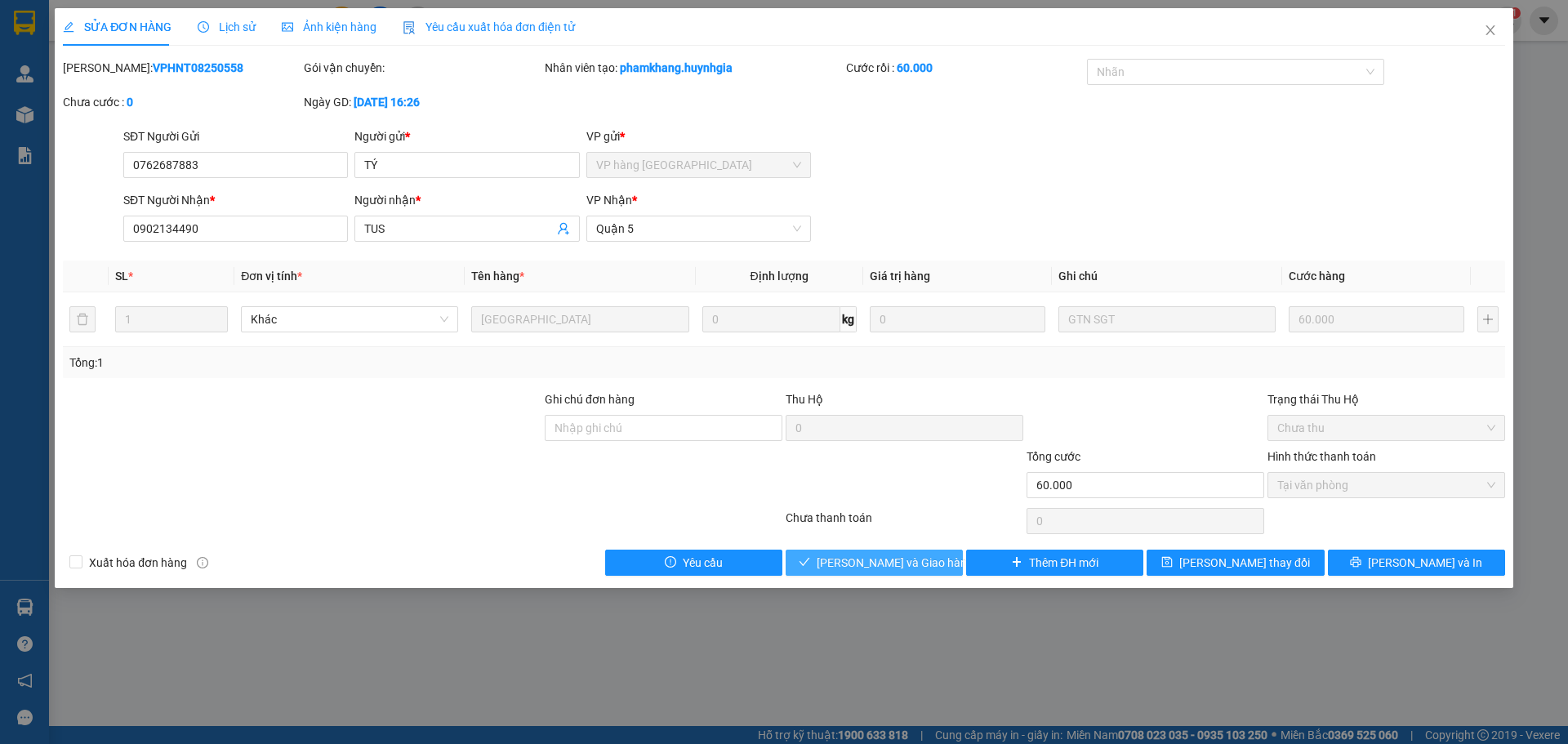
click at [918, 561] on span "[PERSON_NAME] và Giao hàng" at bounding box center [894, 562] width 157 height 18
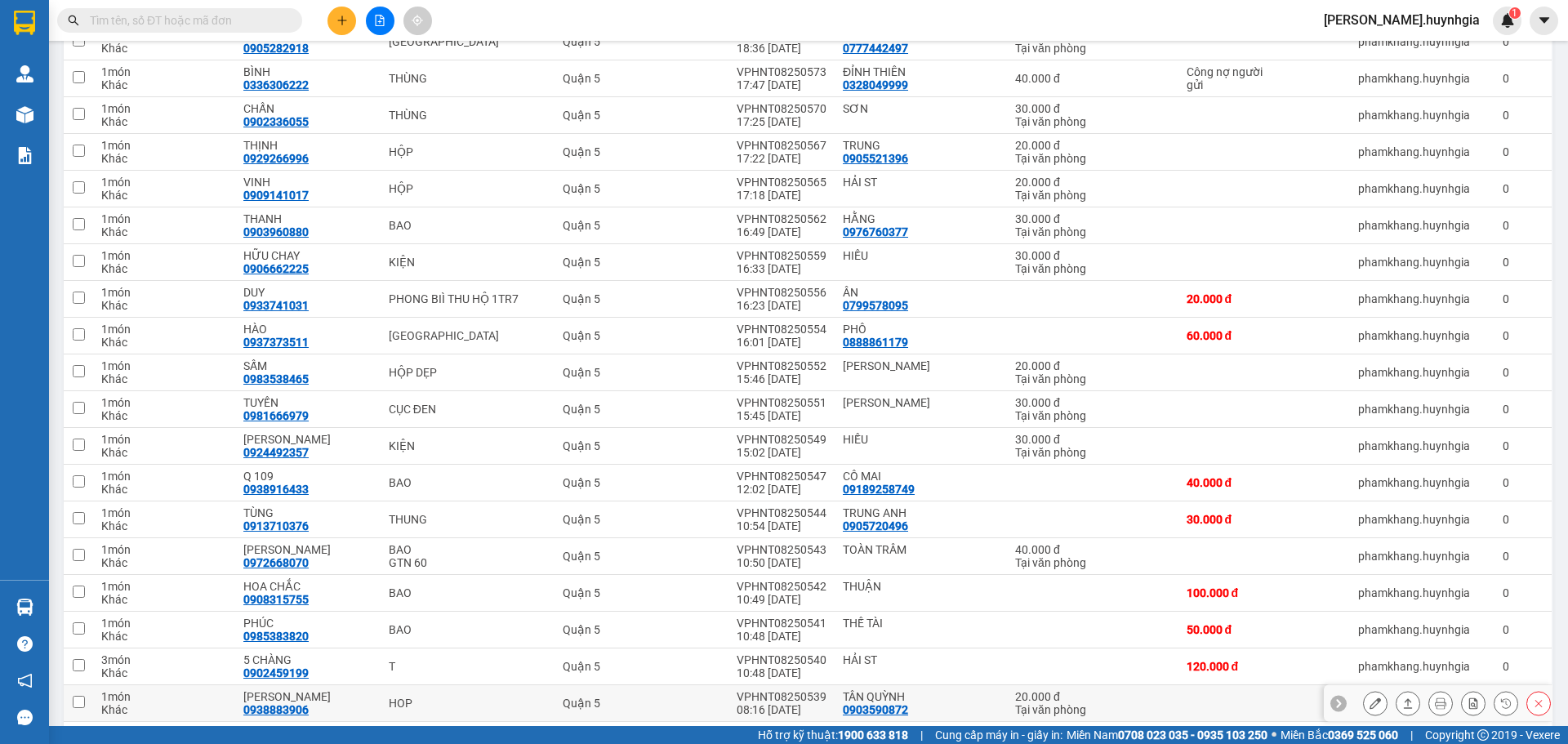
scroll to position [571, 0]
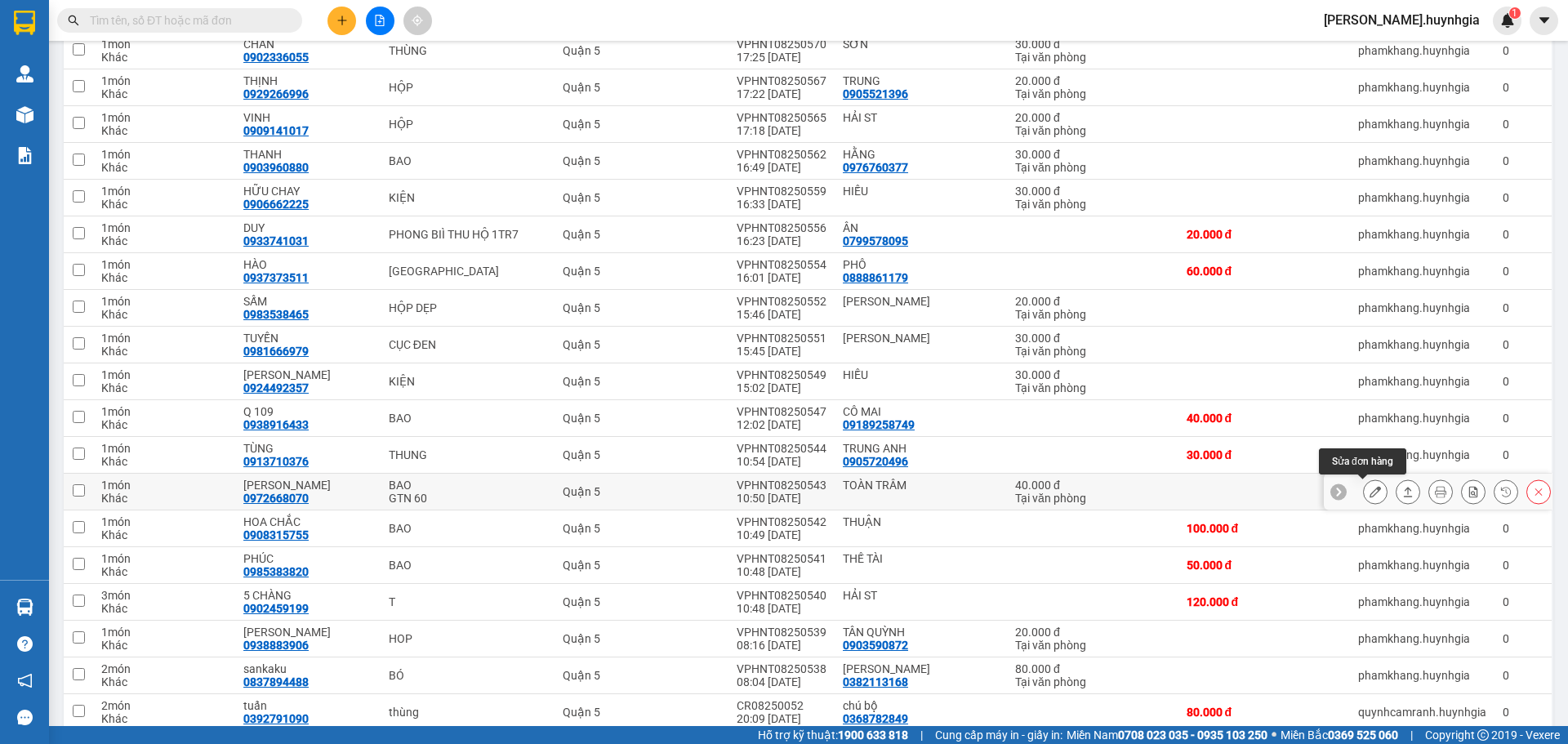
click at [1369, 496] on icon at bounding box center [1374, 491] width 11 height 11
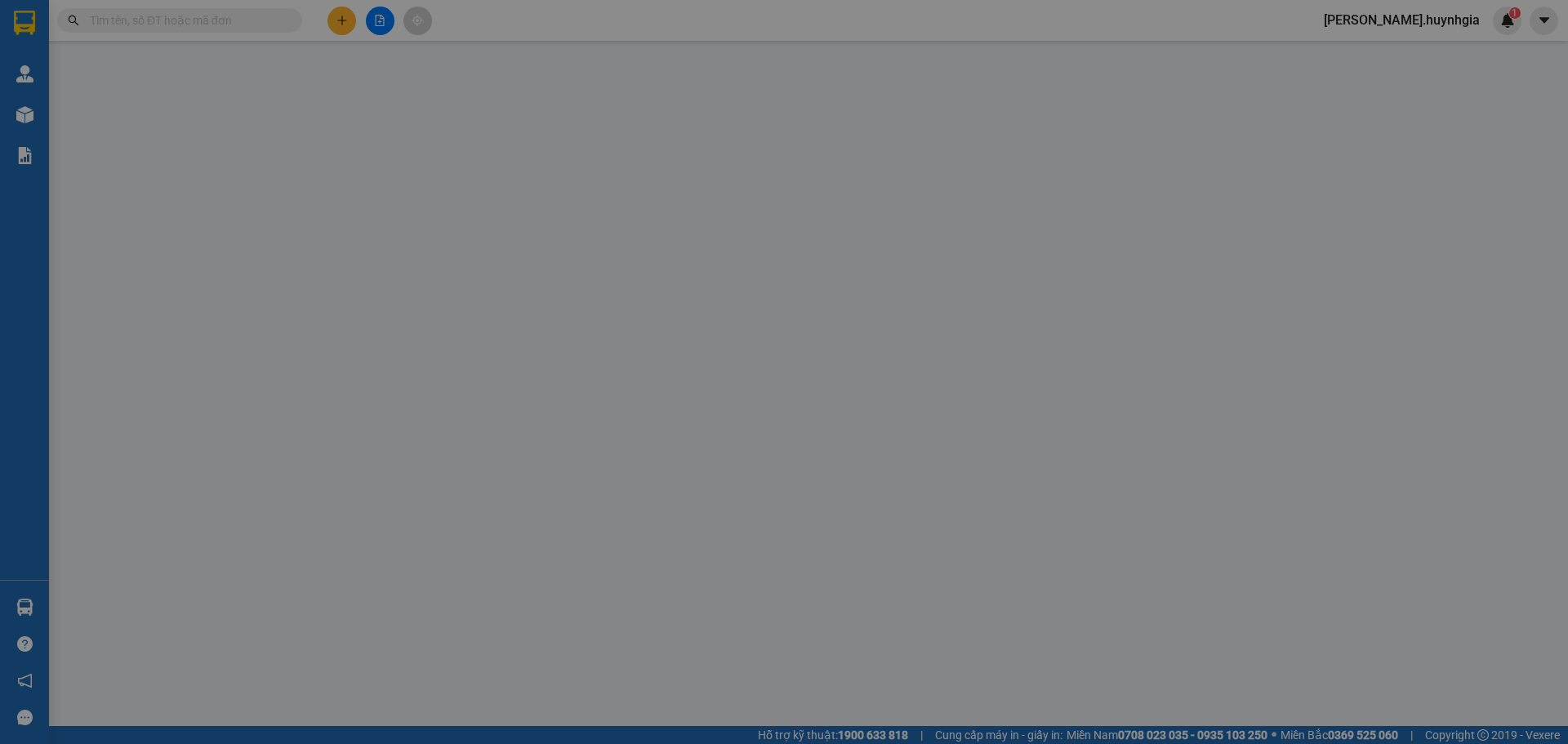
type input "TOÀN TRÂM"
type input "0972668070"
type input "[PERSON_NAME]"
type input "40.000"
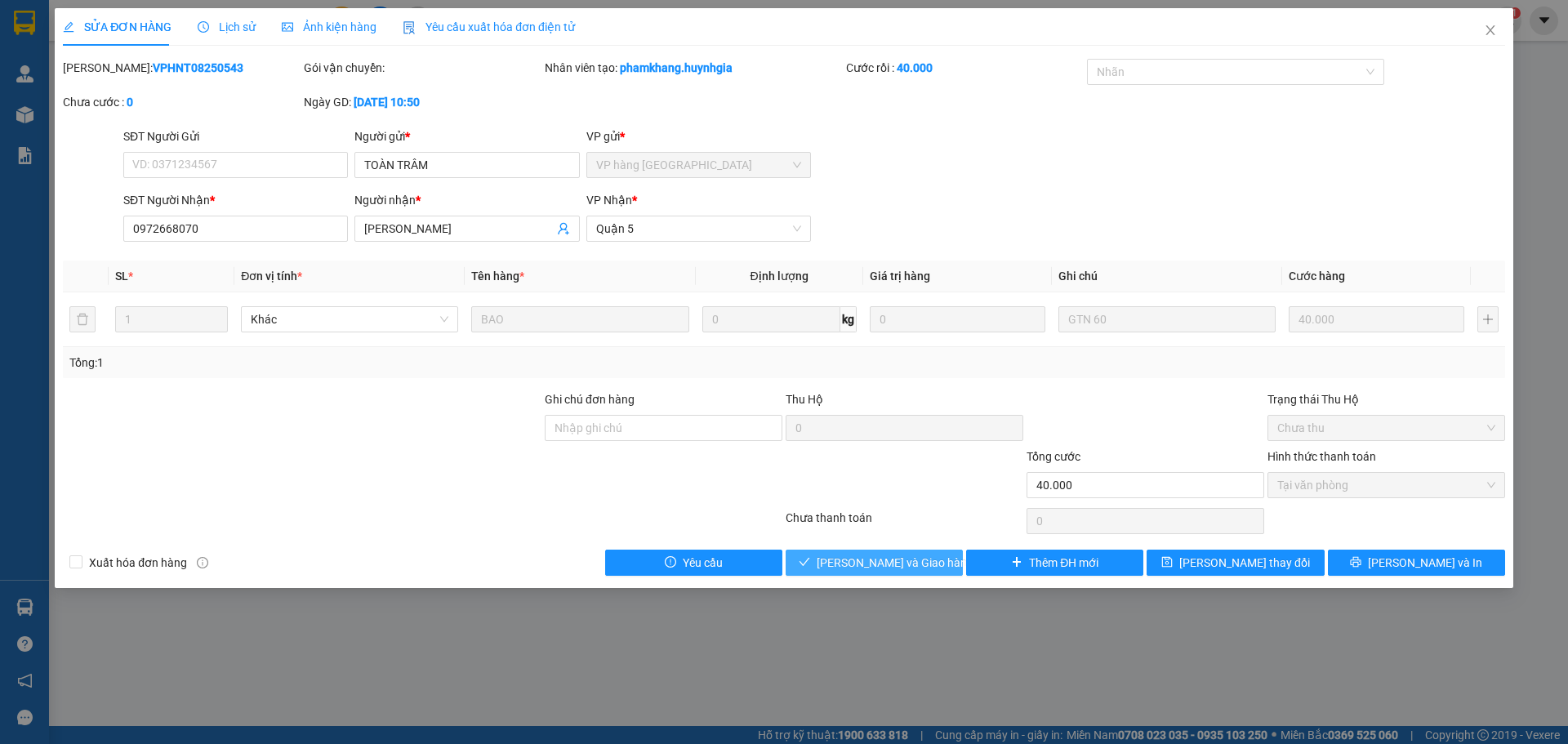
click at [919, 572] on button "[PERSON_NAME] và Giao hàng" at bounding box center [874, 562] width 177 height 26
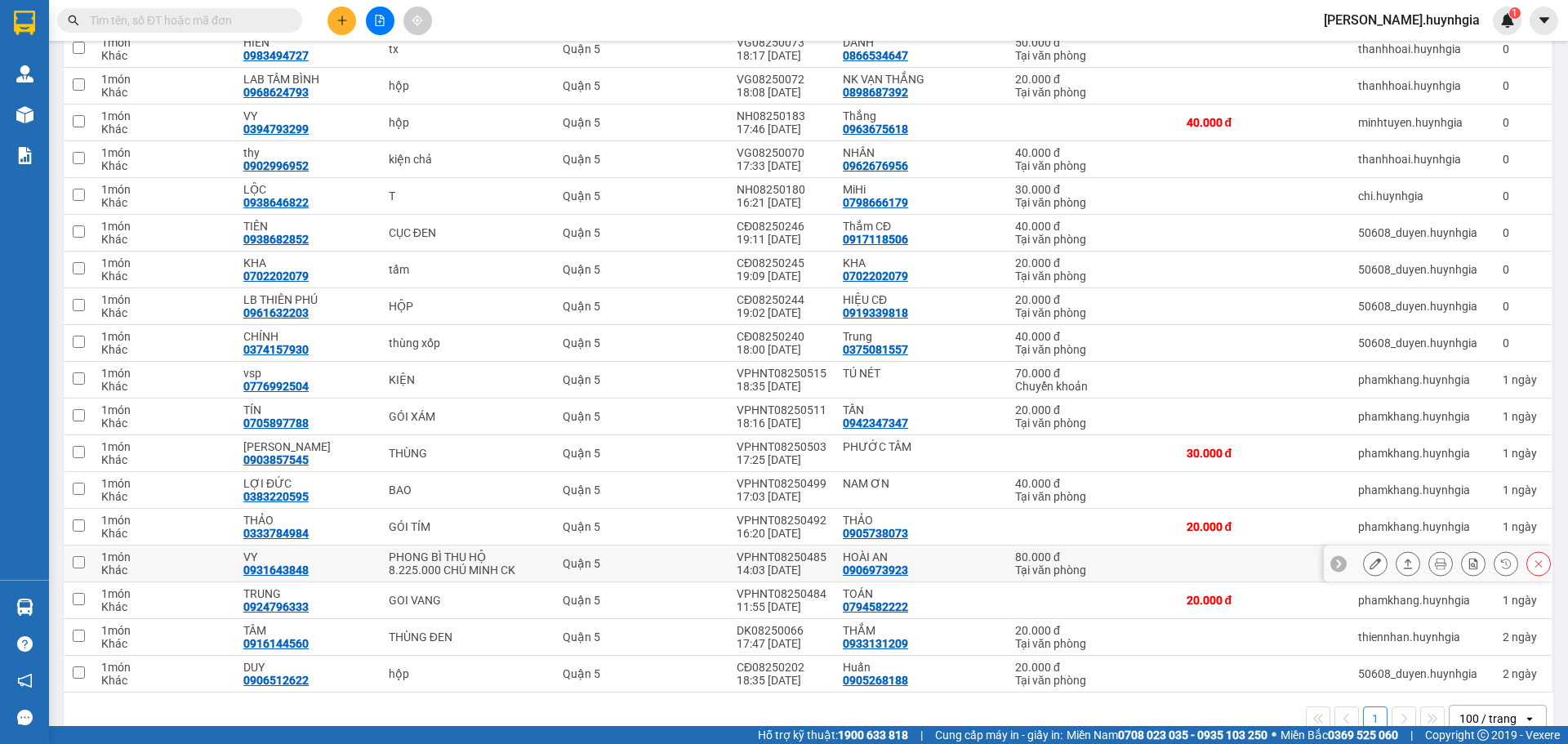
scroll to position [1305, 0]
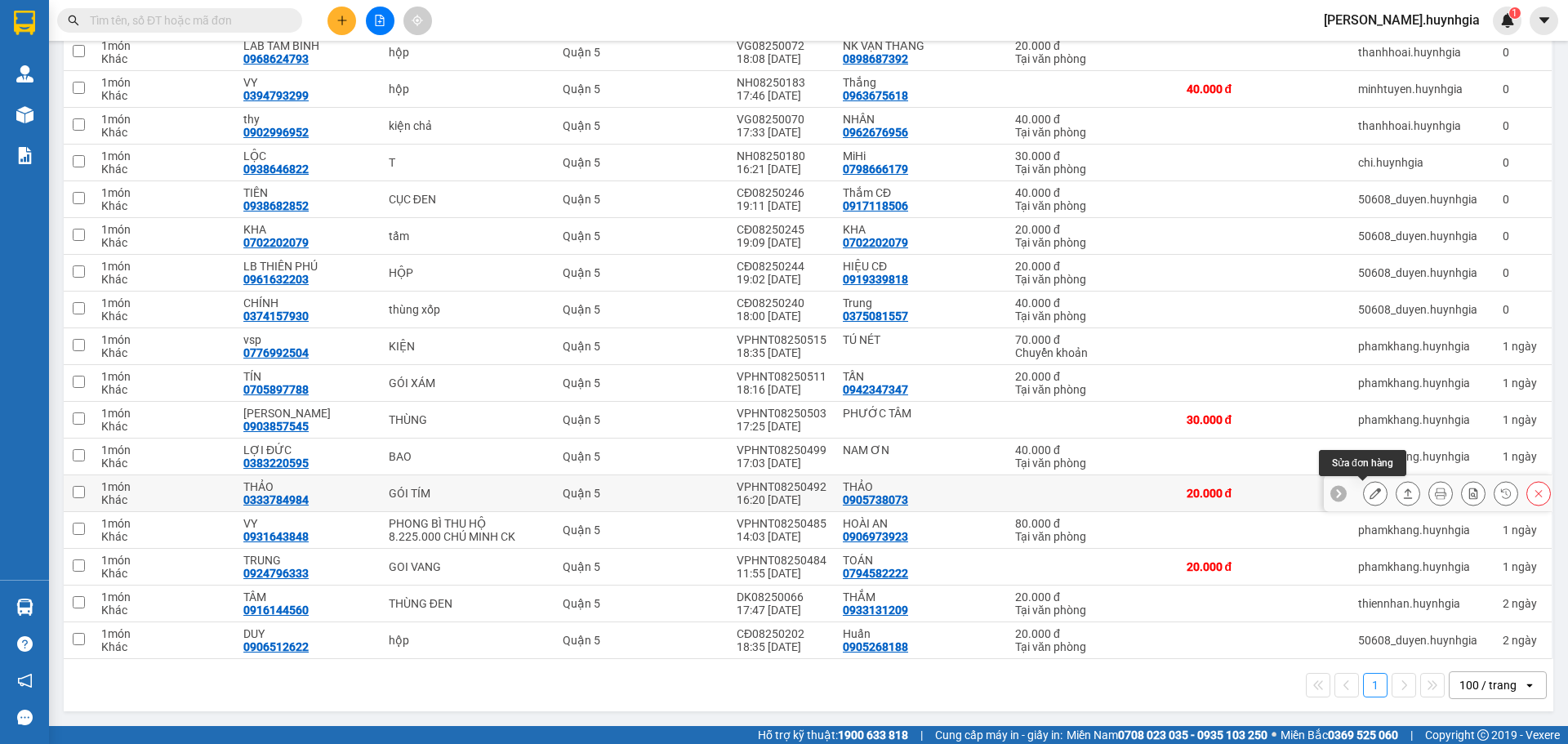
click at [1369, 496] on icon at bounding box center [1374, 492] width 11 height 11
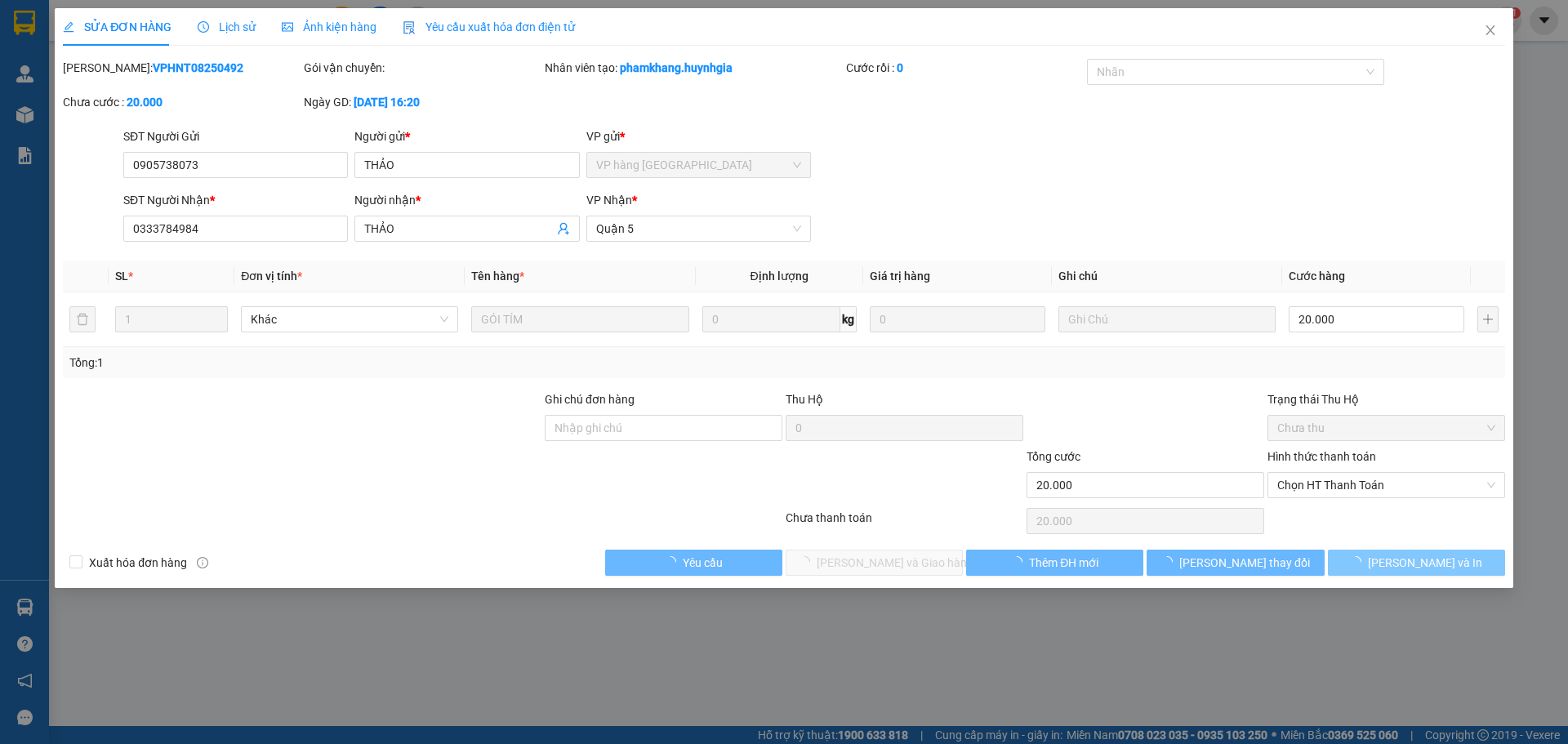
type input "0905738073"
type input "THẢO"
type input "0333784984"
type input "THẢO"
type input "20.000"
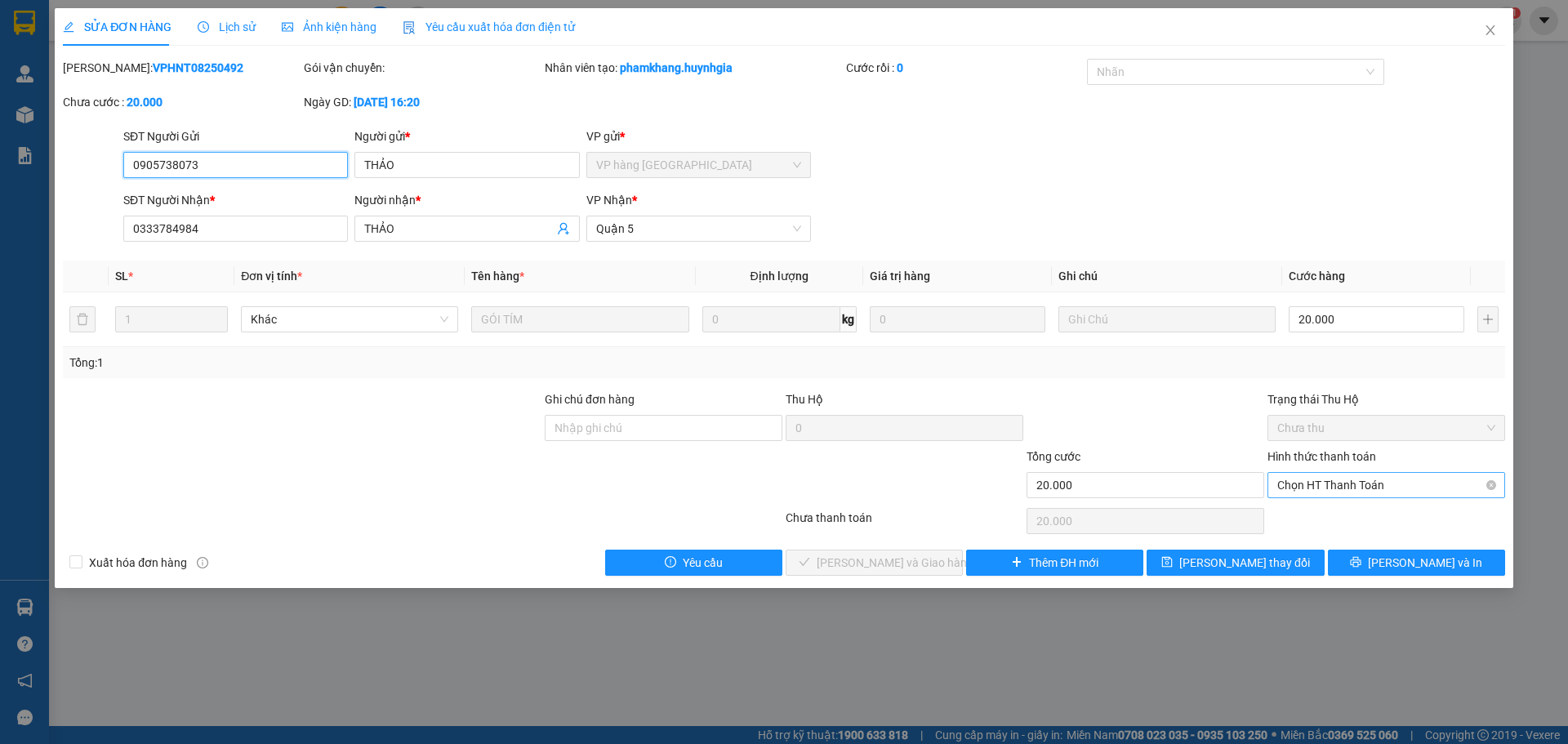
click at [1368, 478] on span "Chọn HT Thanh Toán" at bounding box center [1385, 485] width 218 height 25
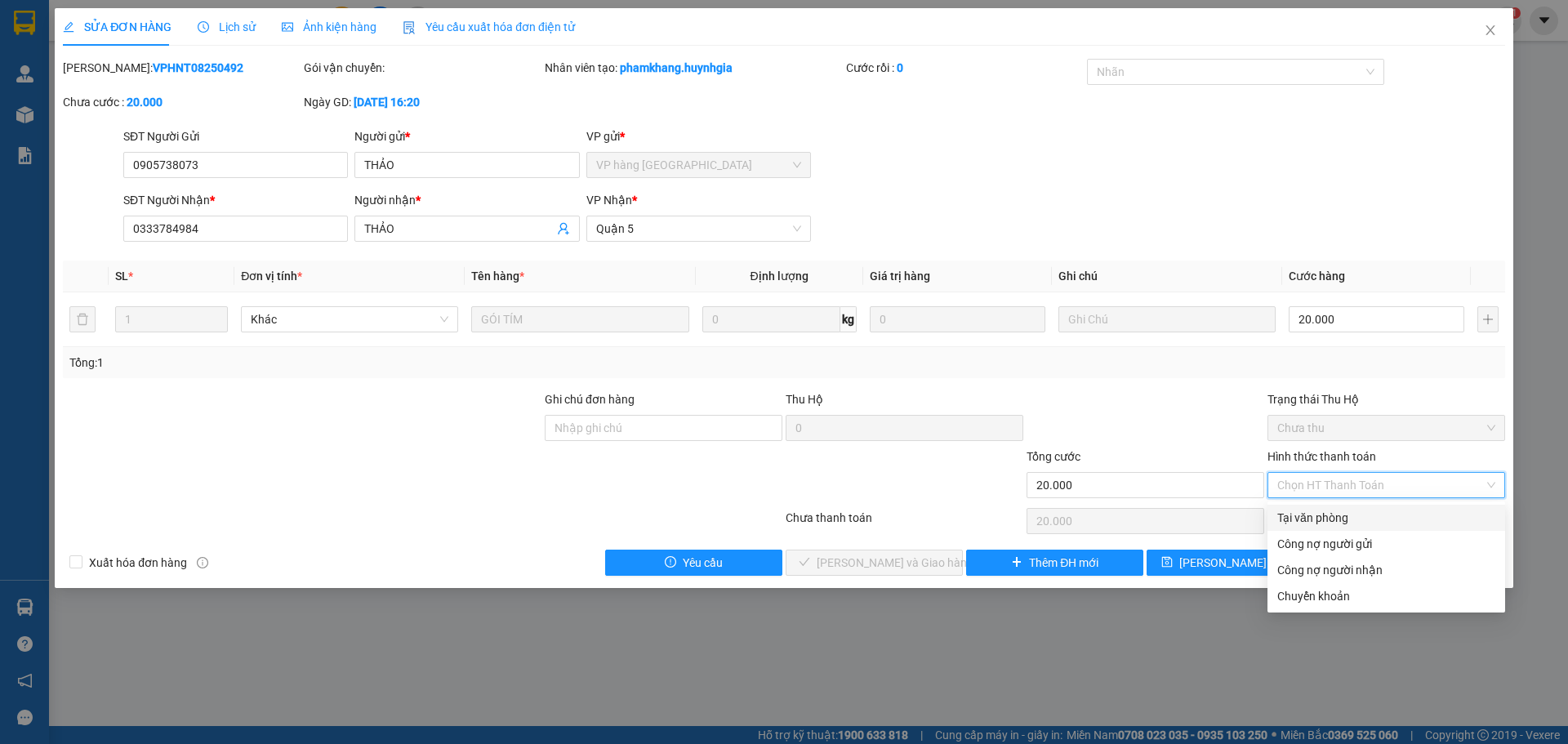
drag, startPoint x: 1340, startPoint y: 506, endPoint x: 1348, endPoint y: 513, distance: 10.6
click at [1340, 508] on div "Tại văn phòng" at bounding box center [1385, 518] width 238 height 26
type input "0"
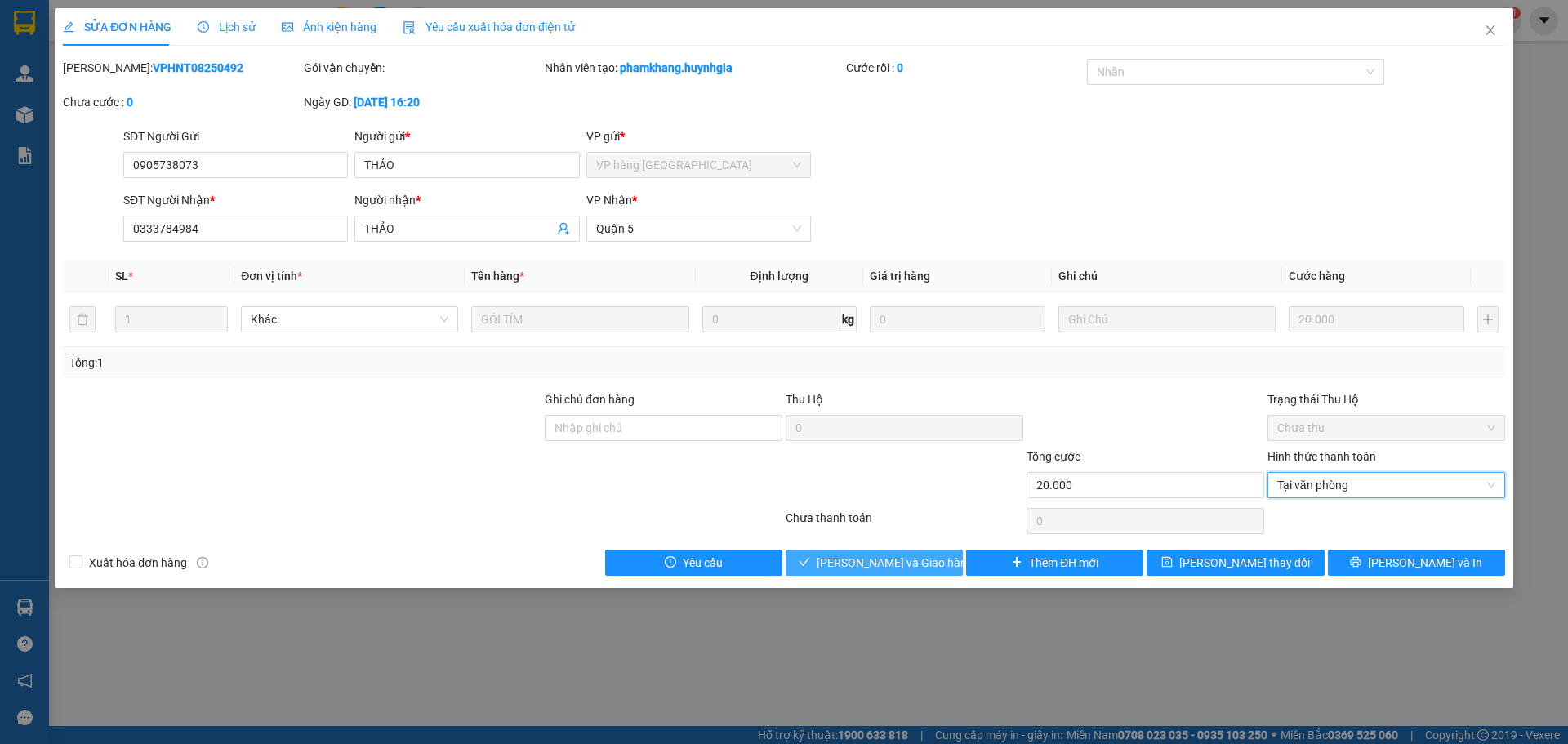
click at [894, 559] on span "[PERSON_NAME] và Giao hàng" at bounding box center [894, 562] width 157 height 18
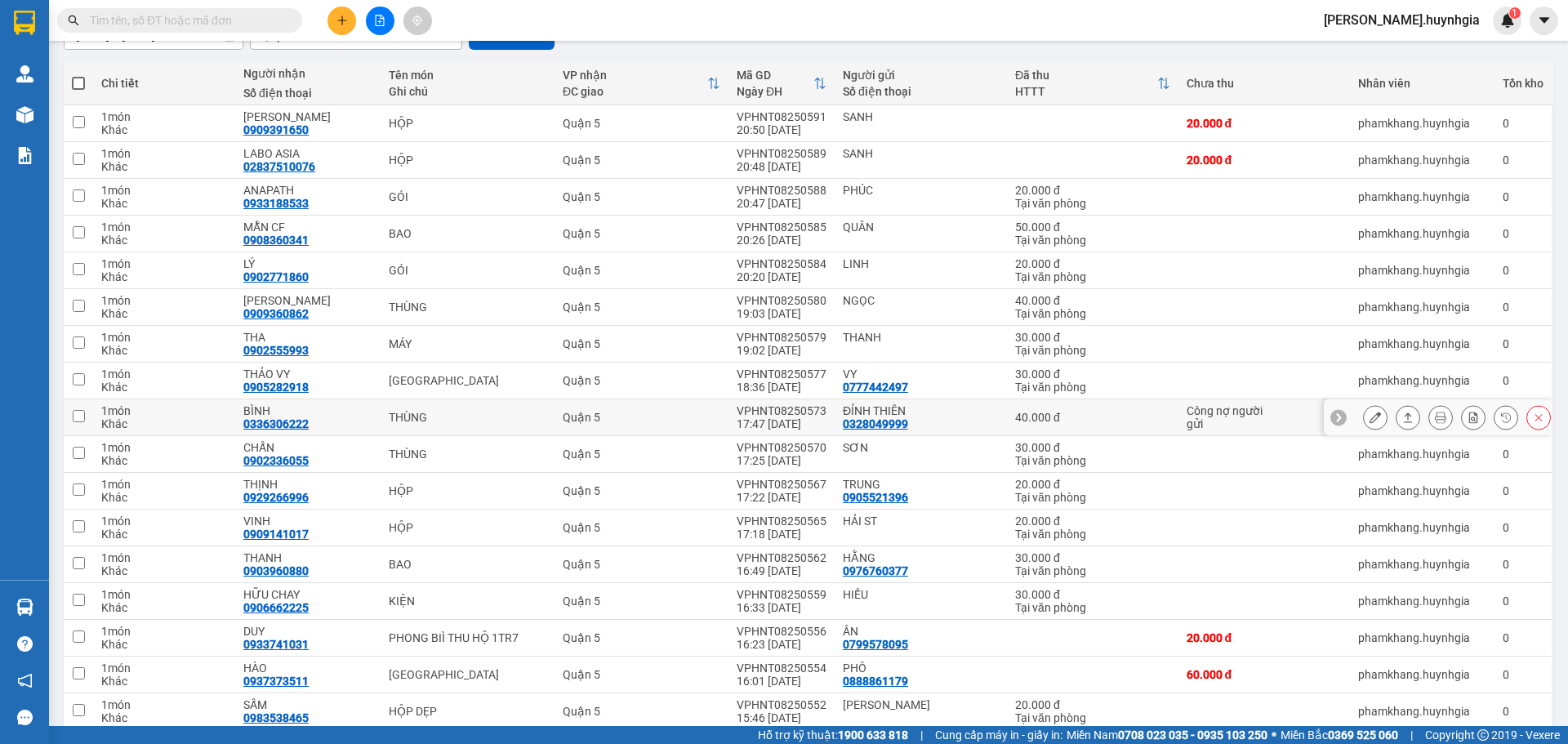
scroll to position [125, 0]
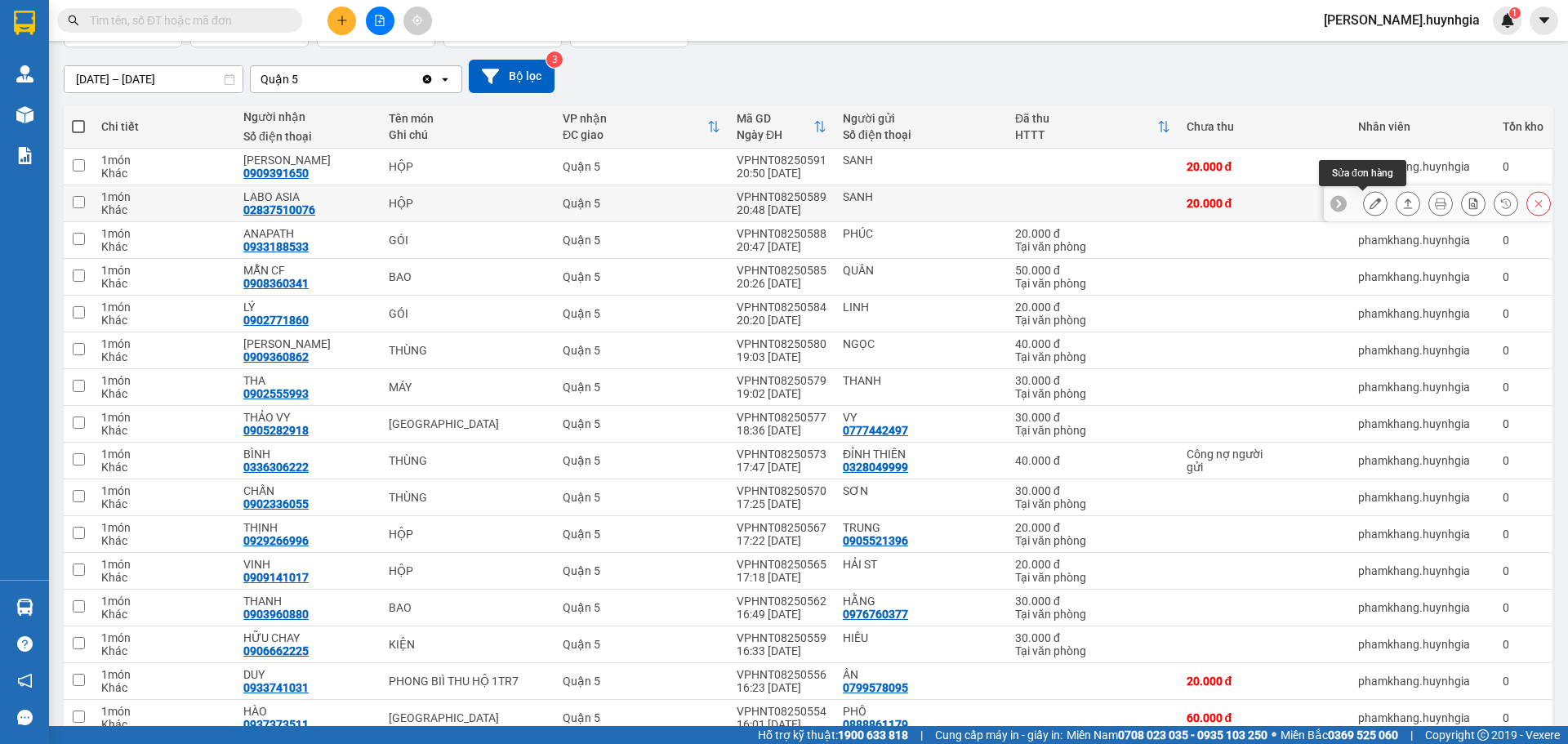
click at [1369, 201] on icon at bounding box center [1374, 203] width 11 height 11
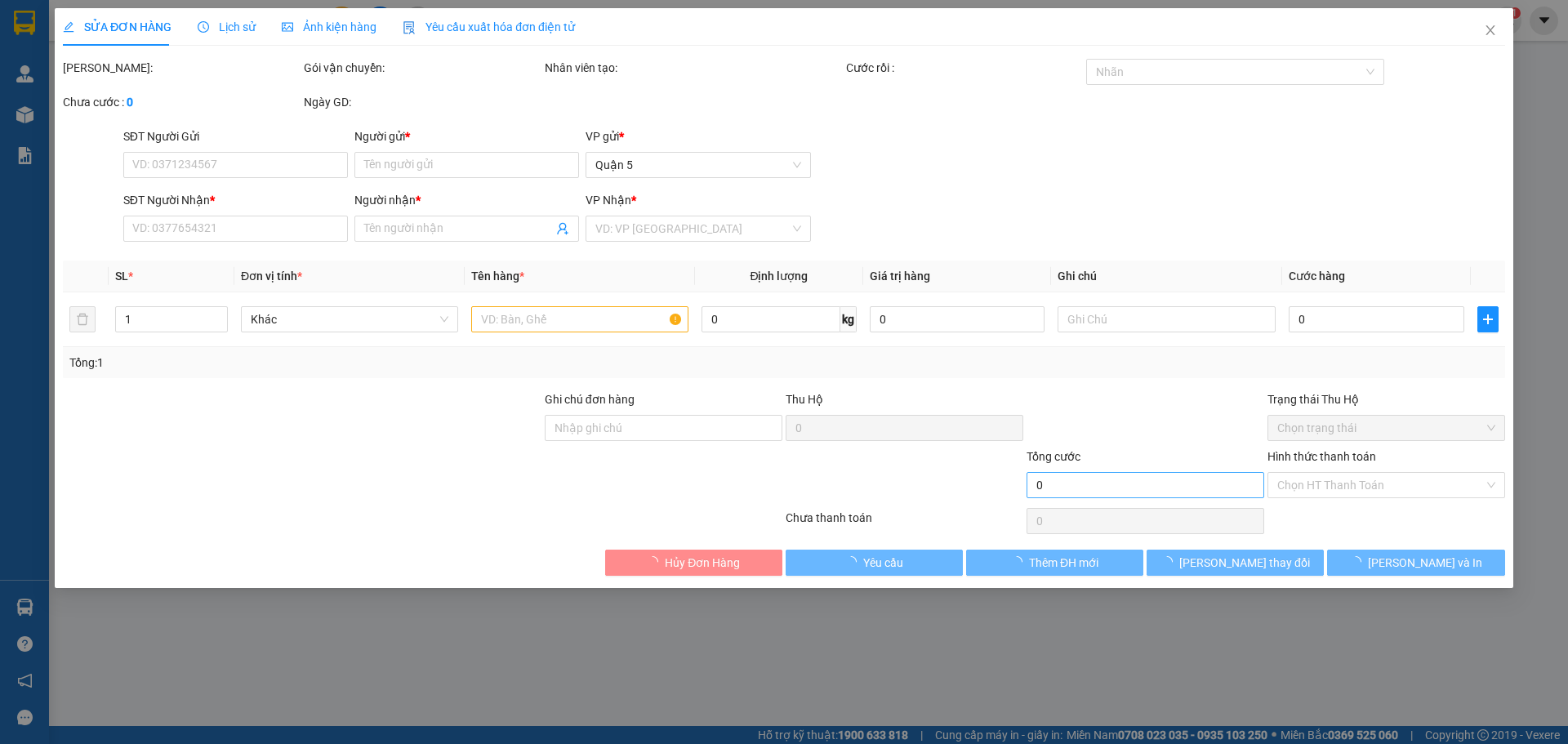
type input "SANH"
type input "02837510076"
type input "LABO ASIA"
type input "20.000"
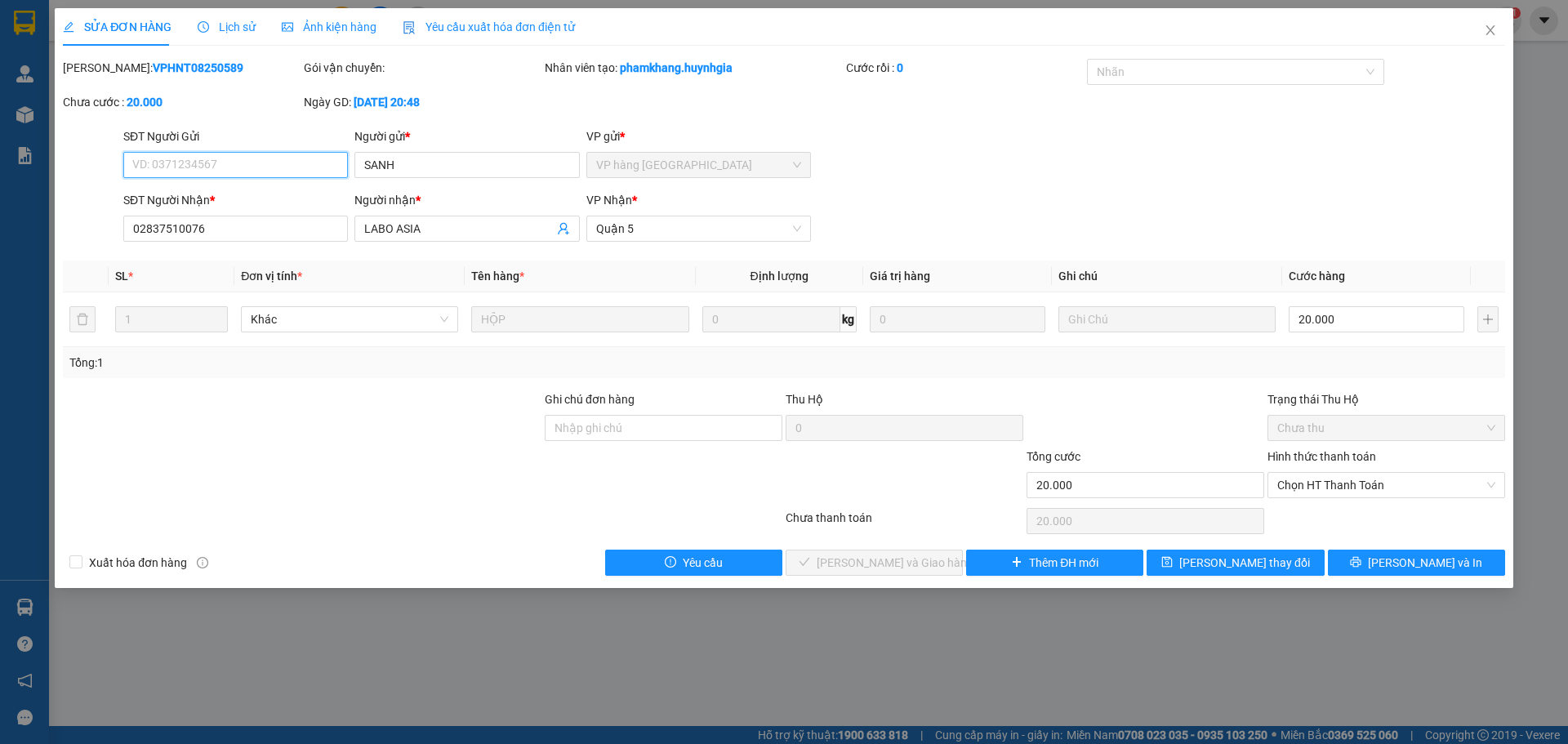
drag, startPoint x: 1316, startPoint y: 481, endPoint x: 1380, endPoint y: 499, distance: 66.5
click at [1327, 485] on span "Chọn HT Thanh Toán" at bounding box center [1385, 485] width 218 height 25
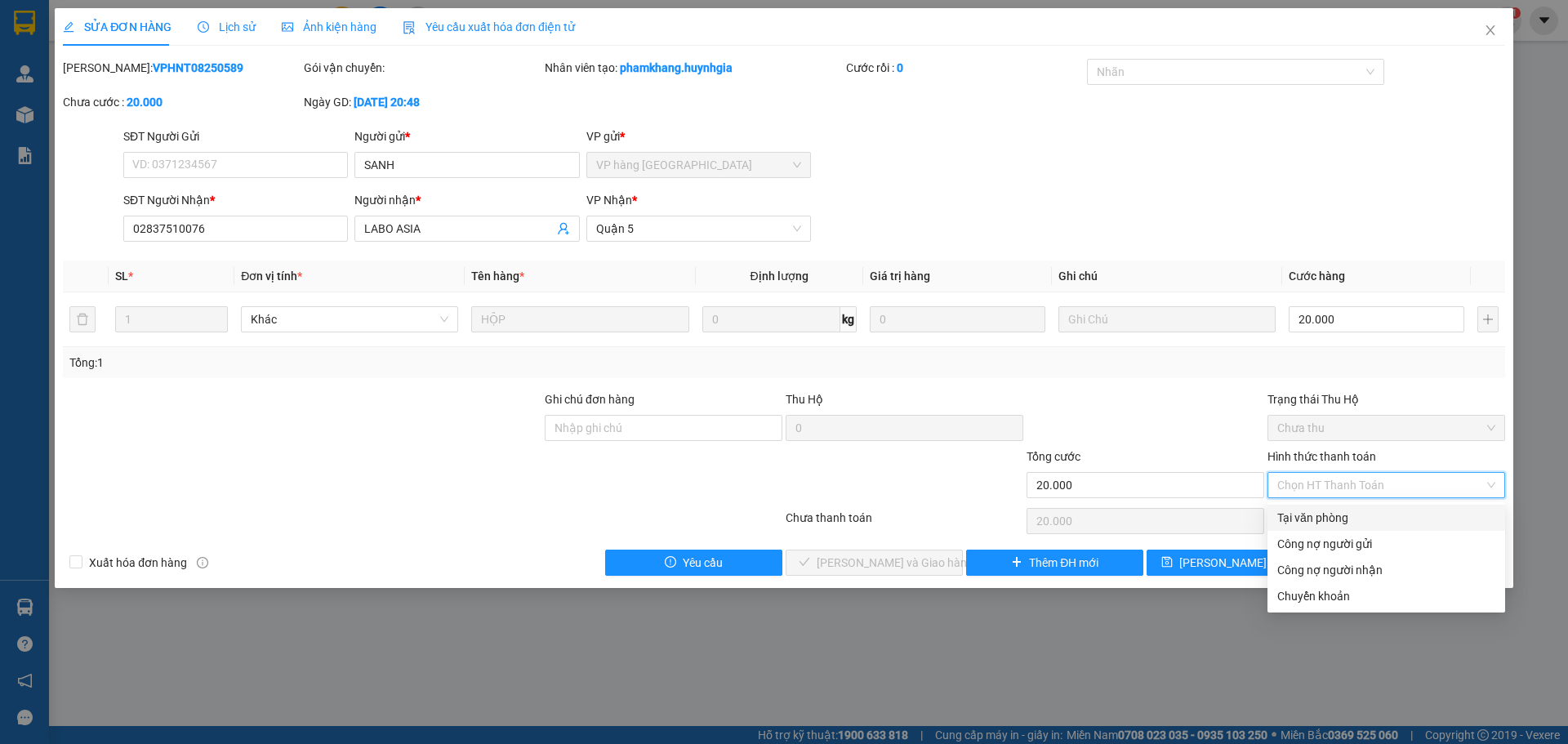
click at [1331, 522] on div "Tại văn phòng" at bounding box center [1385, 518] width 218 height 18
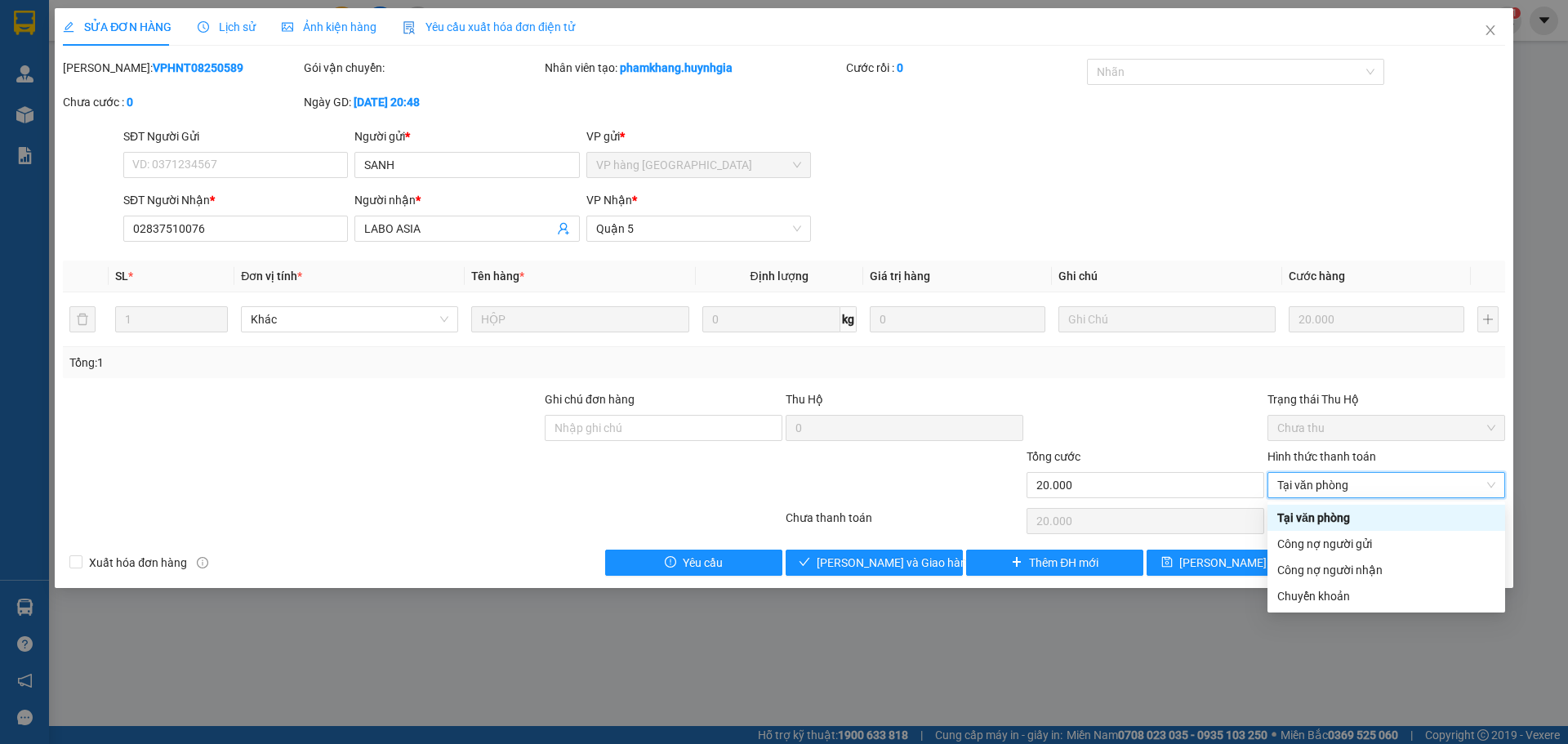
type input "0"
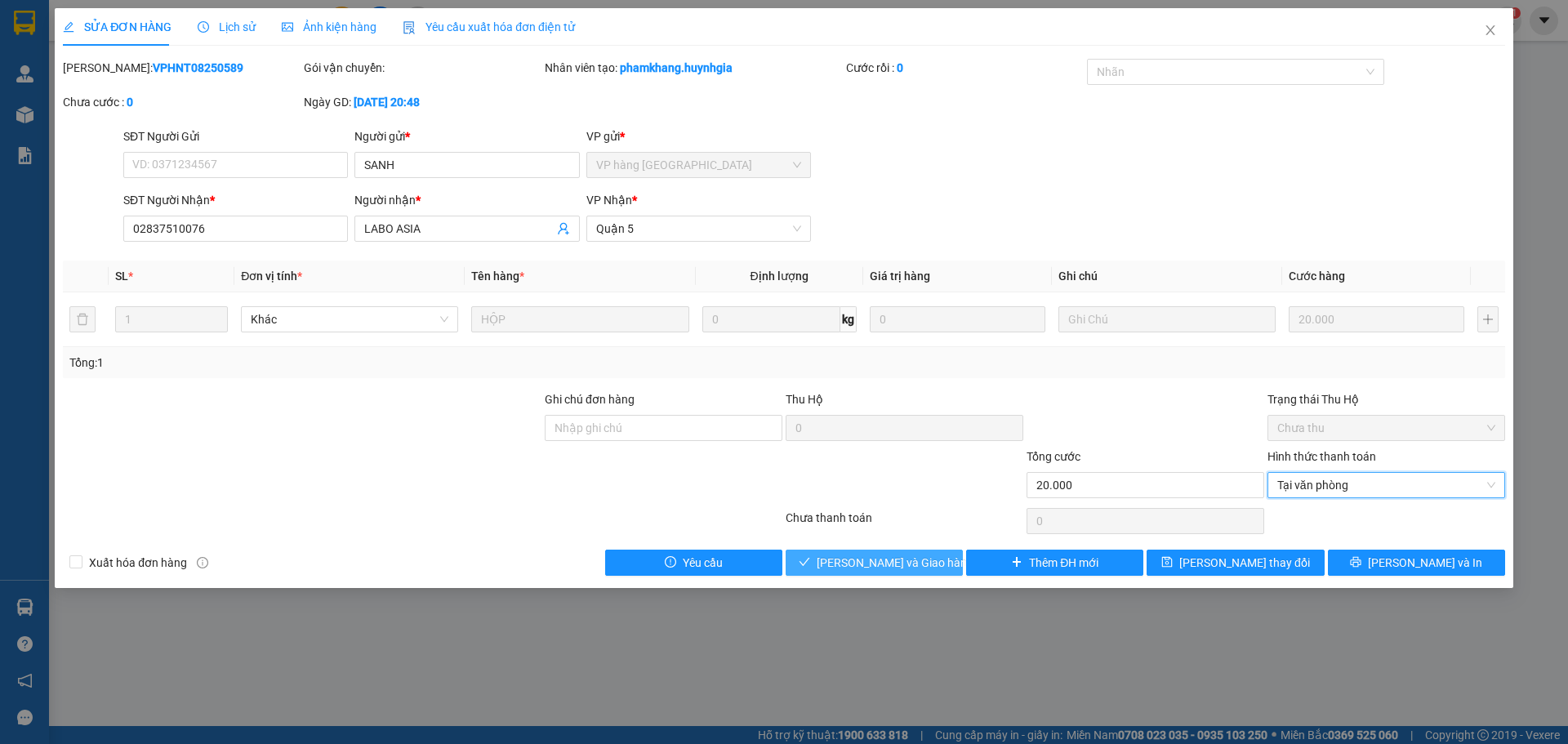
drag, startPoint x: 855, startPoint y: 562, endPoint x: 918, endPoint y: 514, distance: 79.2
click at [858, 561] on span "[PERSON_NAME] và Giao hàng" at bounding box center [894, 562] width 157 height 18
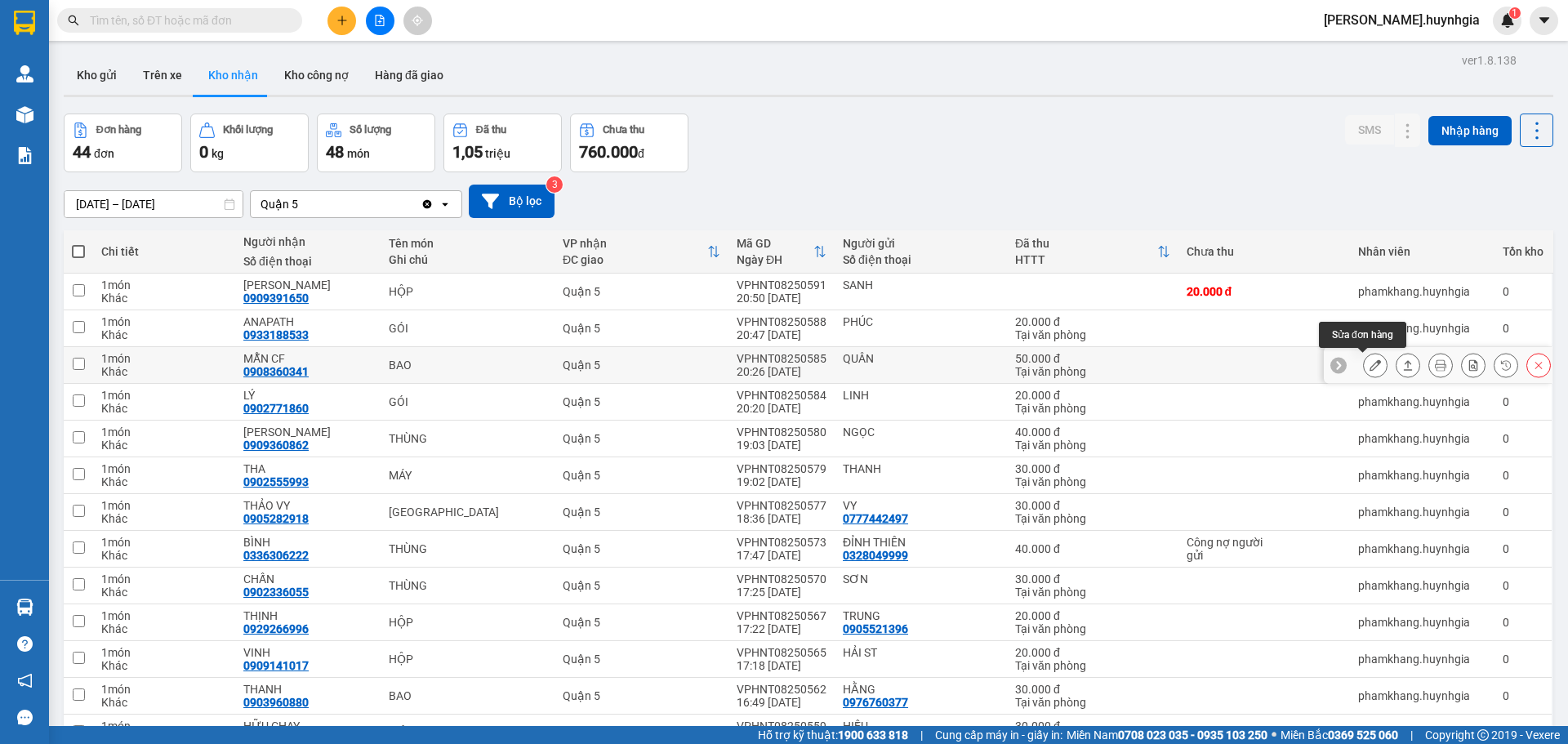
click at [1369, 364] on icon at bounding box center [1374, 364] width 11 height 11
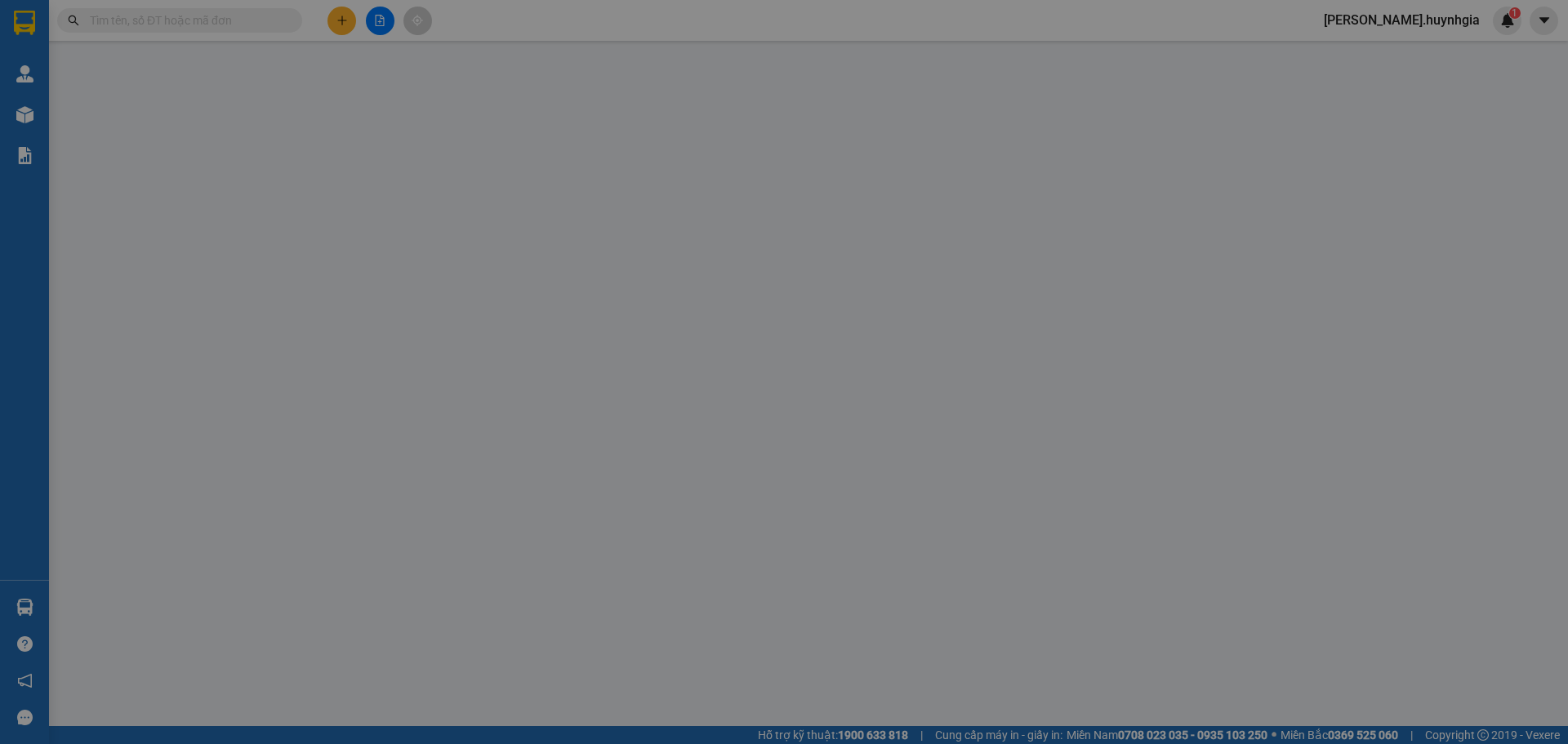
type input "QUÂN"
type input "0908360341"
type input "MẪN CF"
type input "50.000"
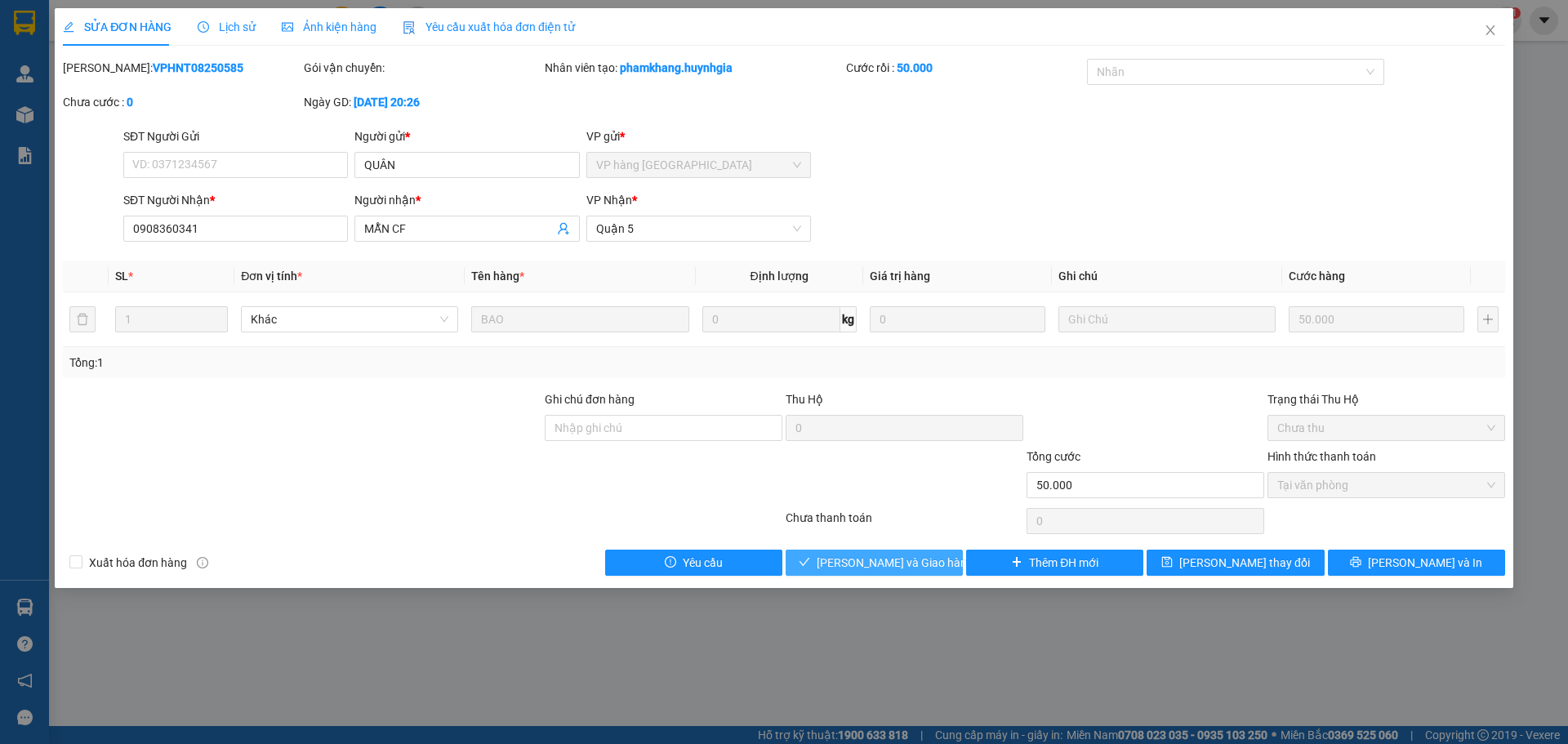
drag, startPoint x: 863, startPoint y: 568, endPoint x: 882, endPoint y: 576, distance: 20.6
click at [865, 566] on span "[PERSON_NAME] và Giao hàng" at bounding box center [894, 562] width 157 height 18
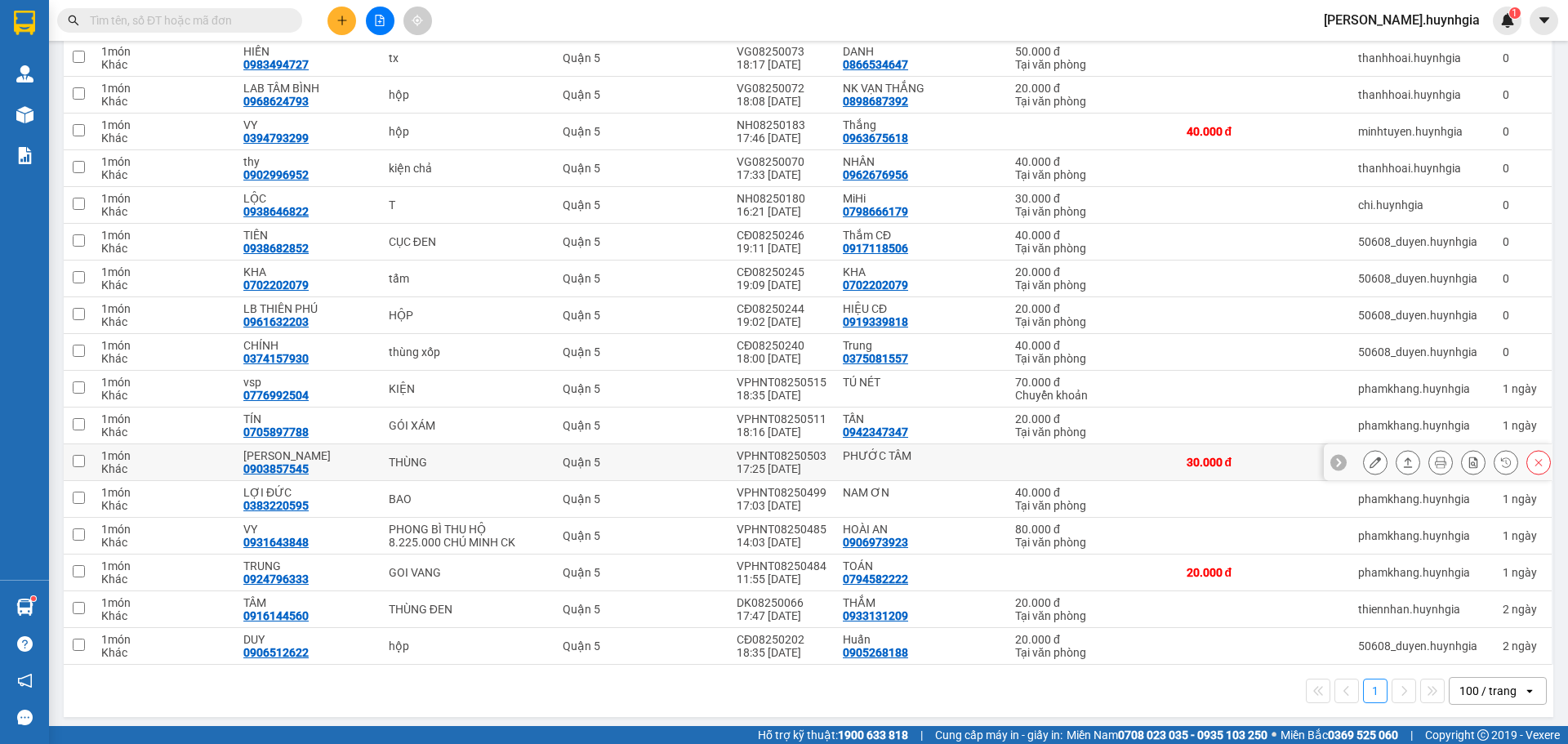
scroll to position [1194, 0]
